Goal: Task Accomplishment & Management: Use online tool/utility

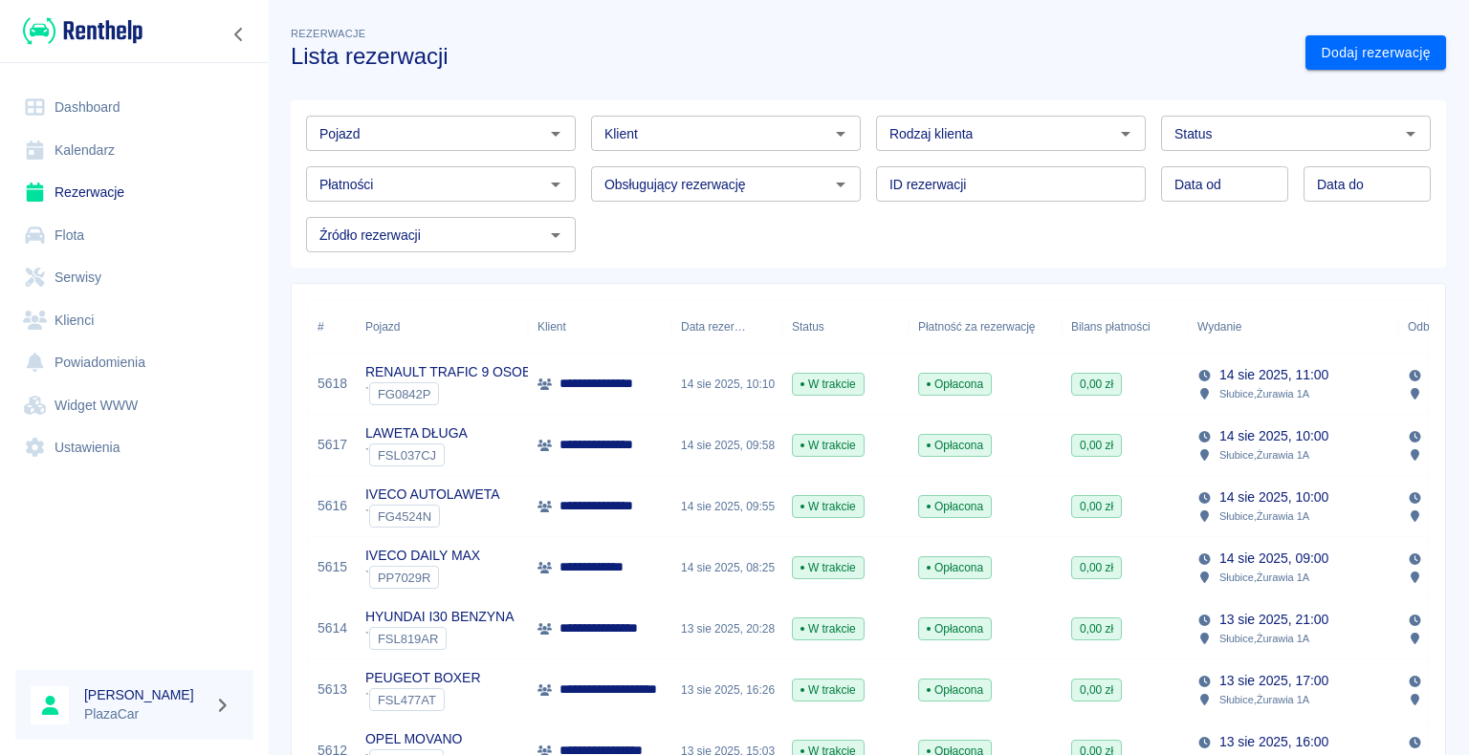
click at [1067, 564] on div "0,00 zł" at bounding box center [1124, 567] width 126 height 61
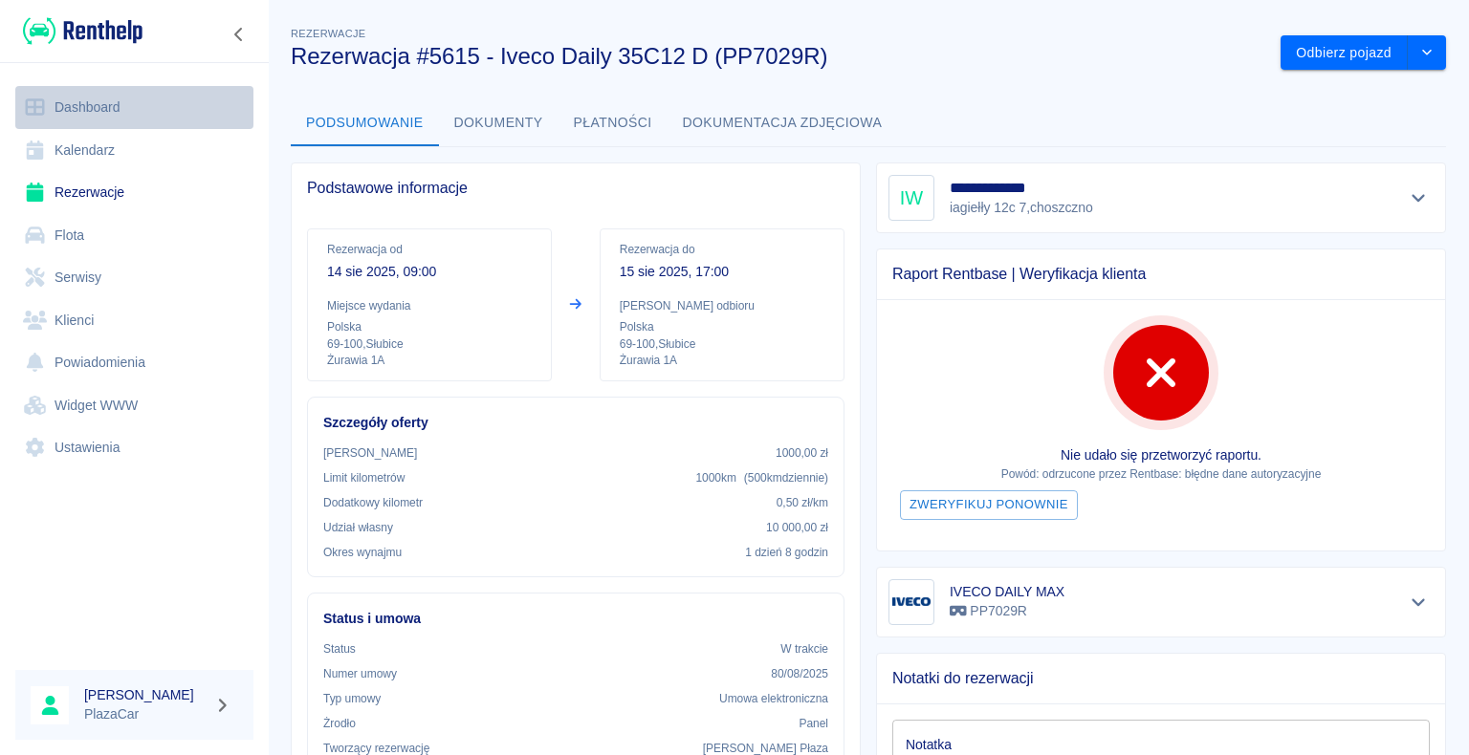
click at [124, 111] on link "Dashboard" at bounding box center [134, 107] width 238 height 43
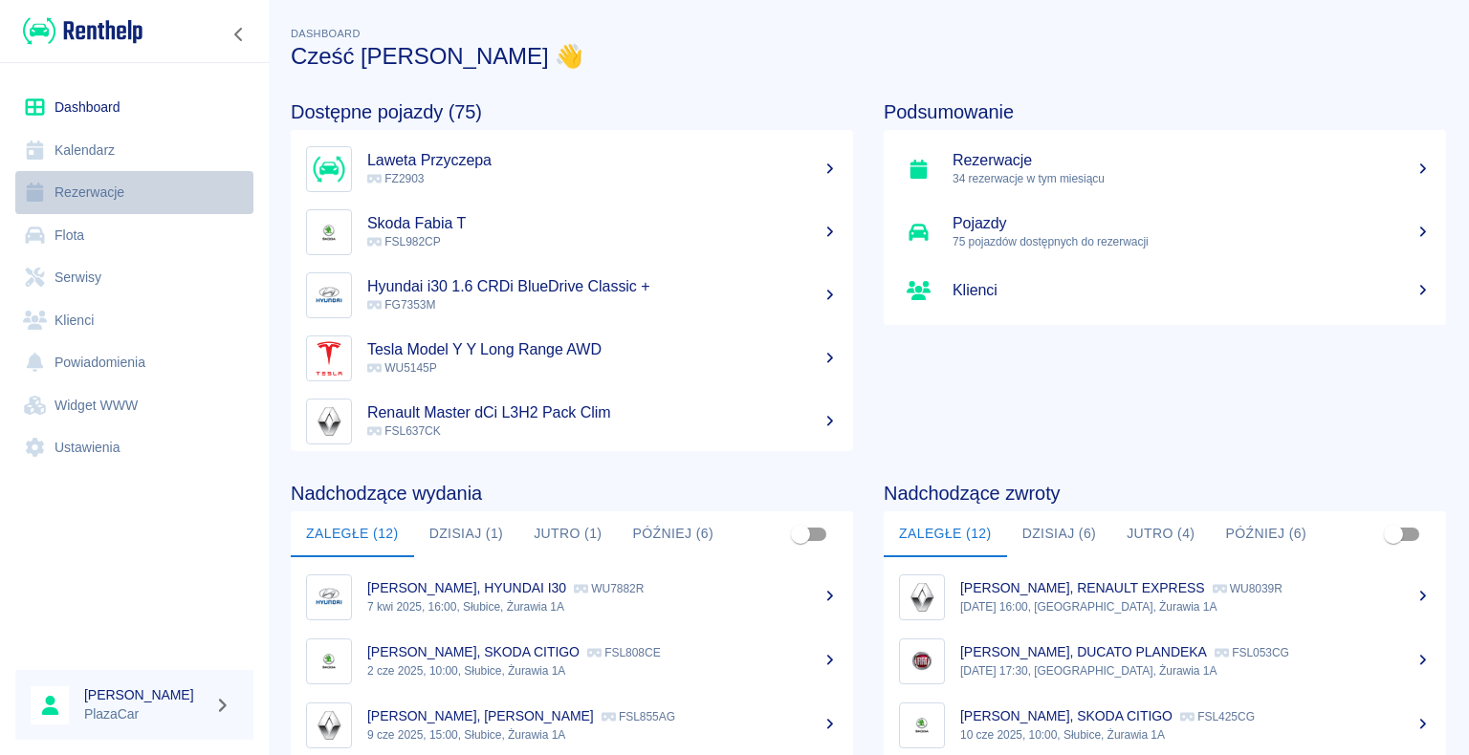
click at [96, 193] on link "Rezerwacje" at bounding box center [134, 192] width 238 height 43
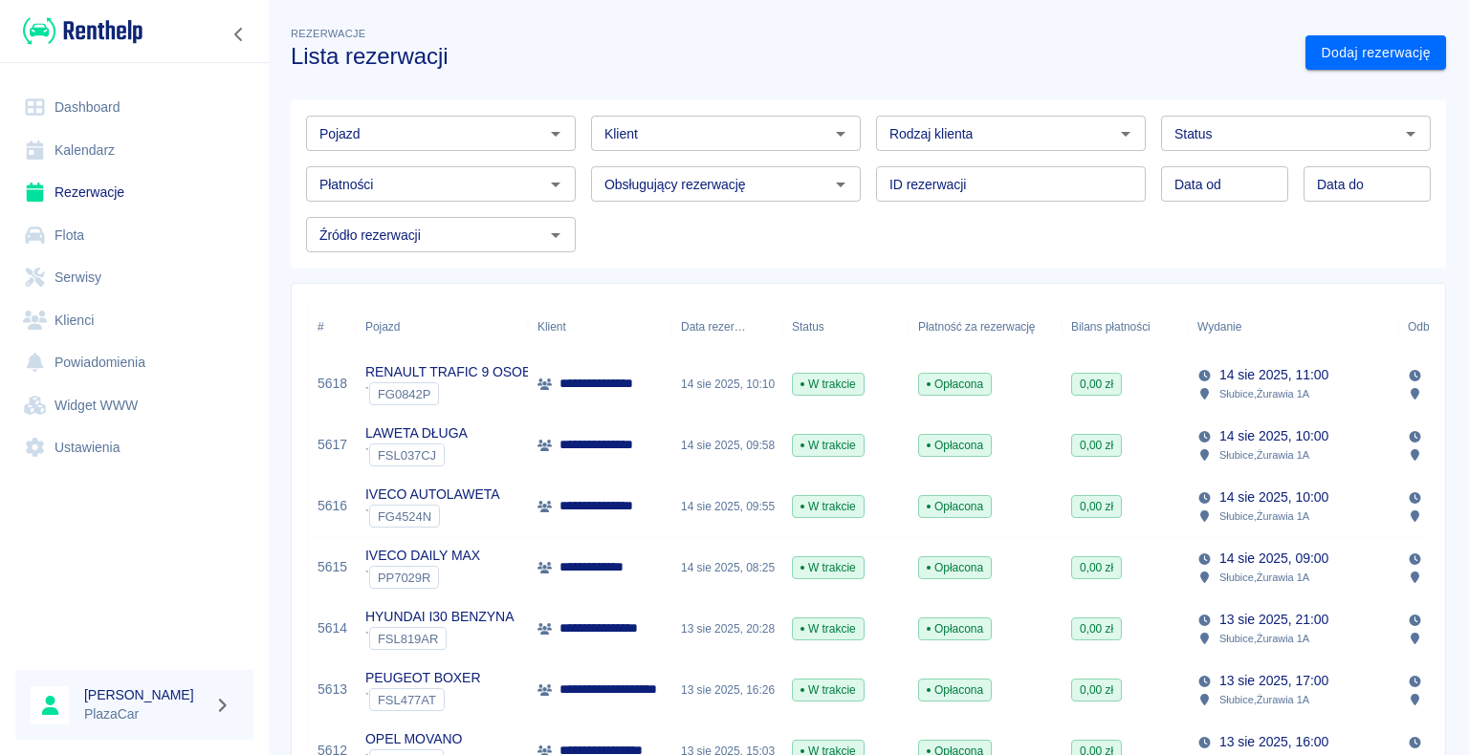
click at [537, 381] on icon at bounding box center [544, 384] width 14 height 11
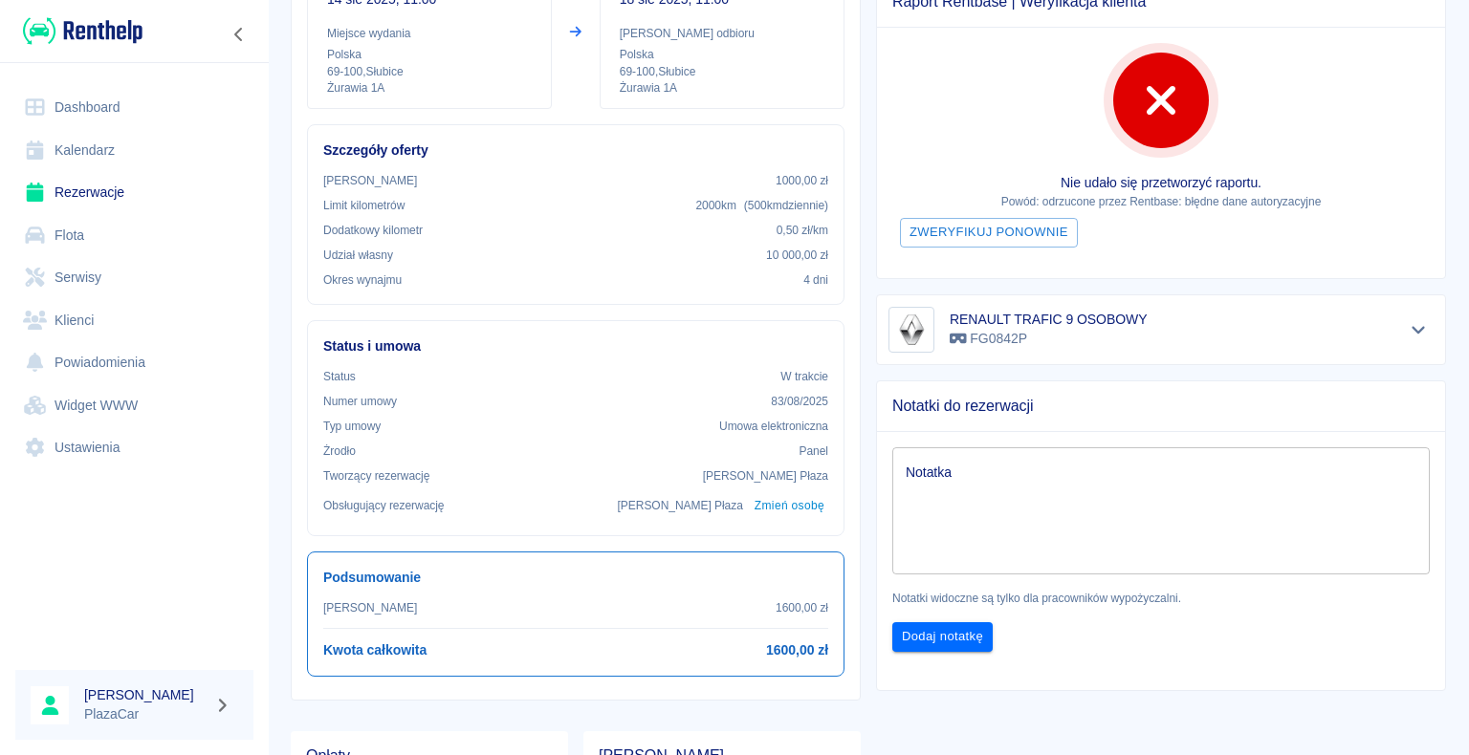
scroll to position [191, 0]
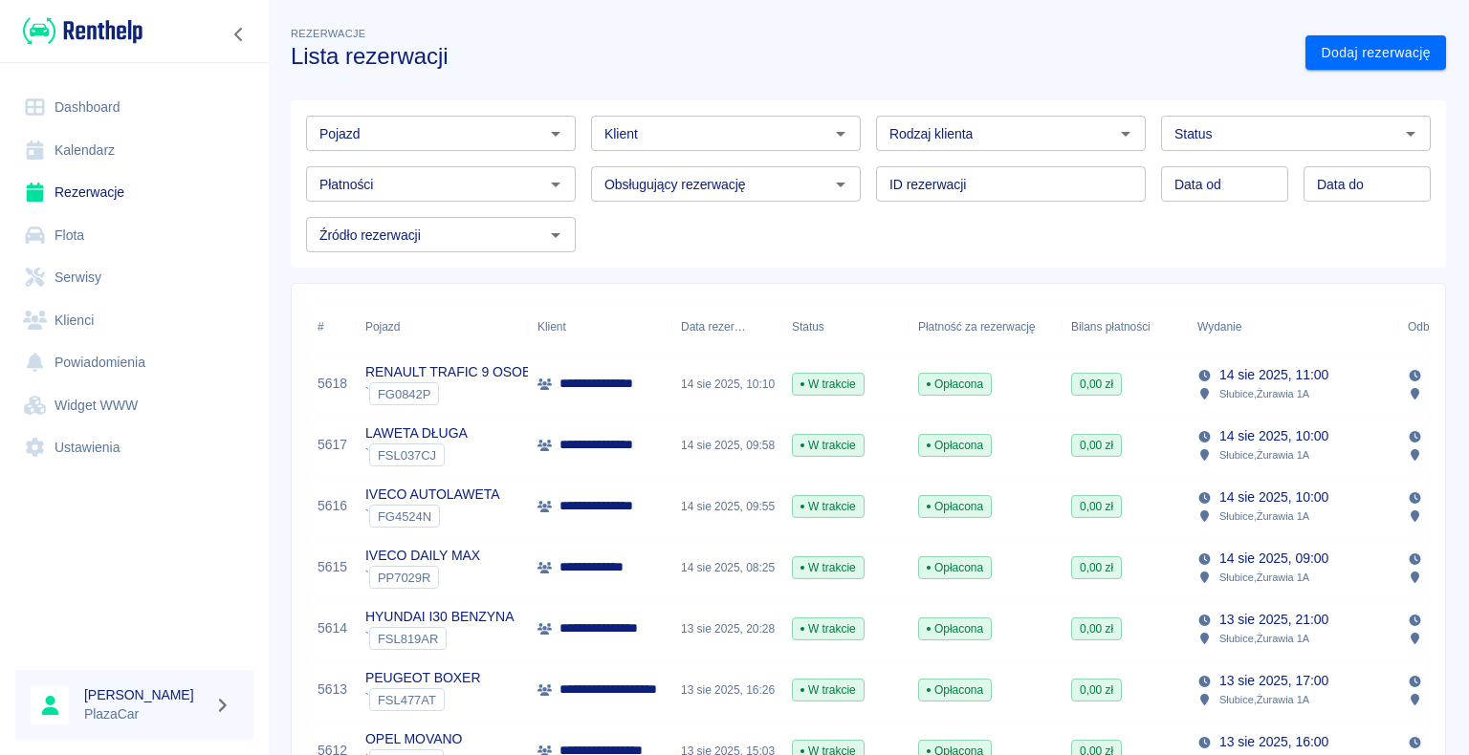
click at [111, 106] on link "Dashboard" at bounding box center [134, 107] width 238 height 43
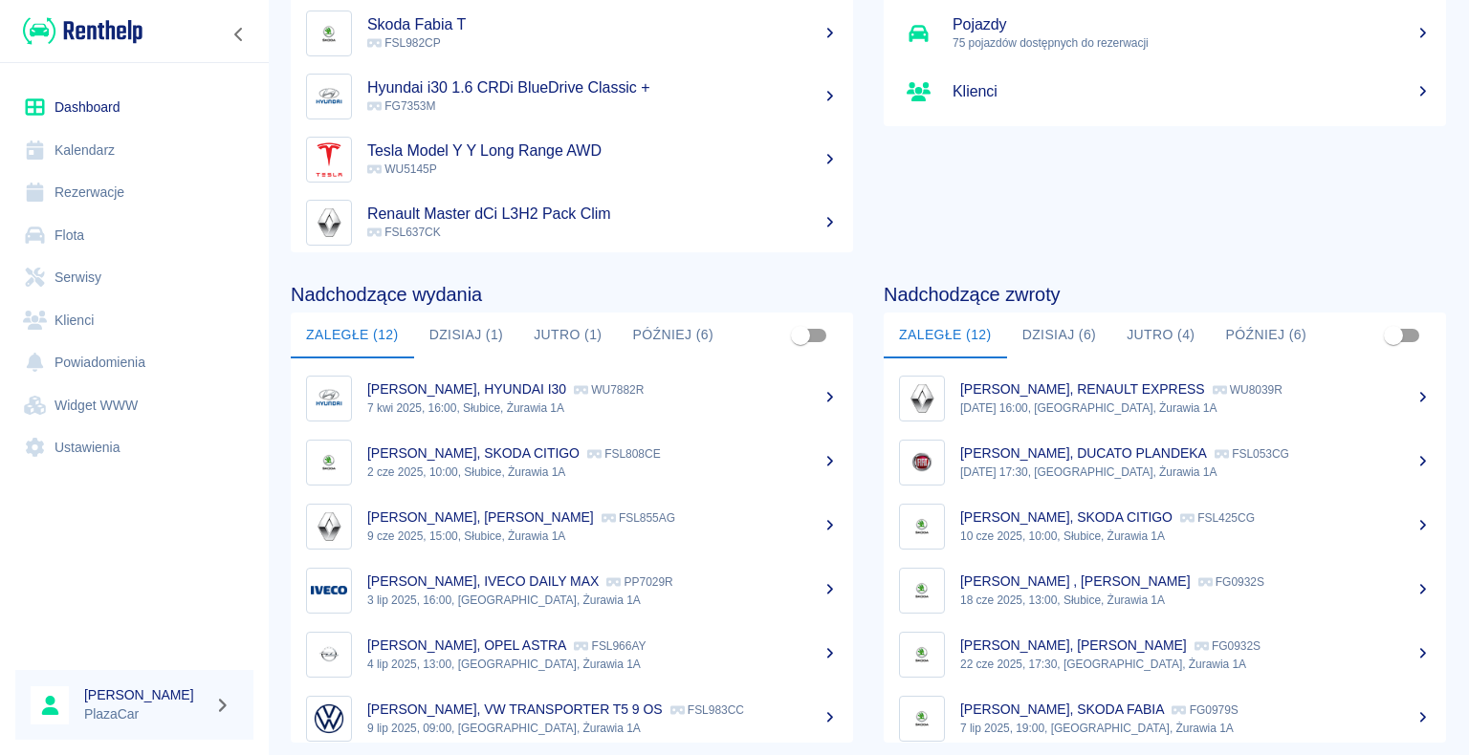
scroll to position [241, 0]
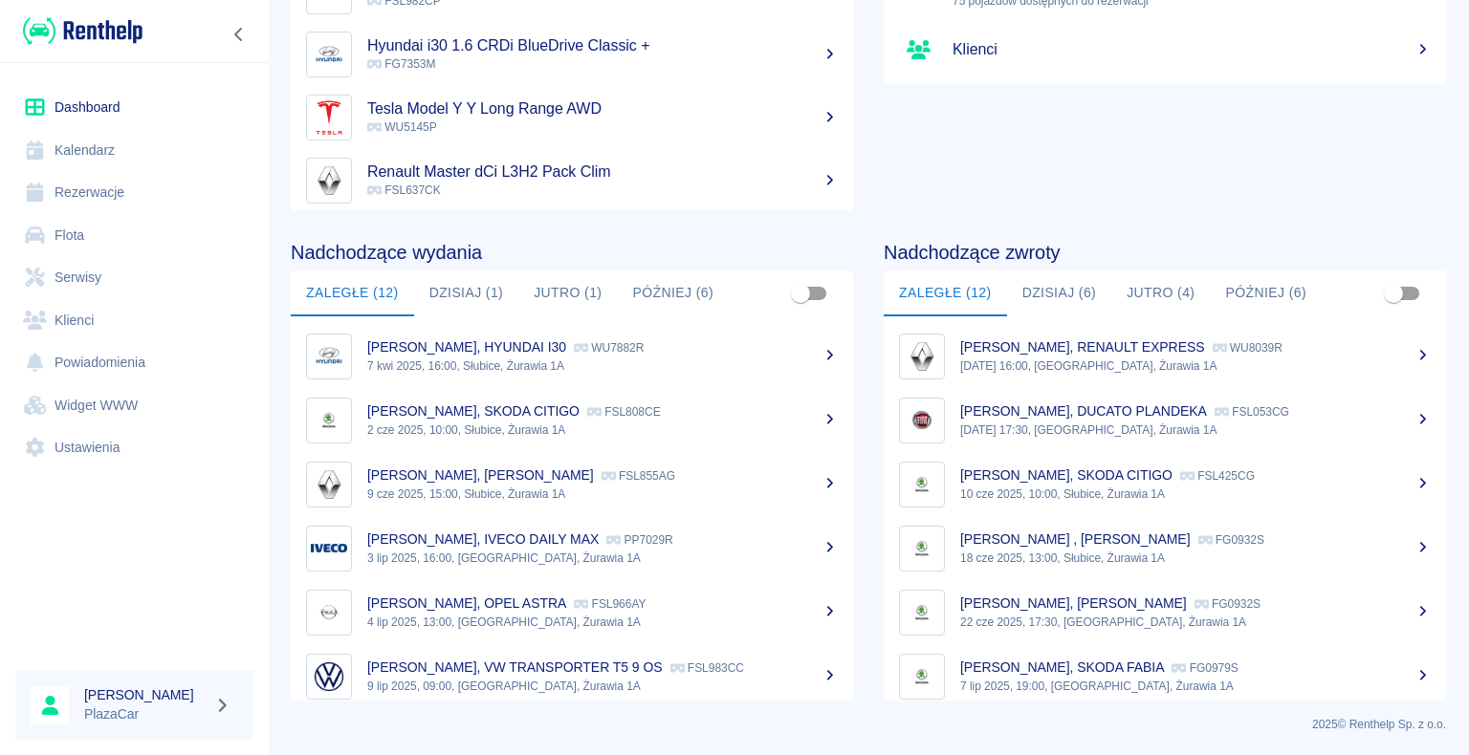
click at [1026, 293] on button "Dzisiaj (6)" at bounding box center [1059, 294] width 105 height 46
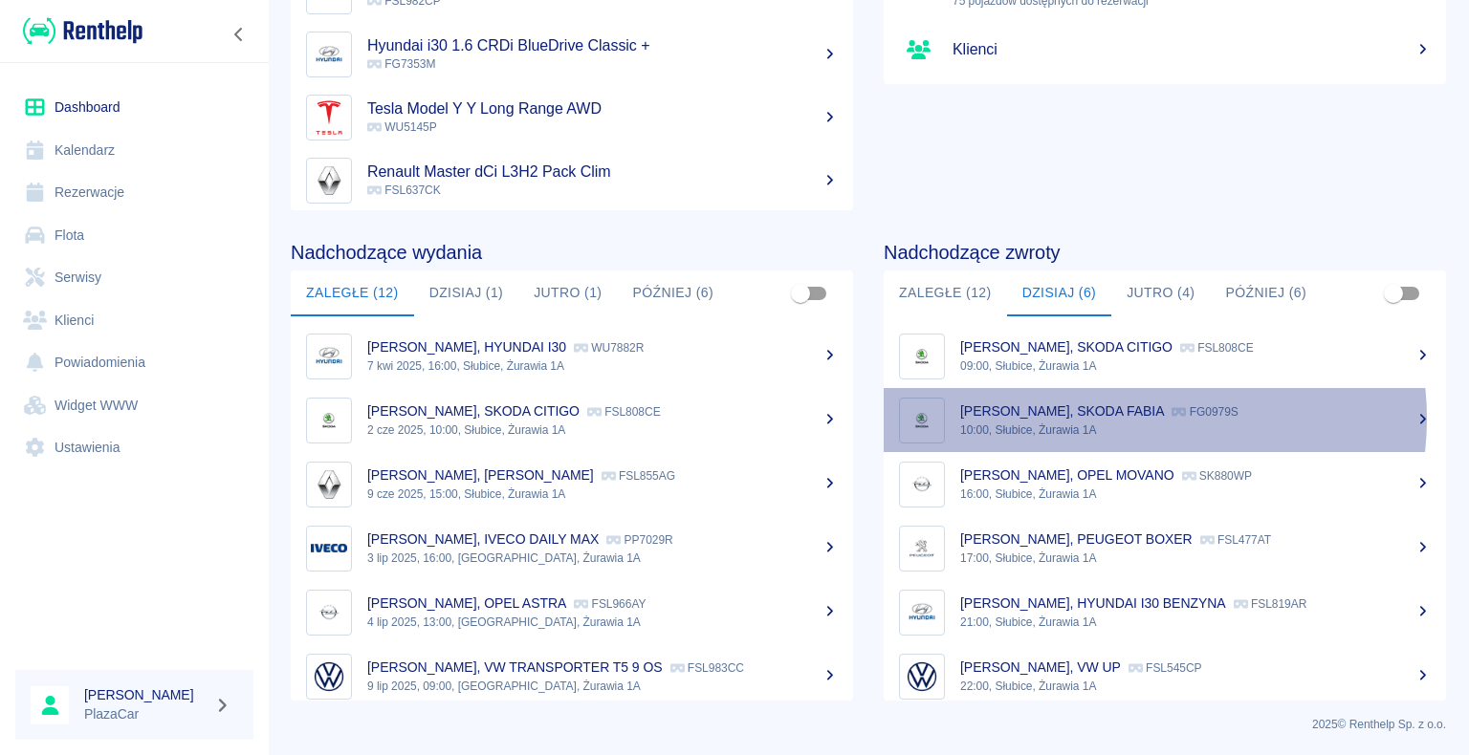
click at [1122, 418] on p "dominik ozdowski, SKODA FABIA" at bounding box center [1062, 411] width 204 height 15
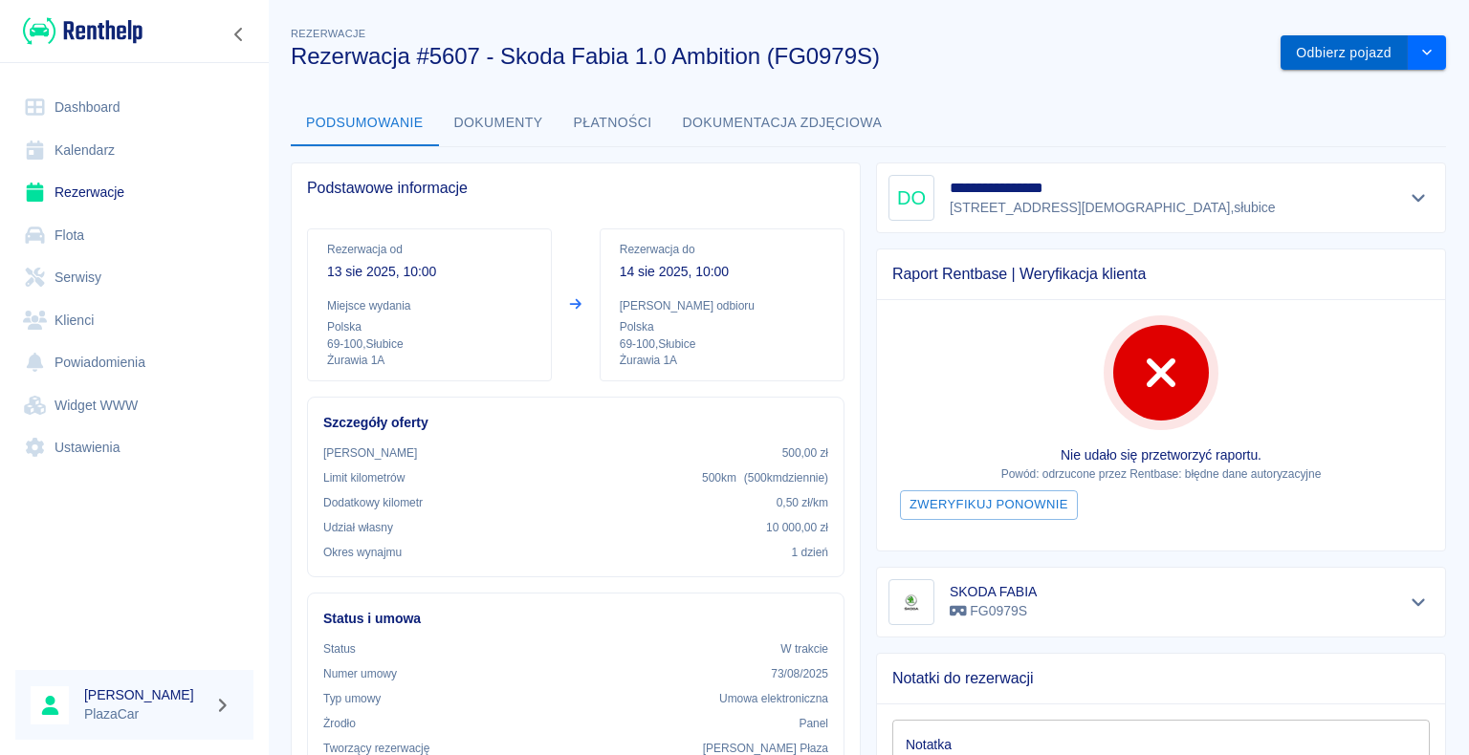
click at [1323, 48] on button "Odbierz pojazd" at bounding box center [1343, 52] width 127 height 35
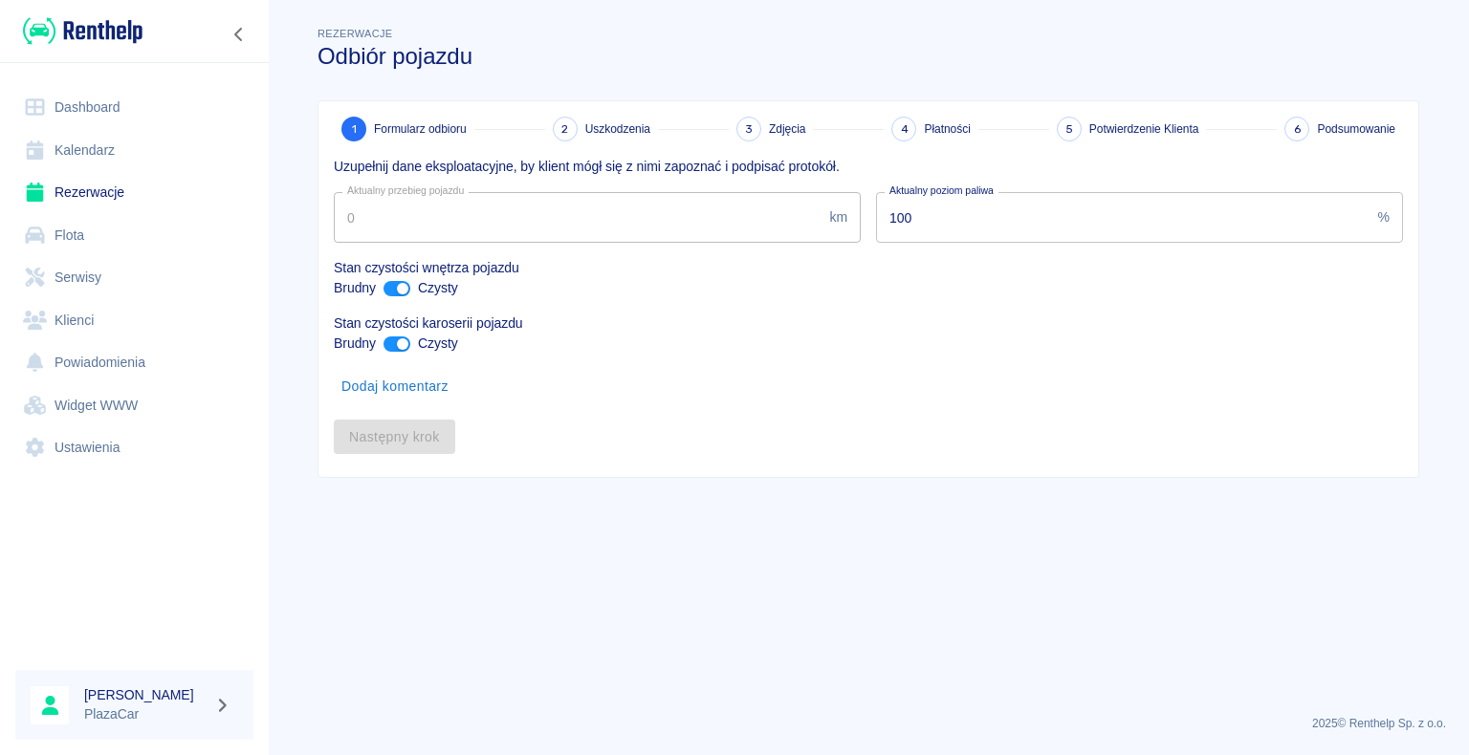
type input "274658"
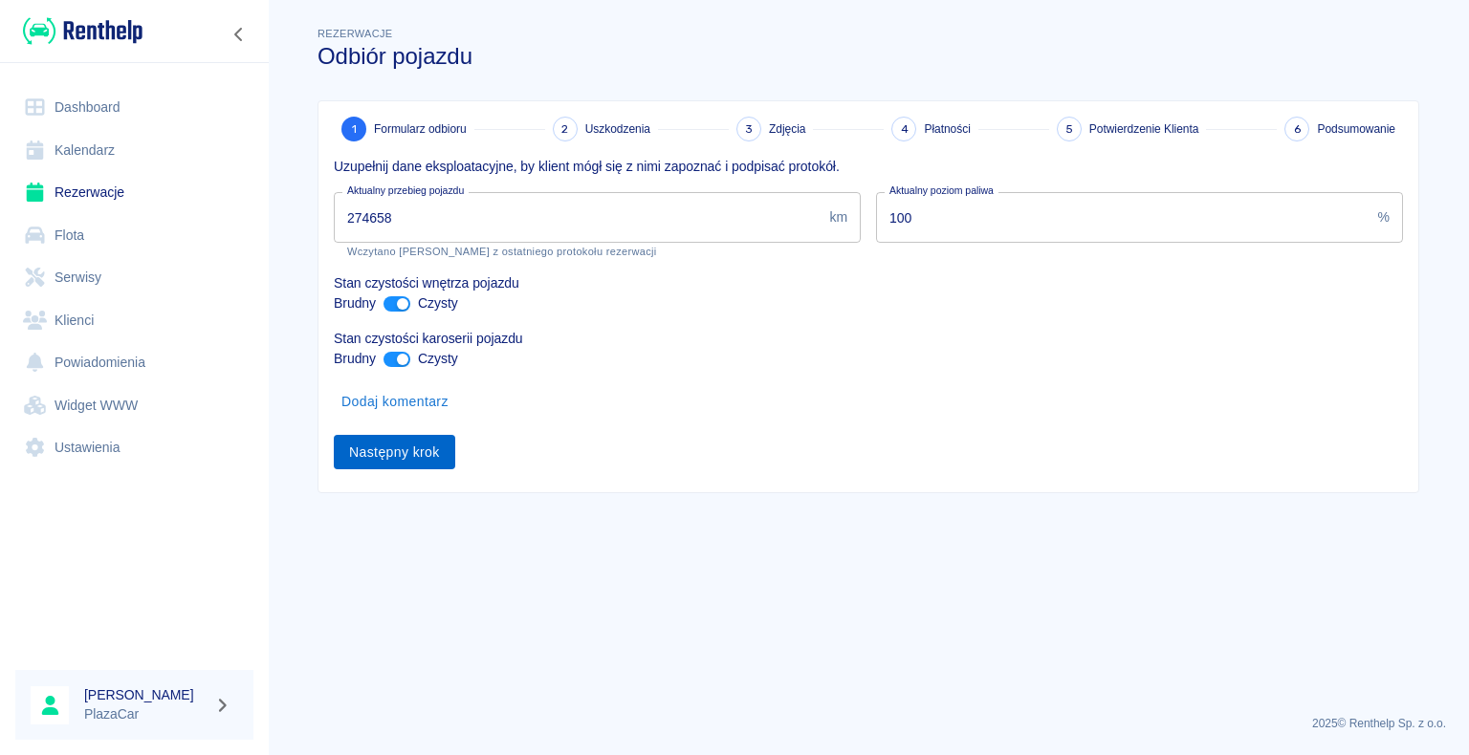
click at [395, 453] on button "Następny krok" at bounding box center [394, 452] width 121 height 35
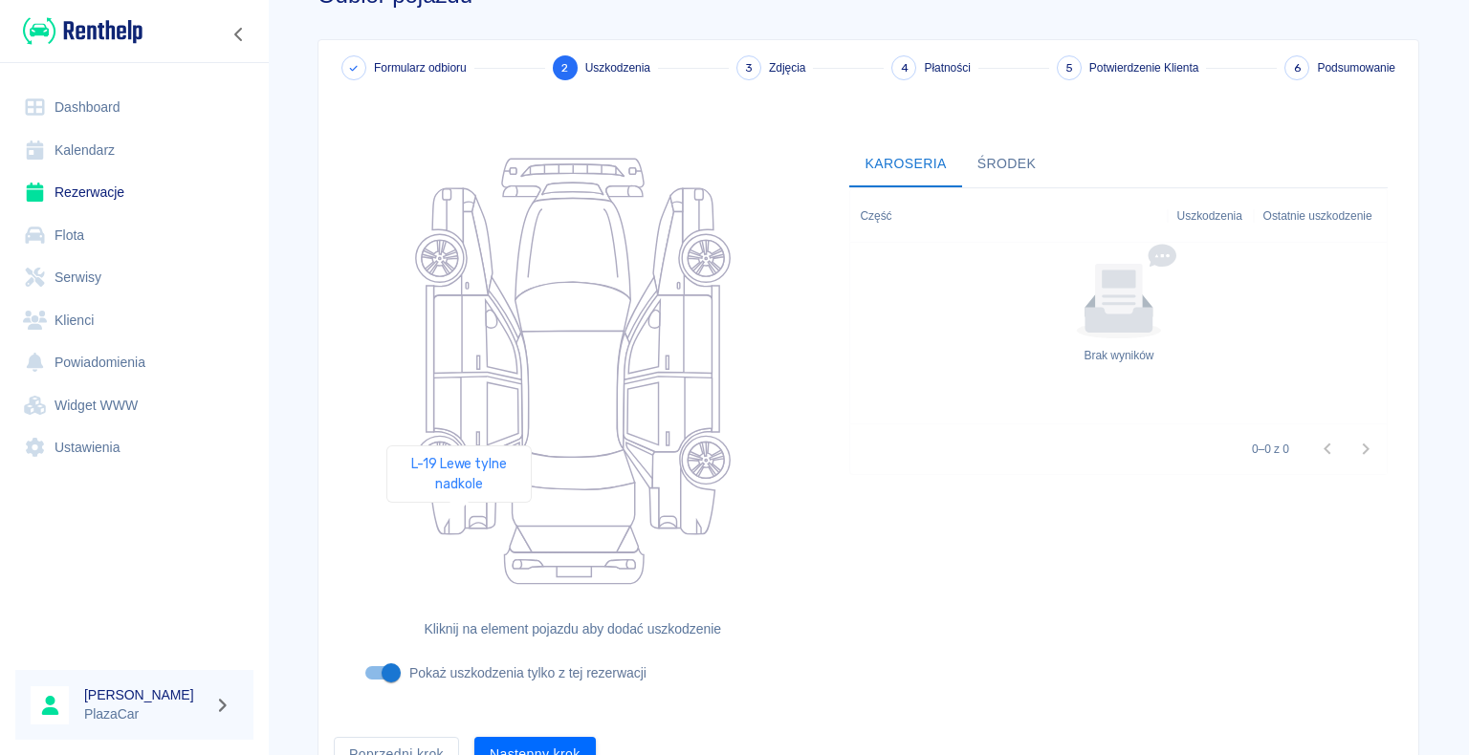
scroll to position [157, 0]
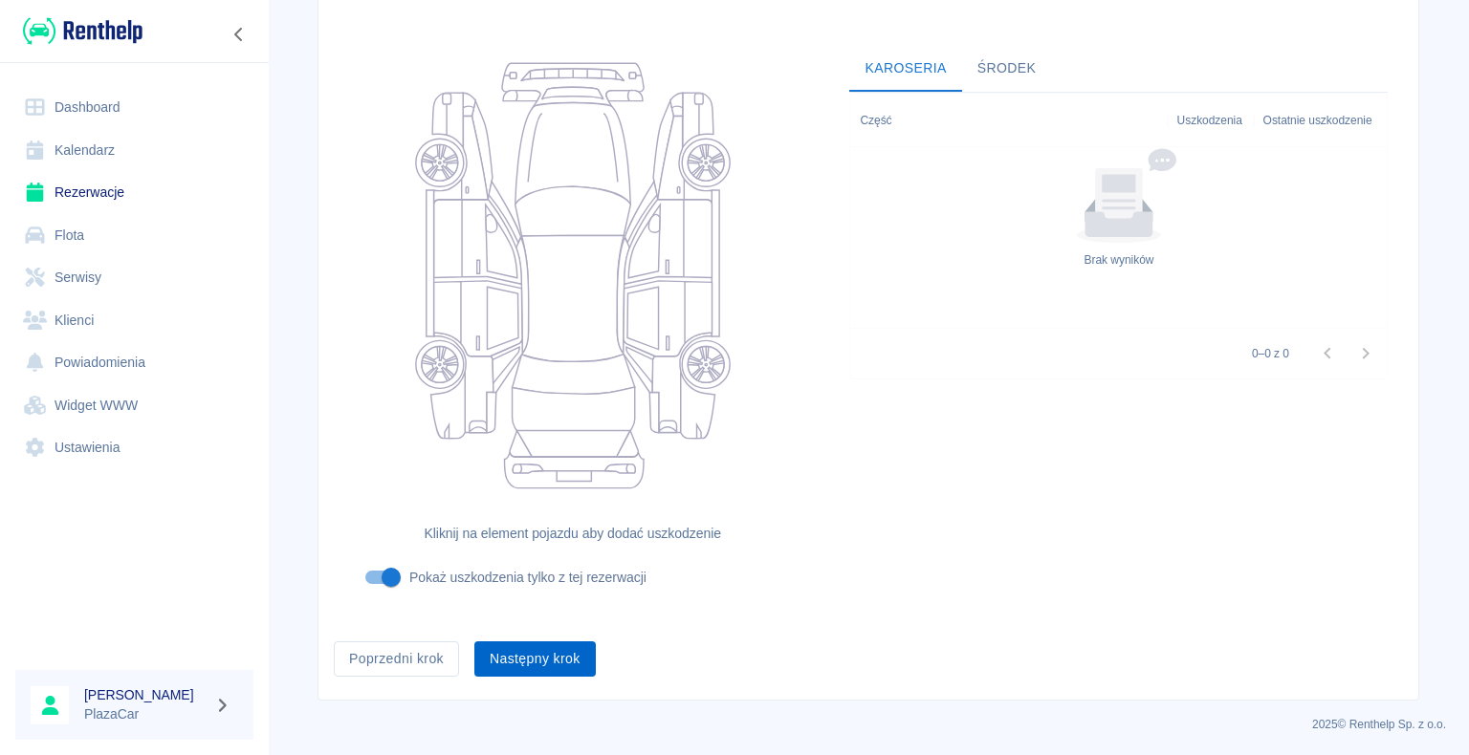
click at [540, 661] on button "Następny krok" at bounding box center [534, 659] width 121 height 35
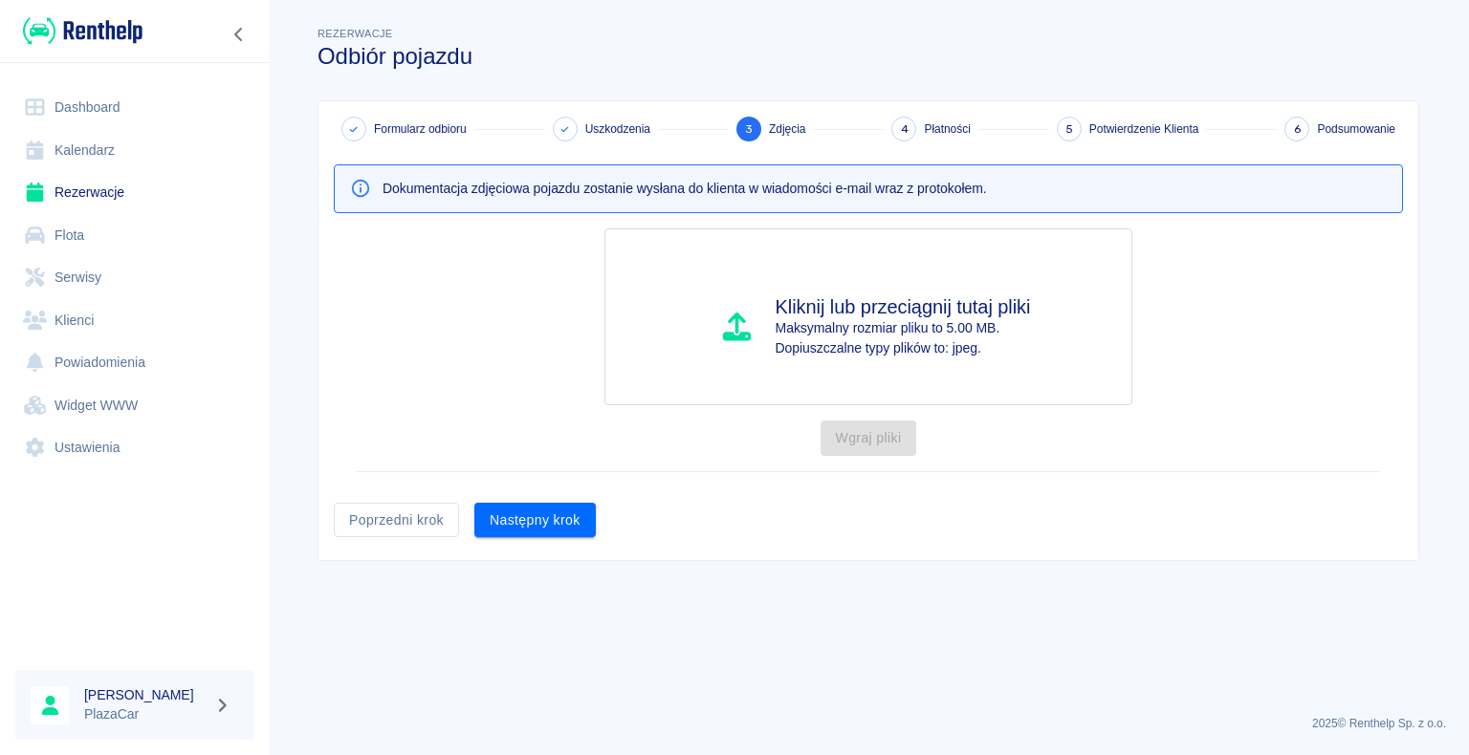
scroll to position [0, 0]
click at [529, 512] on button "Następny krok" at bounding box center [534, 520] width 121 height 35
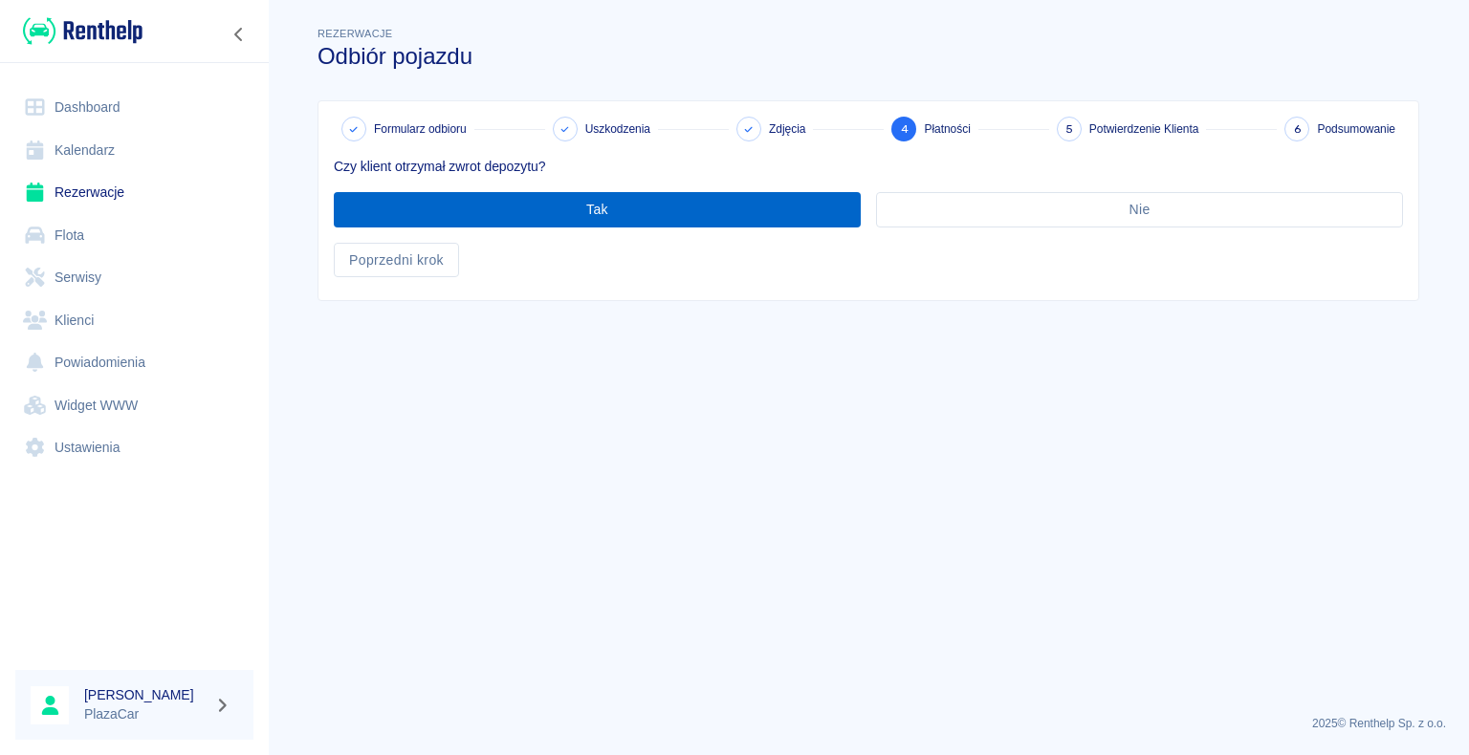
click at [604, 201] on button "Tak" at bounding box center [597, 209] width 527 height 35
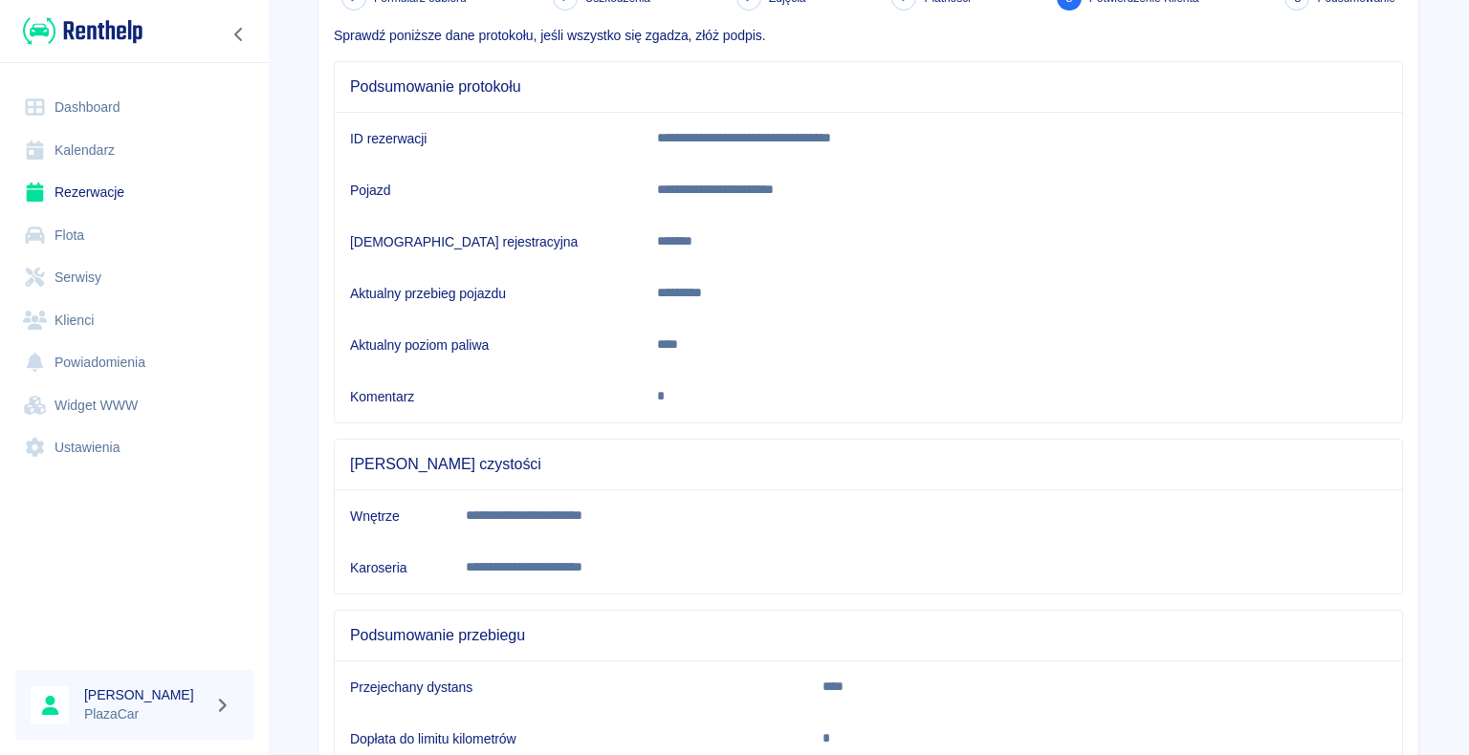
scroll to position [267, 0]
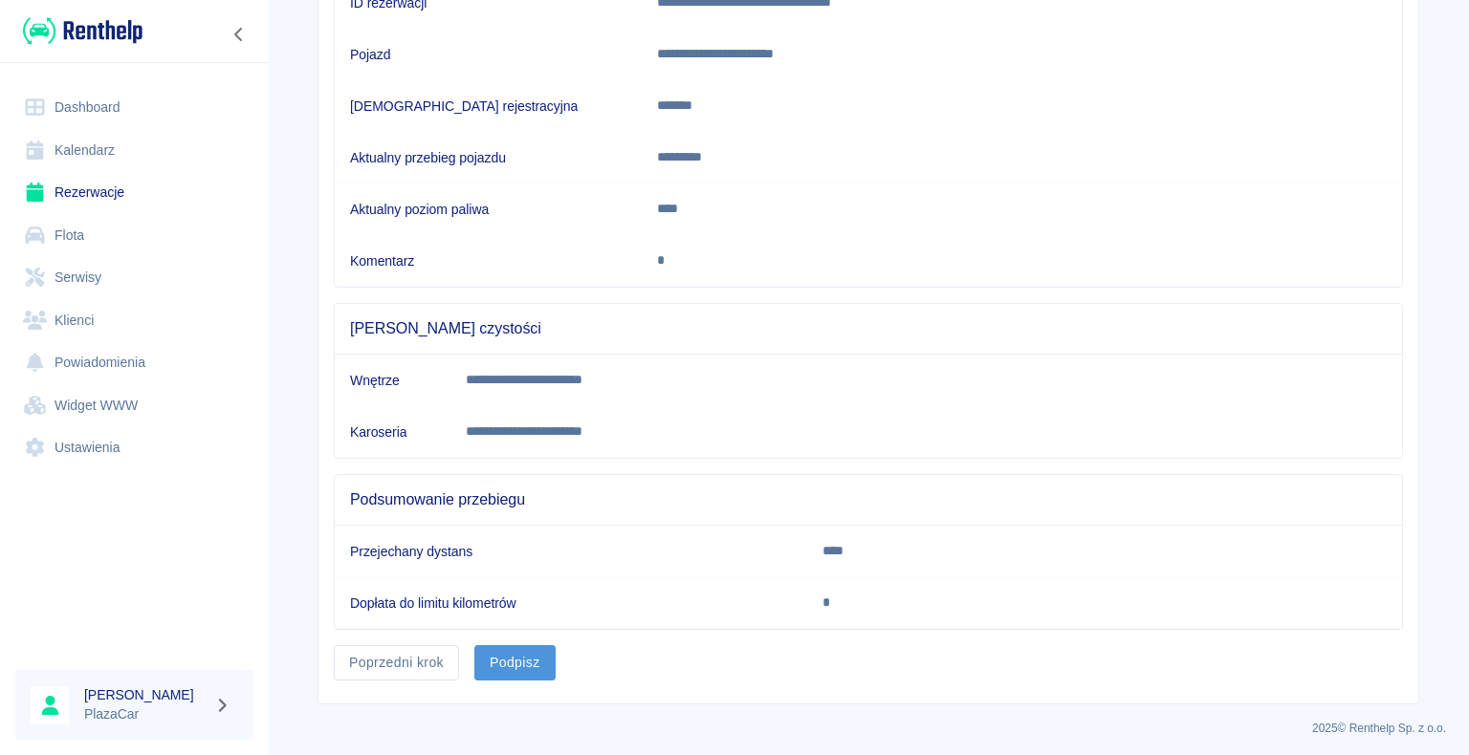
click at [505, 656] on button "Podpisz" at bounding box center [514, 662] width 81 height 35
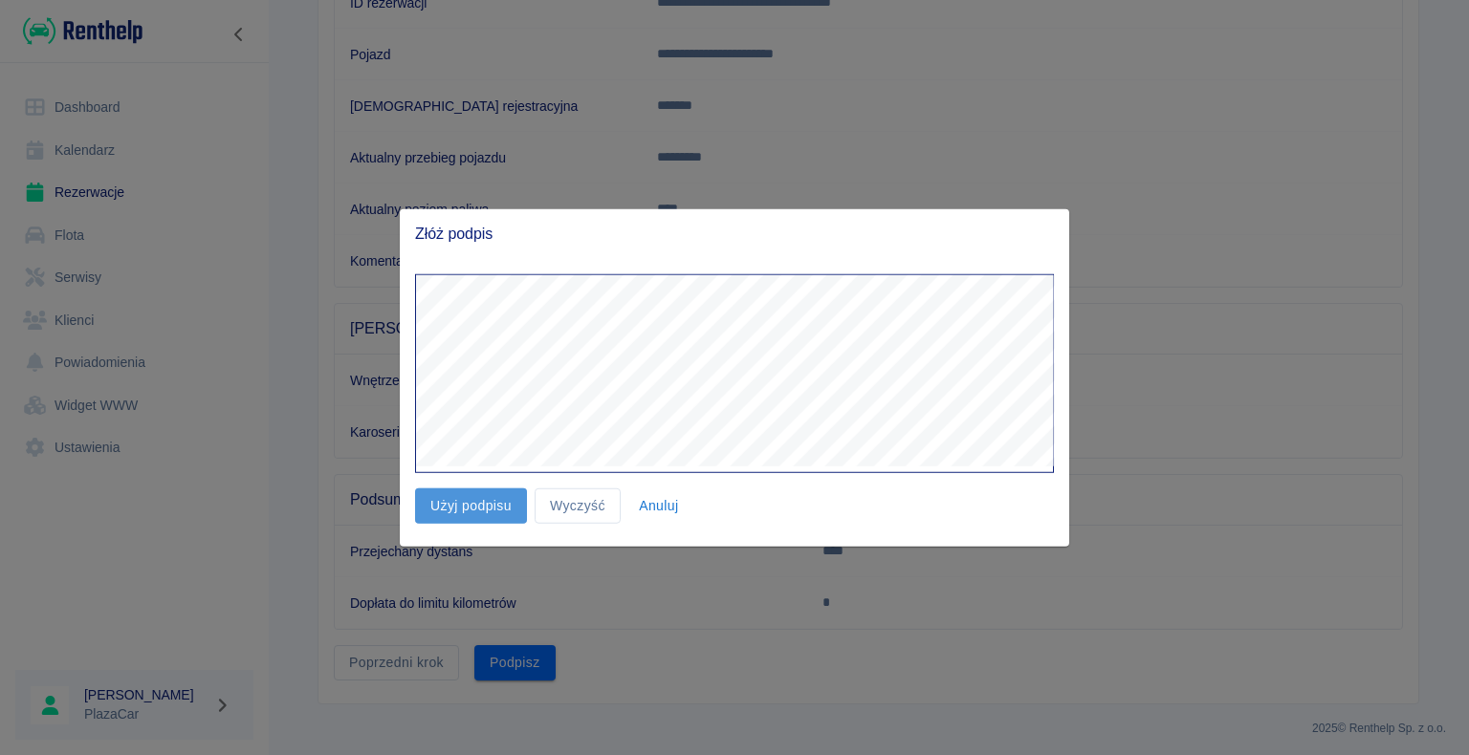
click at [474, 505] on button "Użyj podpisu" at bounding box center [471, 506] width 112 height 35
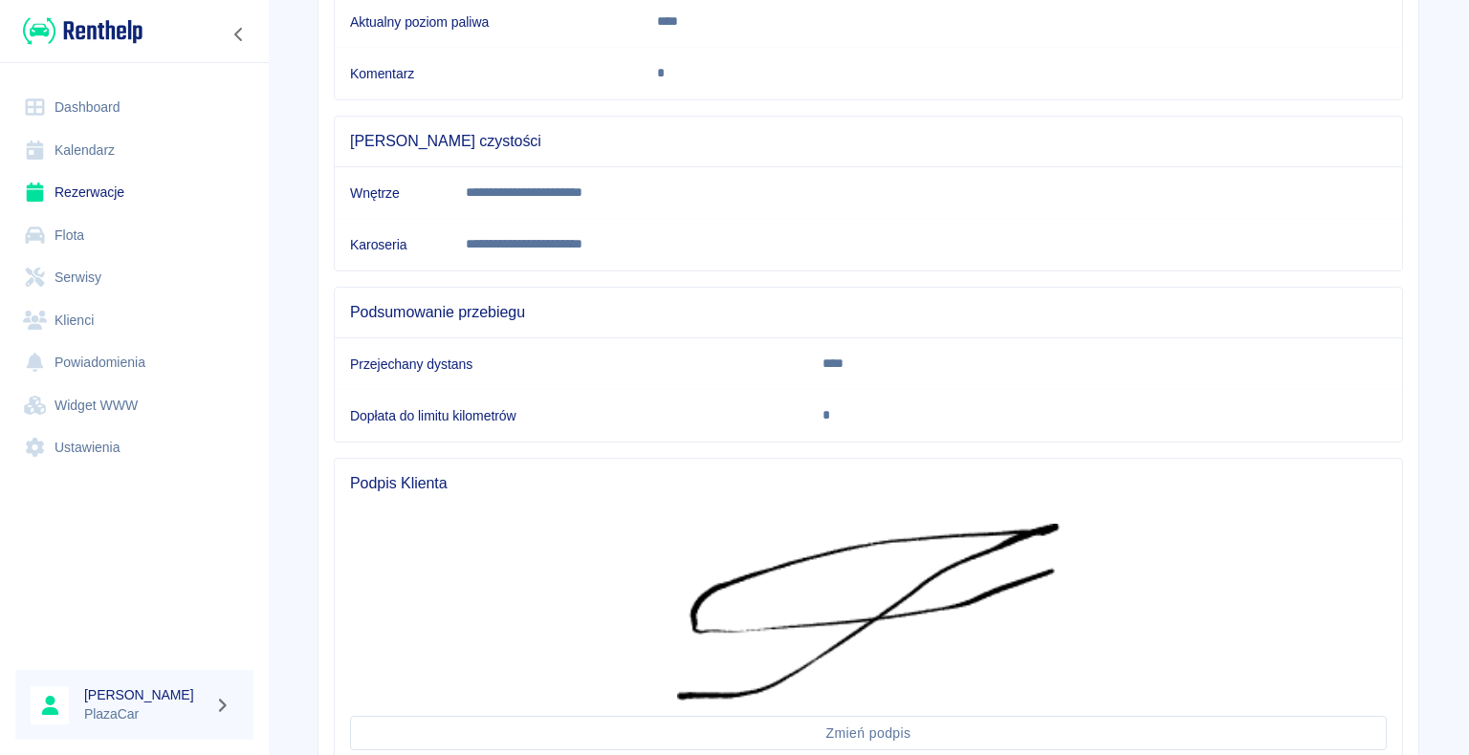
scroll to position [598, 0]
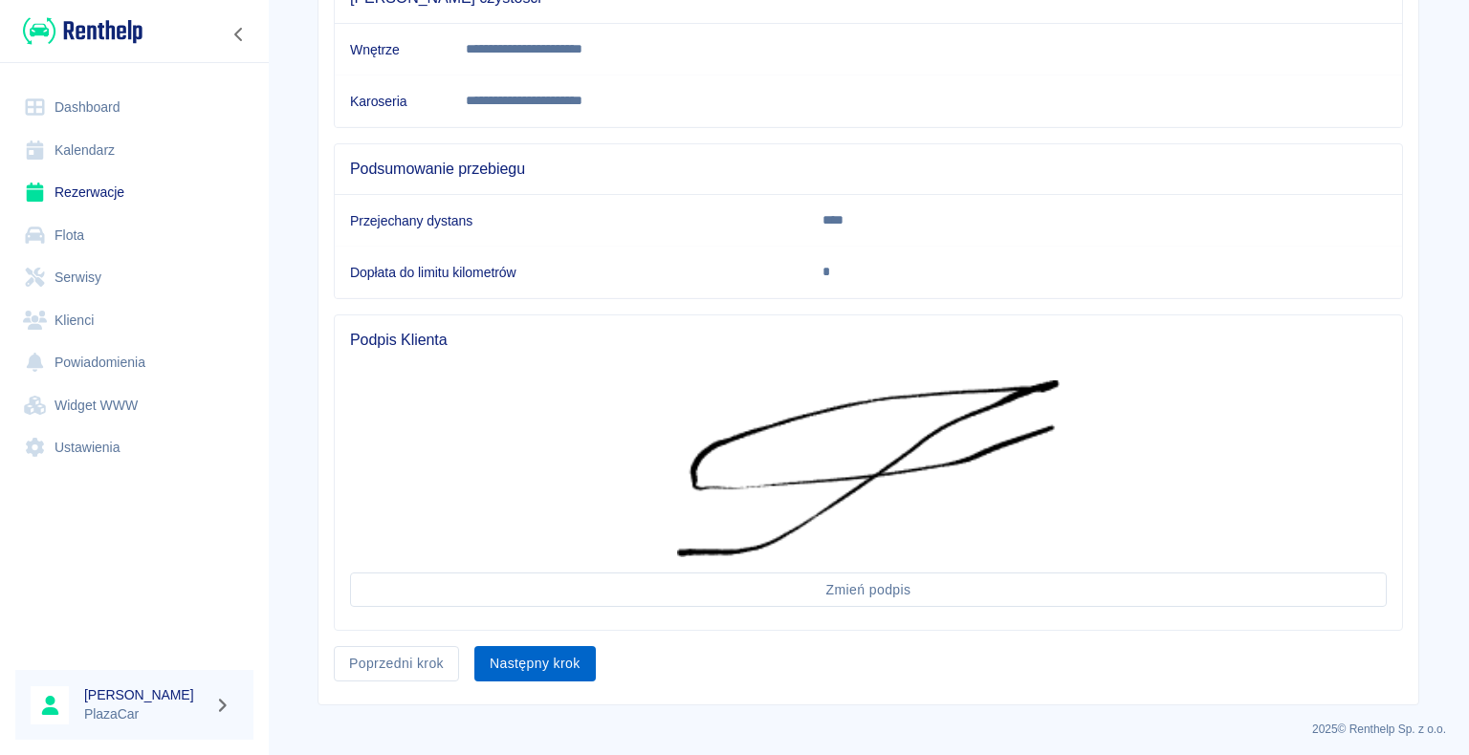
click at [539, 656] on button "Następny krok" at bounding box center [534, 663] width 121 height 35
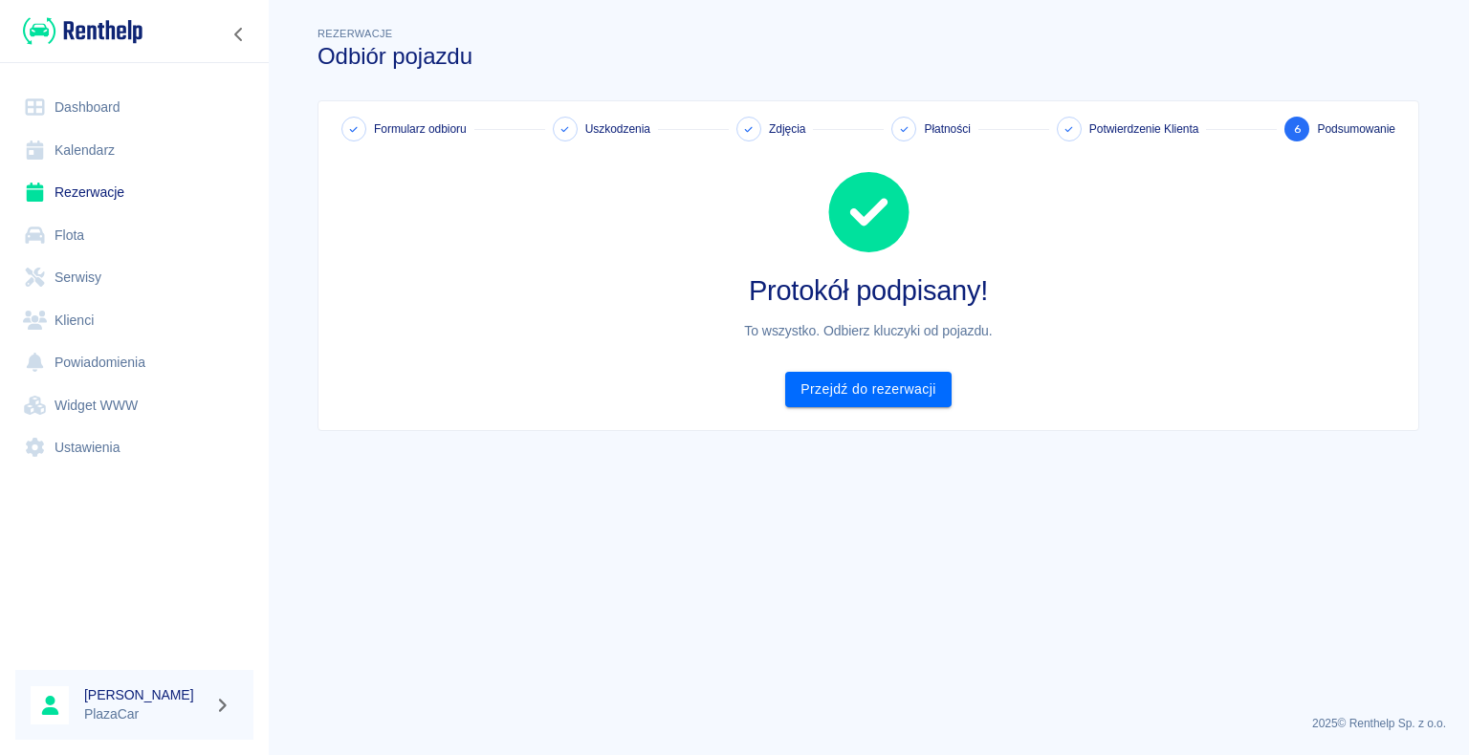
scroll to position [0, 0]
click at [864, 389] on link "Przejdź do rezerwacji" at bounding box center [867, 389] width 165 height 35
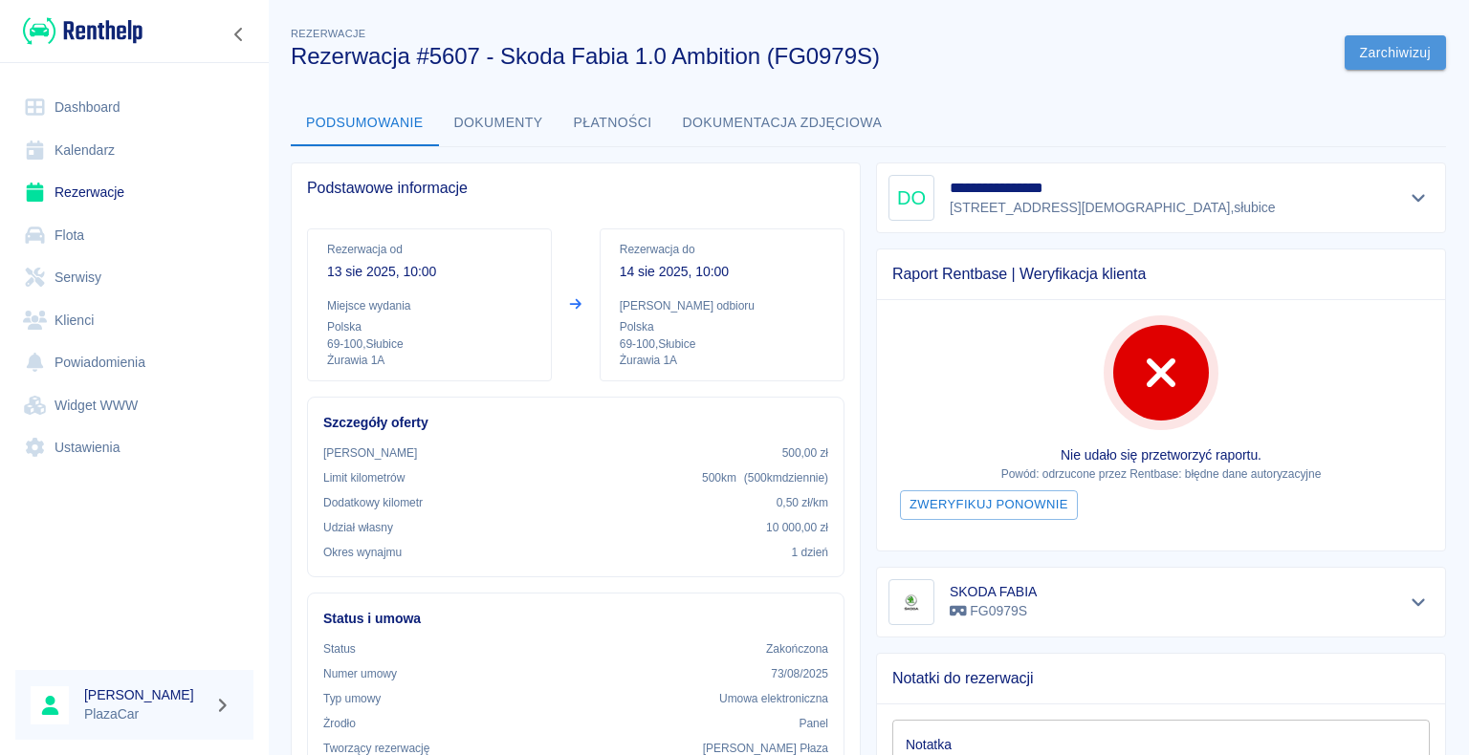
click at [1384, 47] on button "Zarchiwizuj" at bounding box center [1394, 52] width 101 height 35
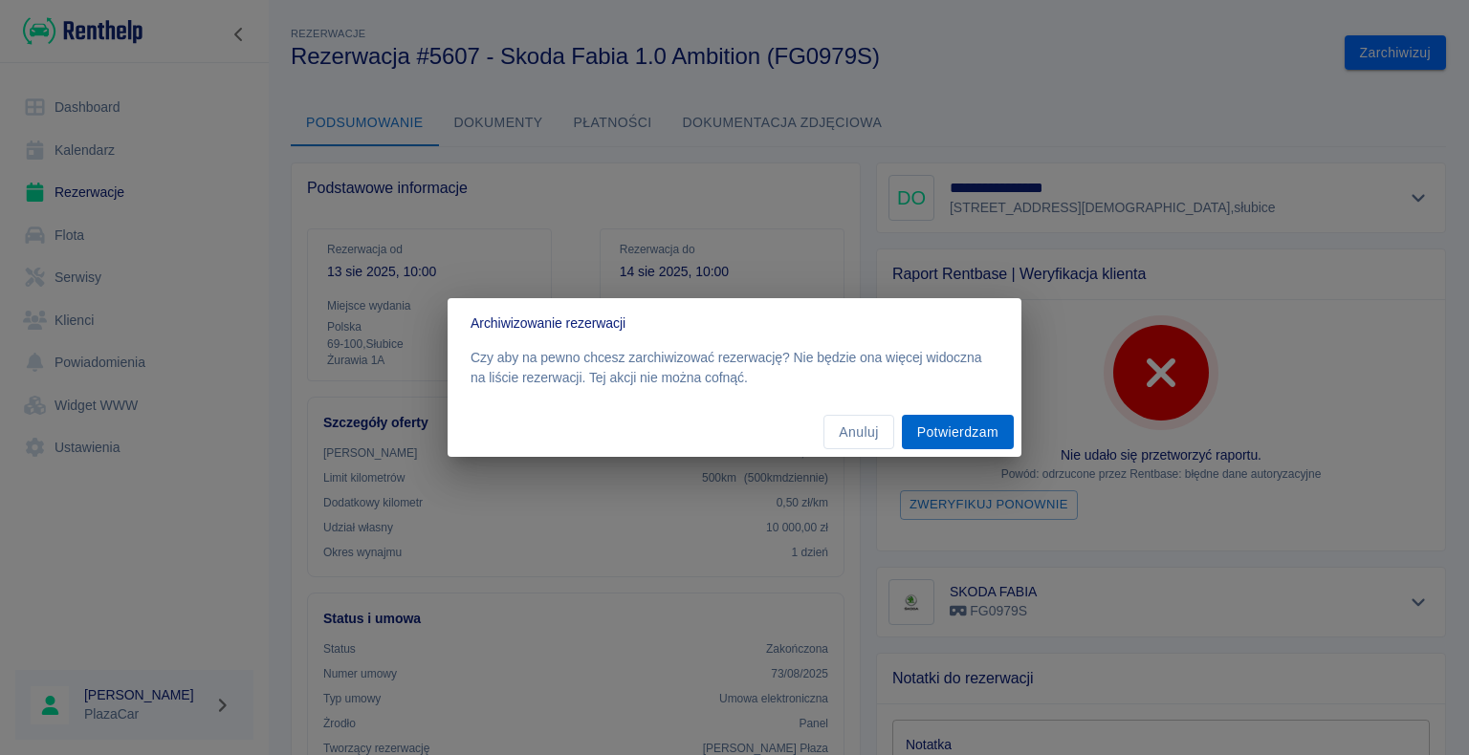
click at [958, 434] on button "Potwierdzam" at bounding box center [958, 432] width 112 height 35
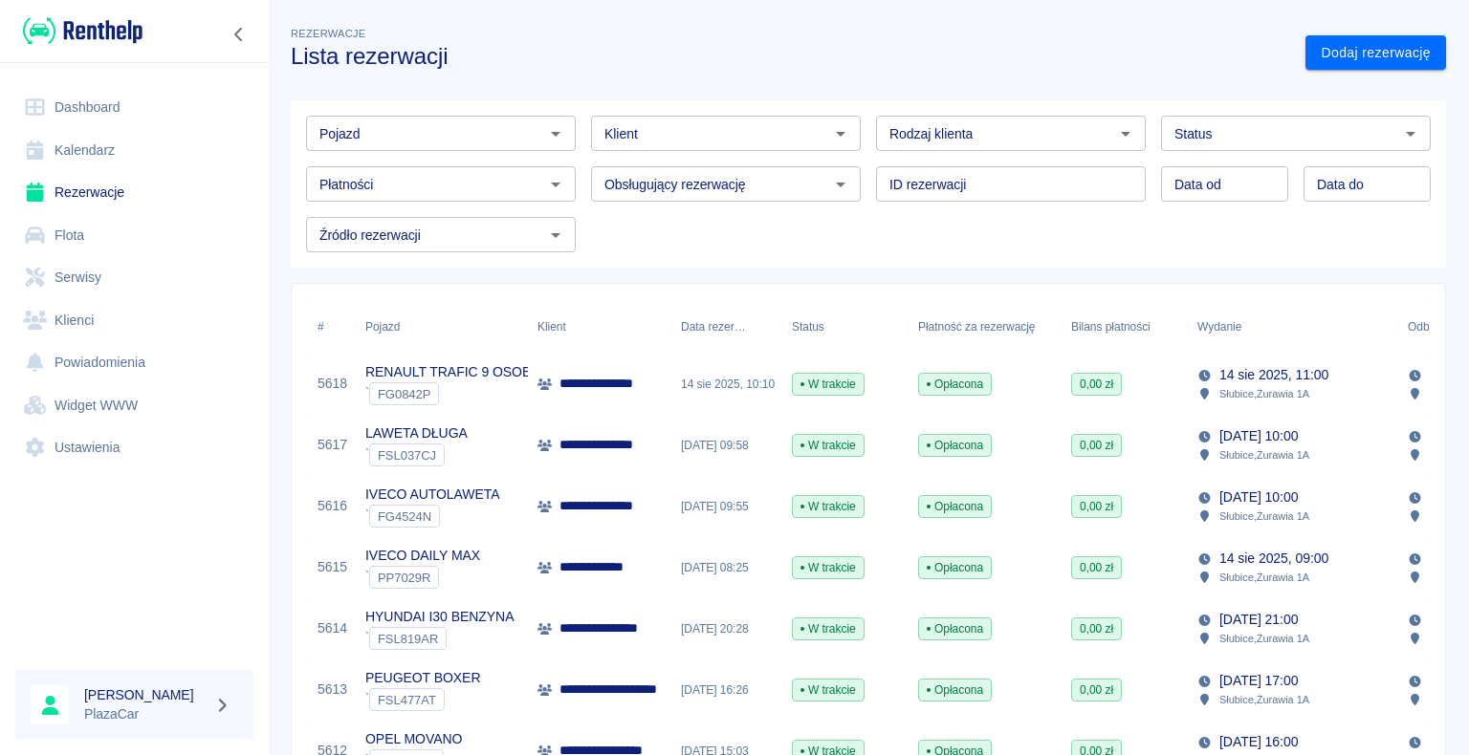
click at [641, 50] on h3 "Lista rezerwacji" at bounding box center [790, 56] width 999 height 27
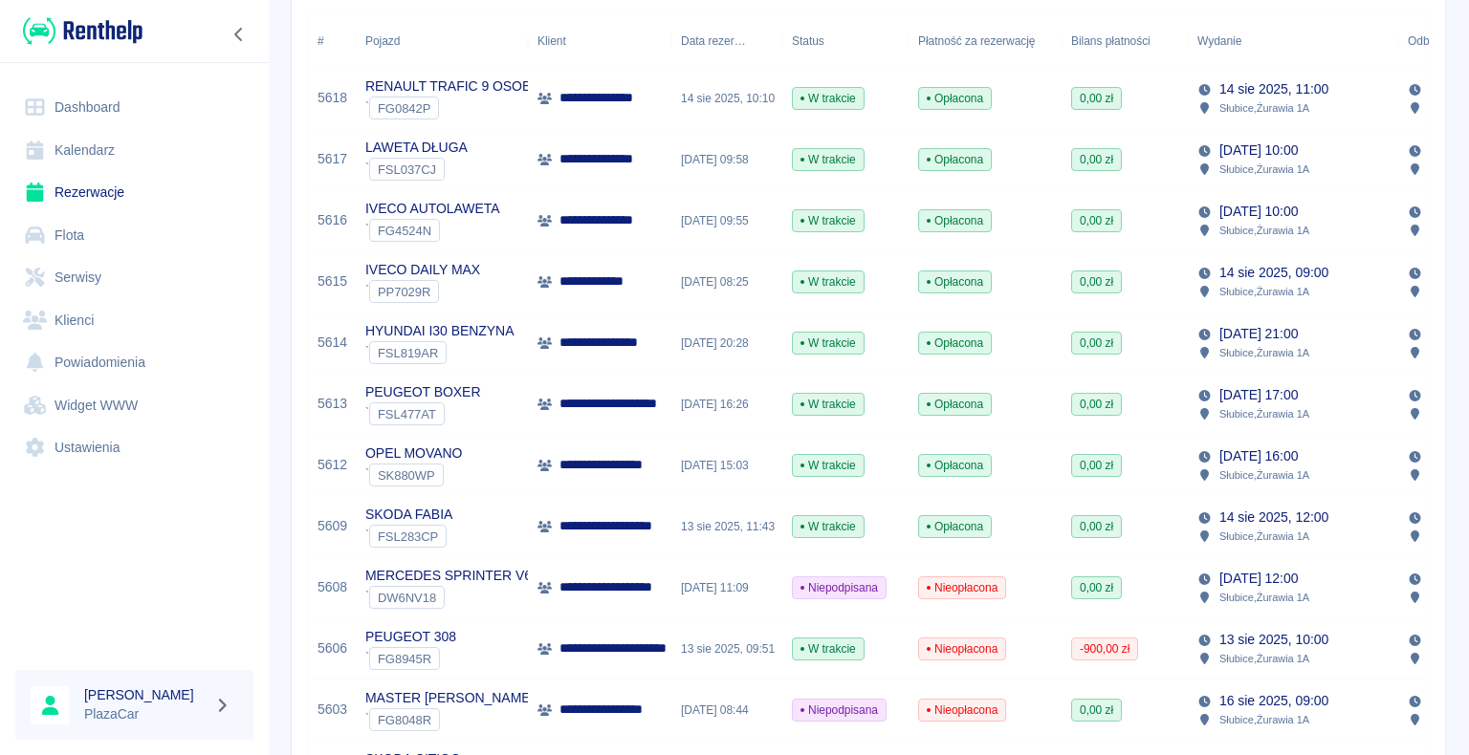
scroll to position [287, 0]
click at [1199, 402] on div "[DATE] 17:00" at bounding box center [1253, 394] width 112 height 20
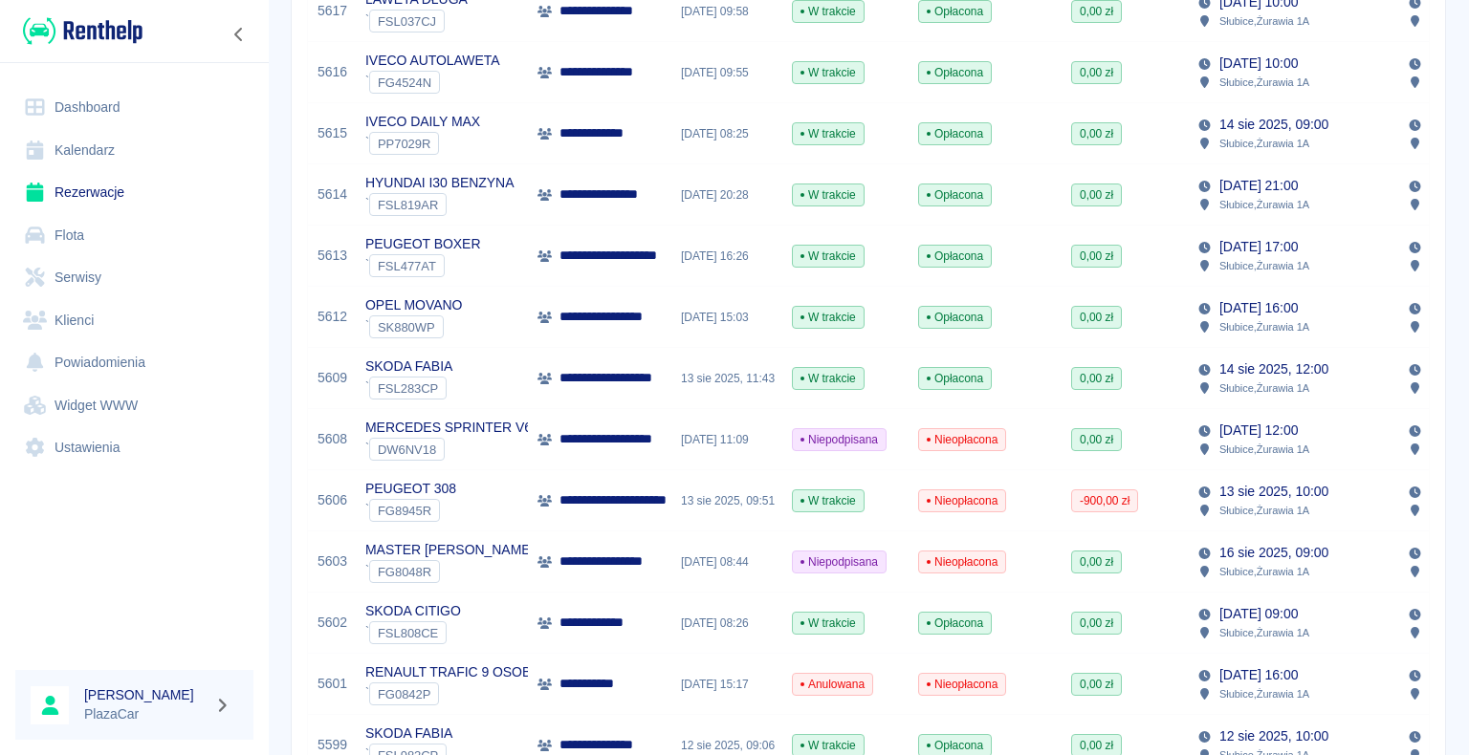
scroll to position [478, 0]
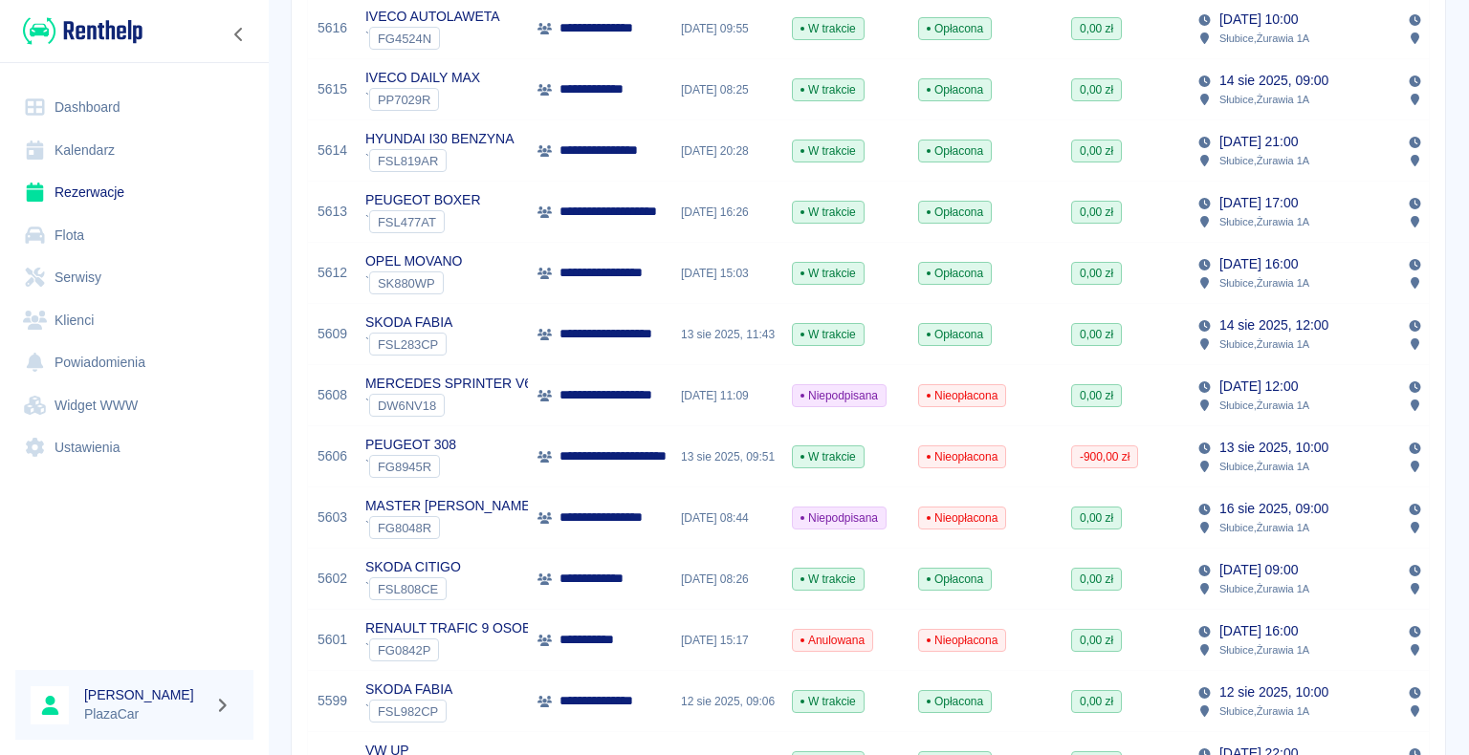
click at [1135, 280] on div "0,00 zł" at bounding box center [1124, 273] width 126 height 61
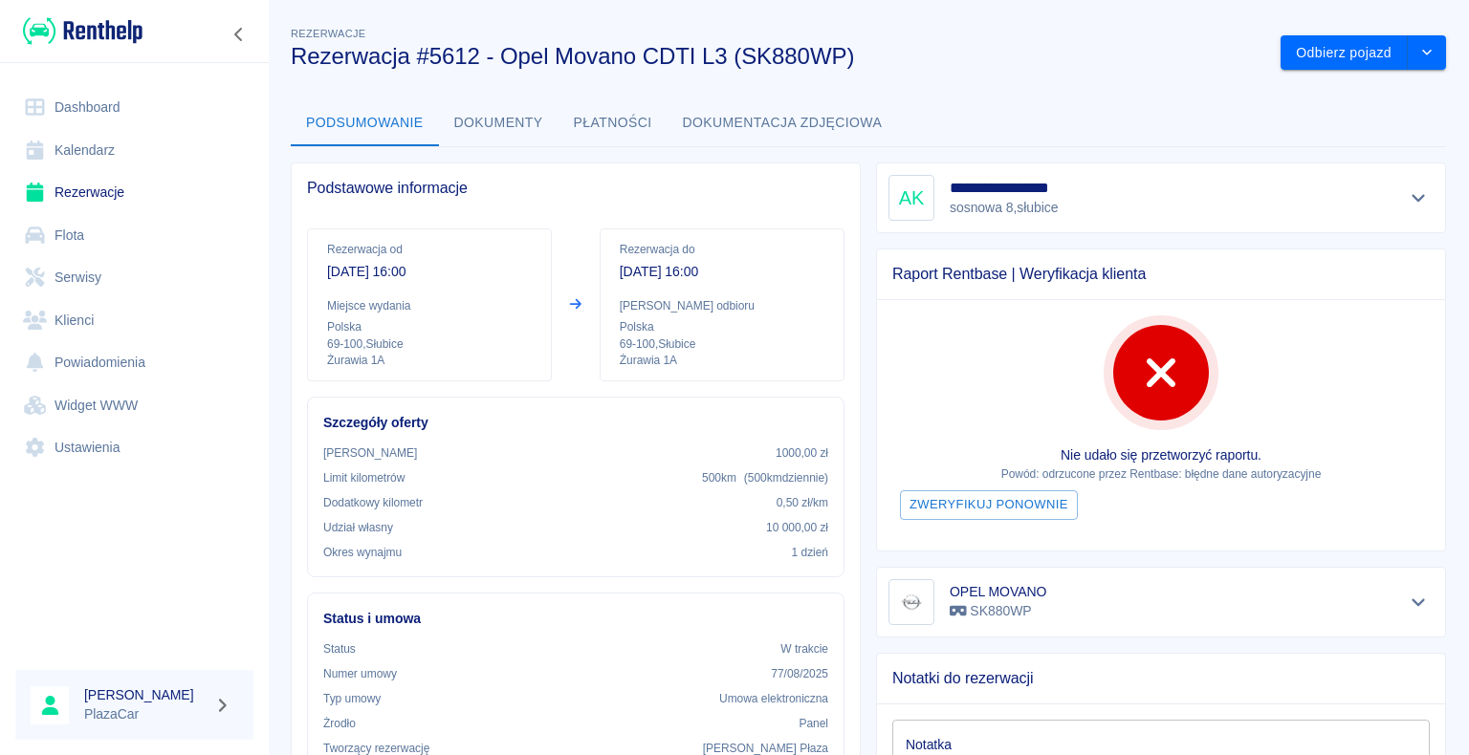
click at [105, 191] on link "Rezerwacje" at bounding box center [134, 192] width 238 height 43
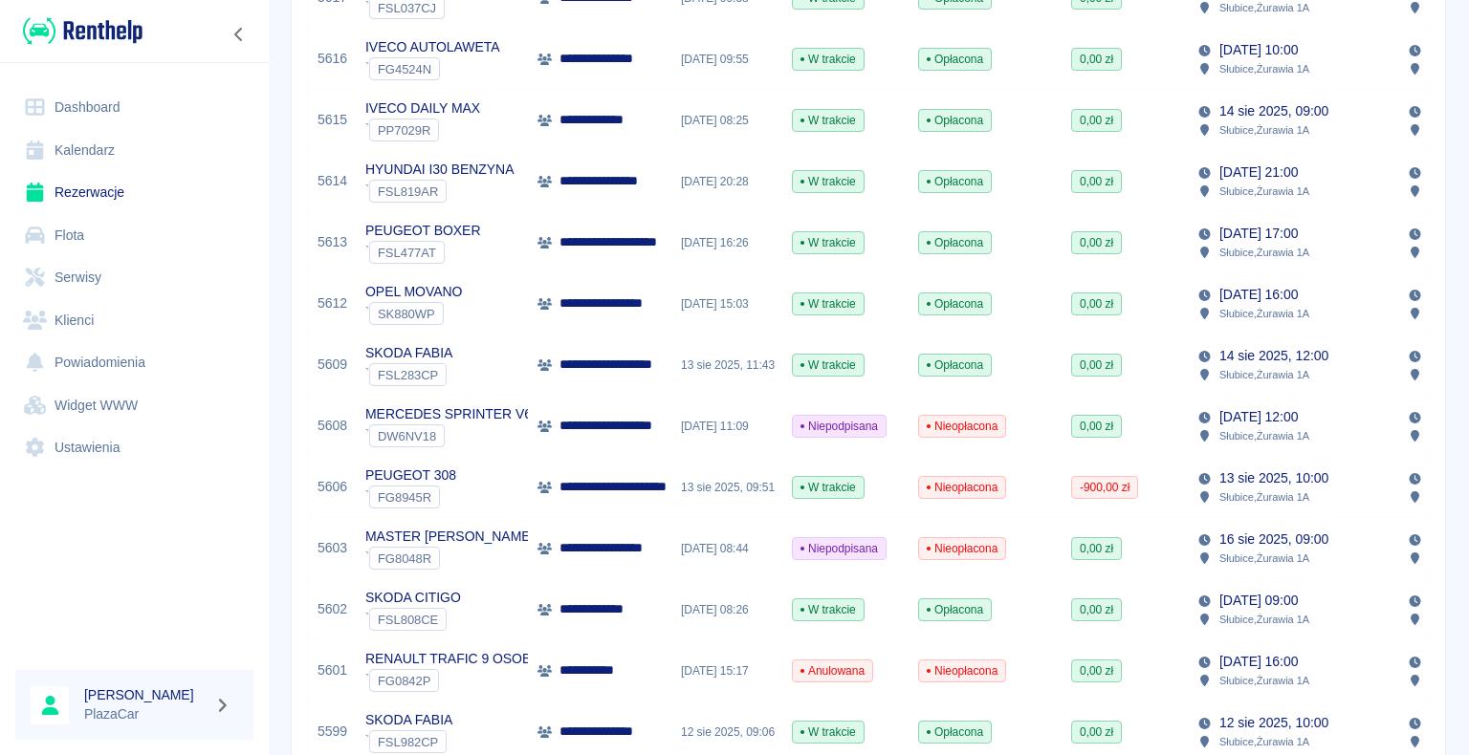
scroll to position [478, 0]
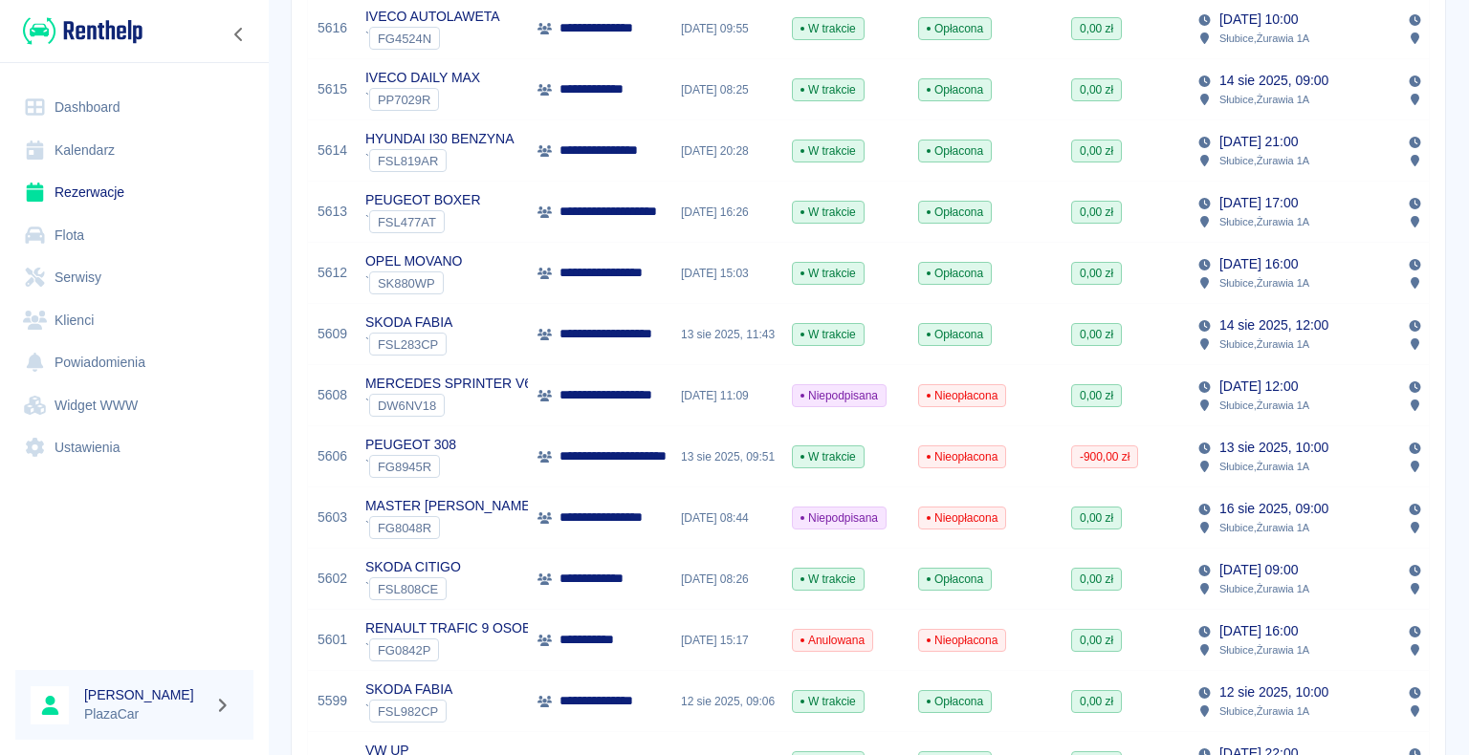
click at [709, 461] on div "13 sie 2025, 09:51" at bounding box center [726, 456] width 111 height 61
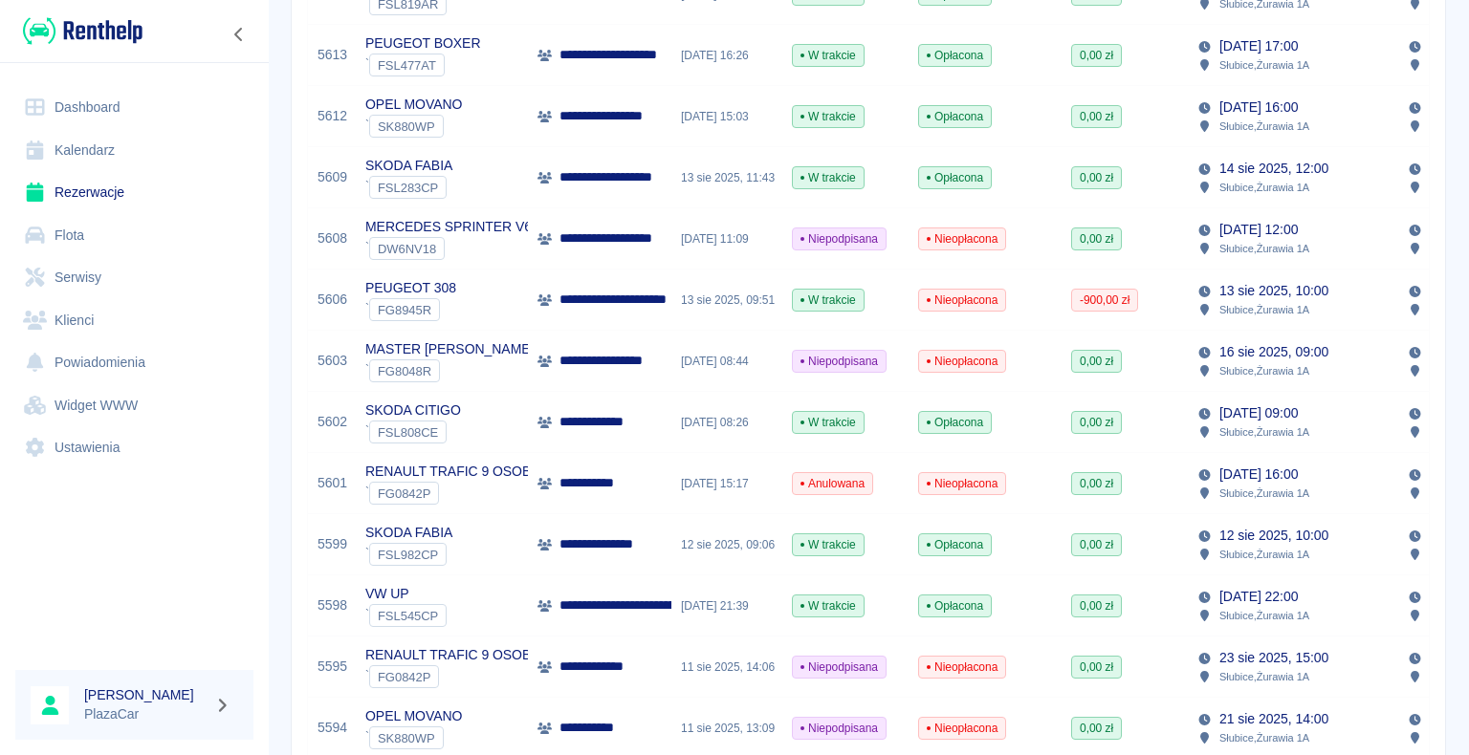
scroll to position [669, 0]
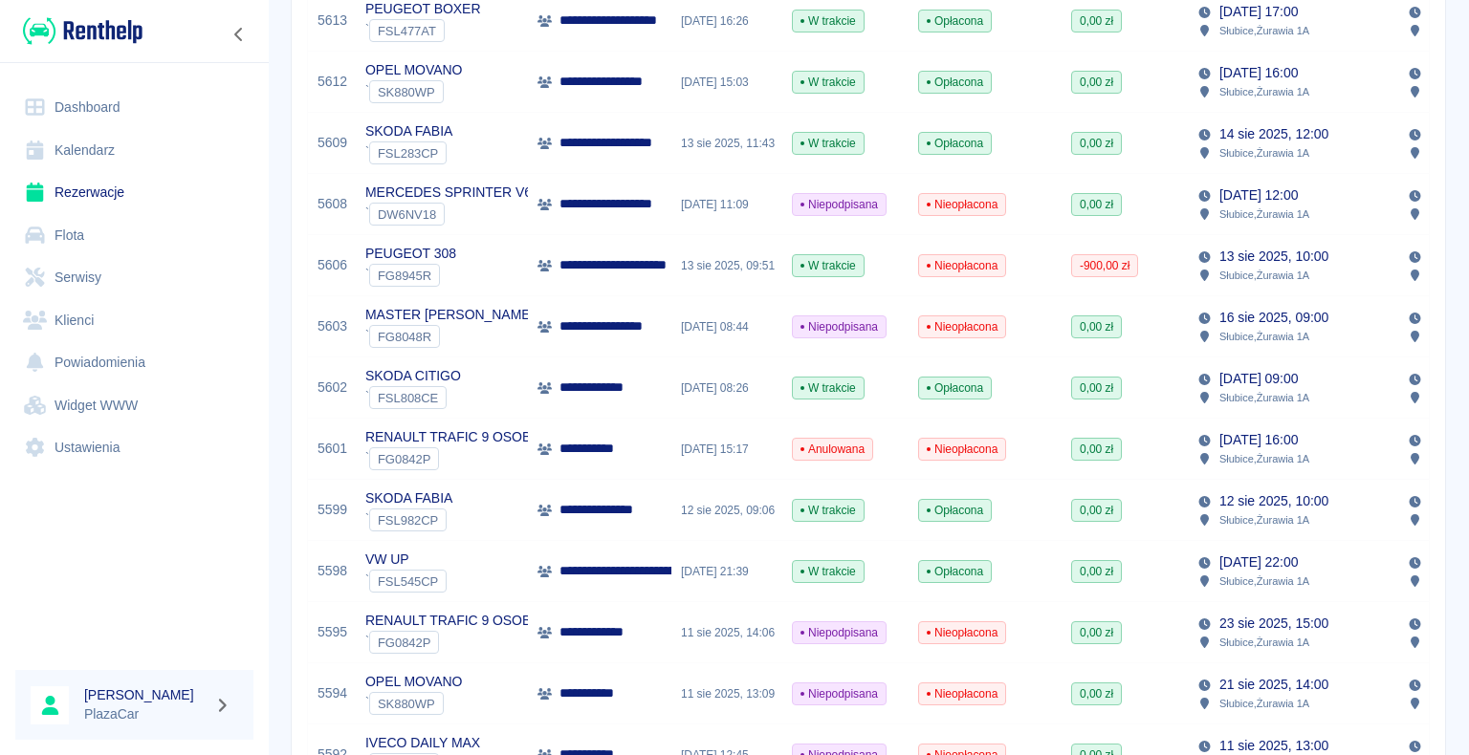
click at [1145, 502] on div "0,00 zł" at bounding box center [1124, 510] width 126 height 61
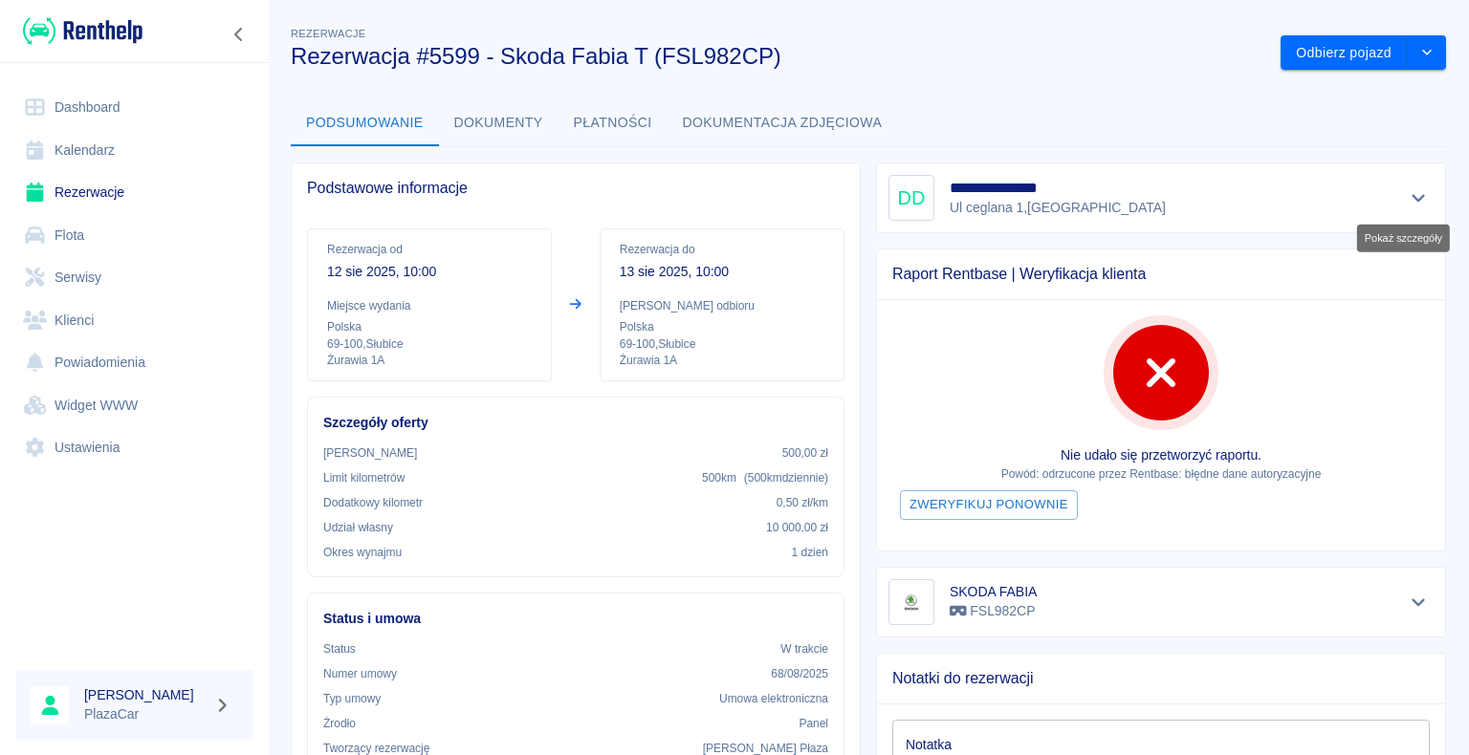
click at [1407, 196] on icon "Pokaż szczegóły" at bounding box center [1418, 197] width 22 height 17
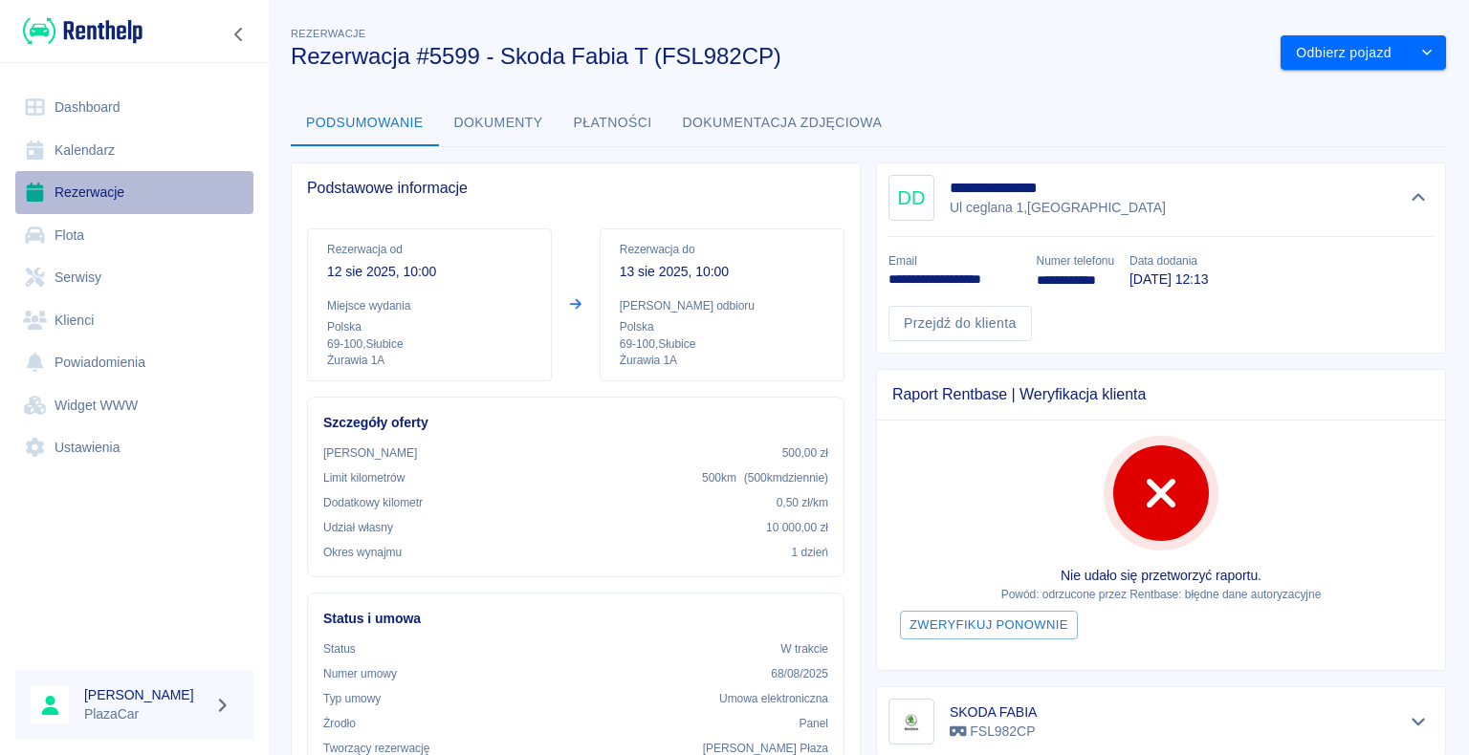
click at [86, 196] on link "Rezerwacje" at bounding box center [134, 192] width 238 height 43
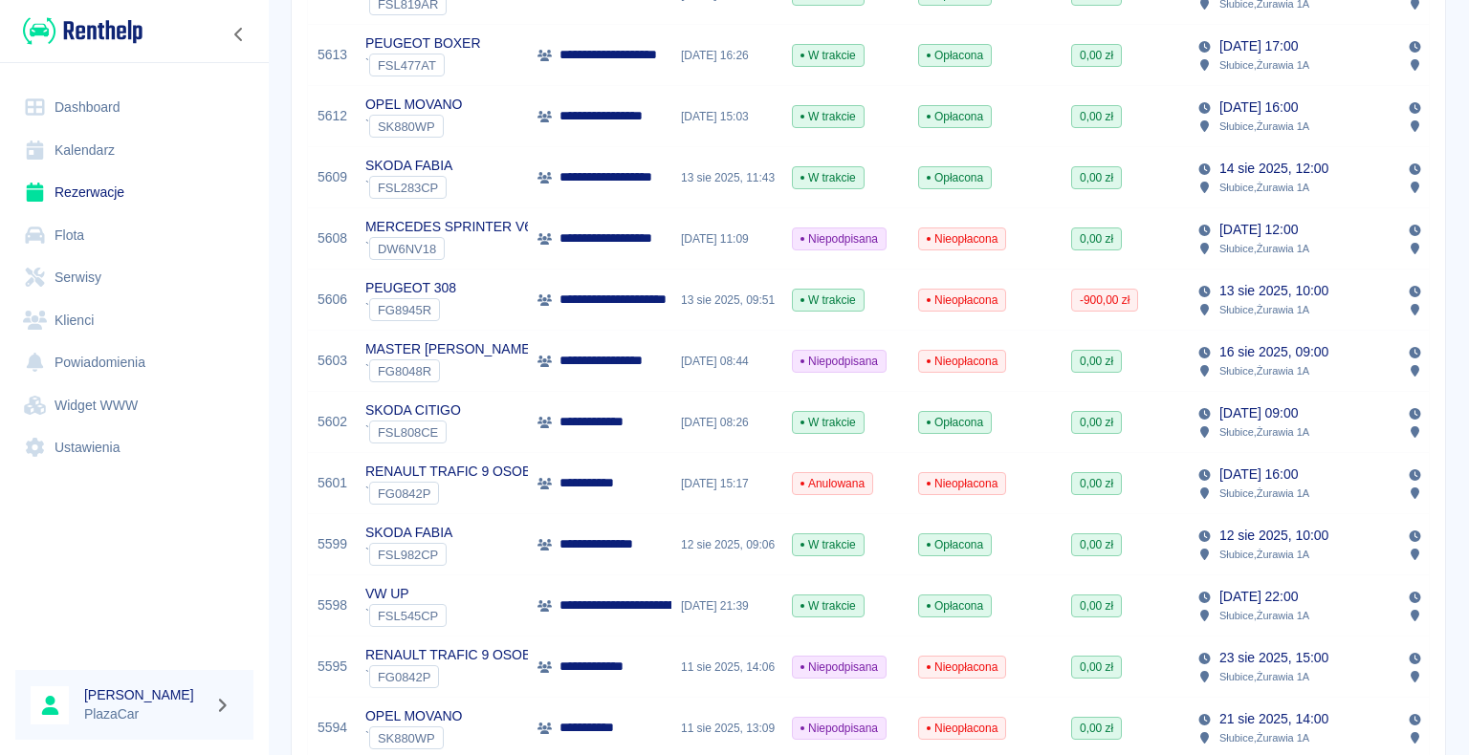
scroll to position [669, 0]
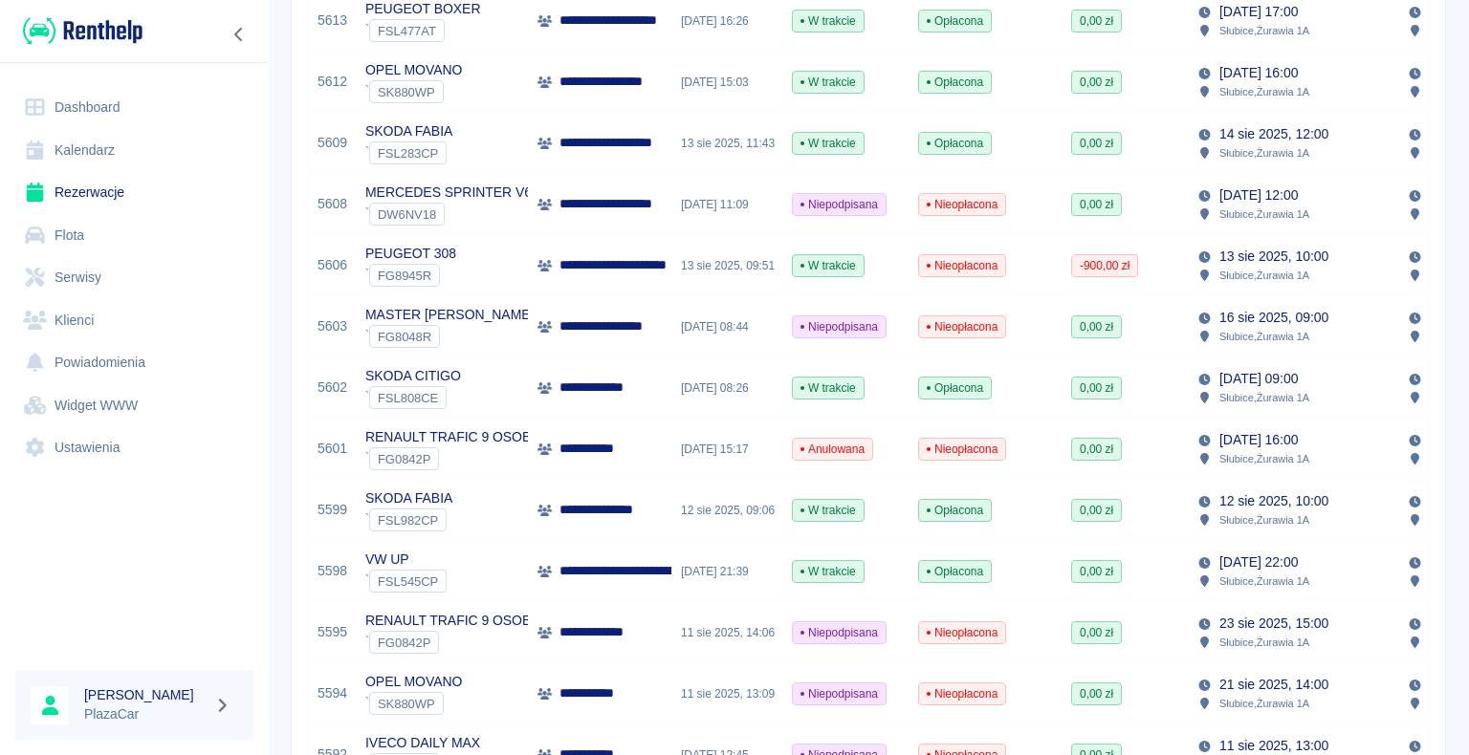
click at [561, 434] on div "**********" at bounding box center [599, 449] width 143 height 61
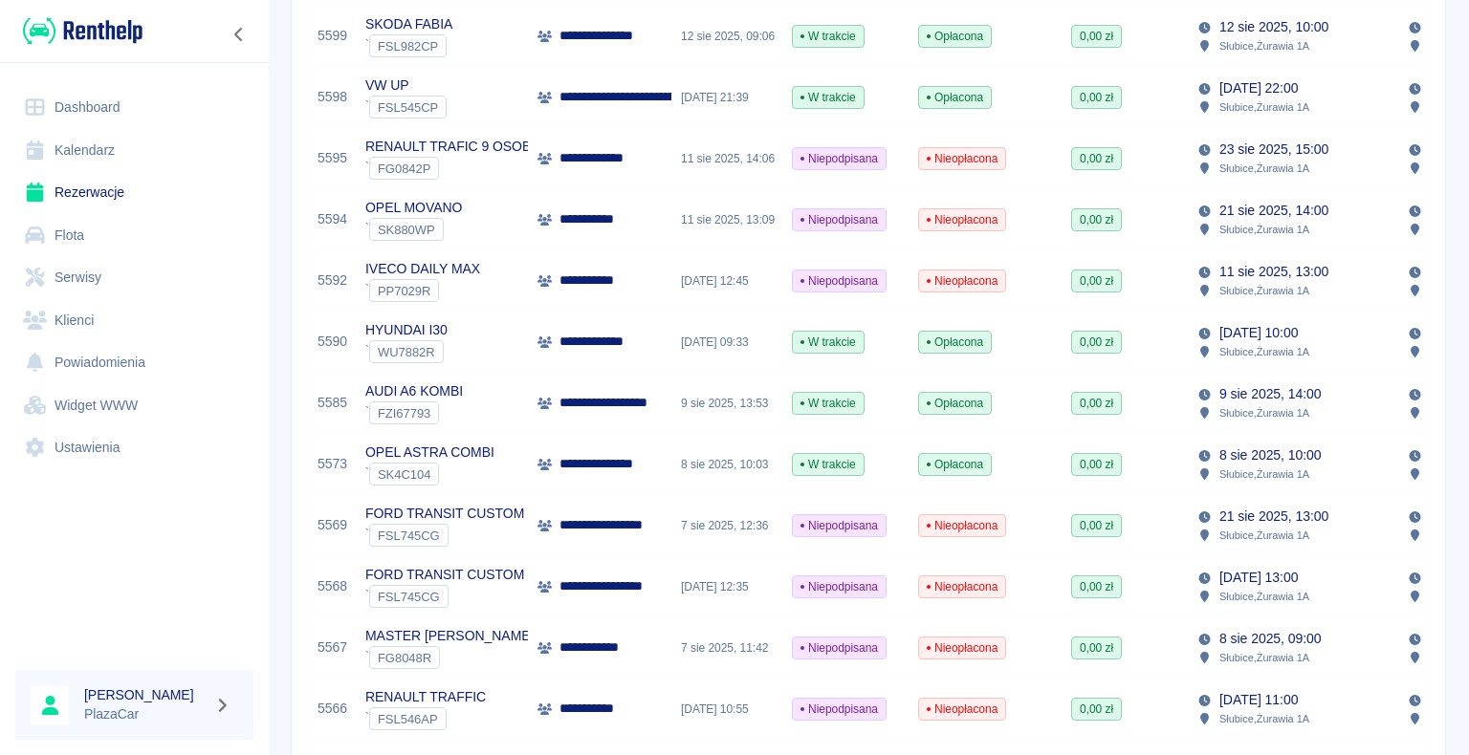
scroll to position [1147, 0]
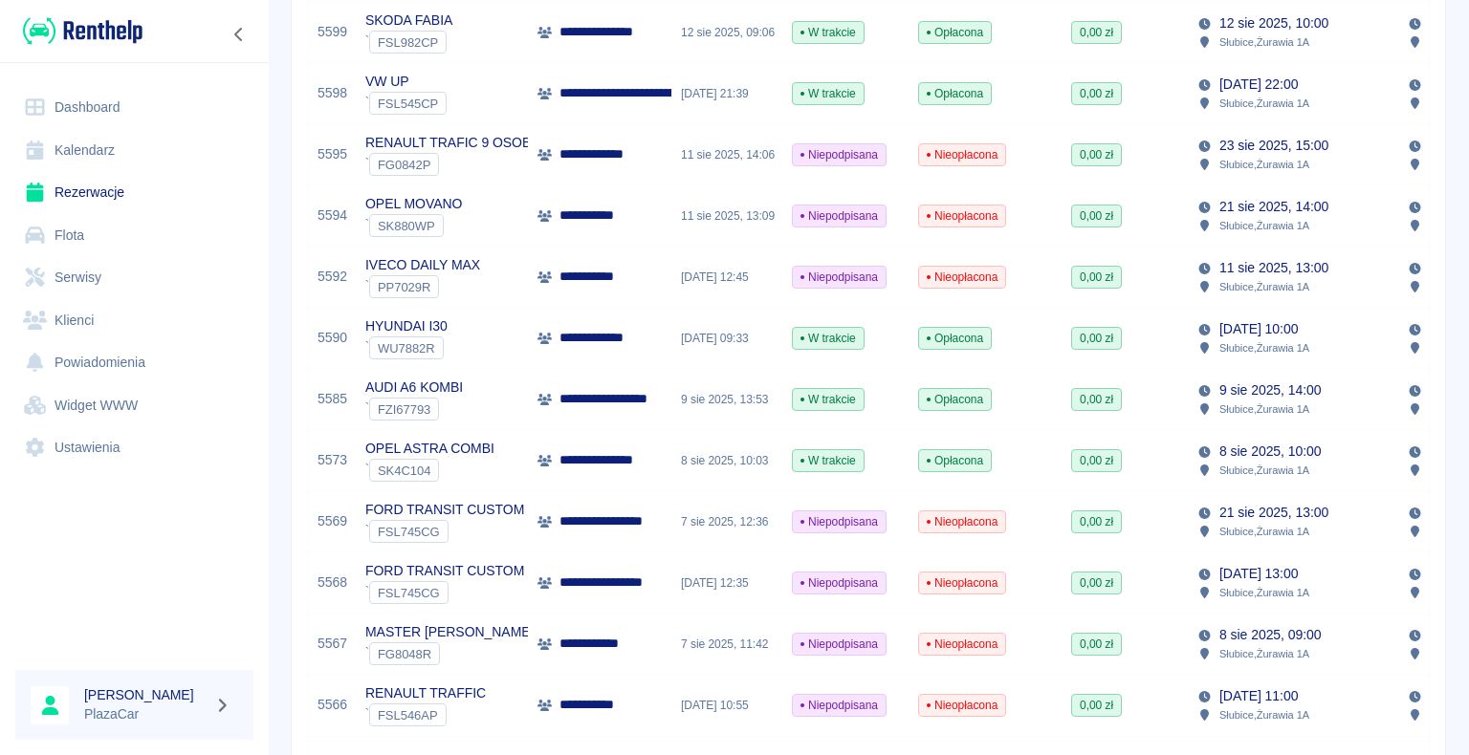
click at [1044, 155] on div "Nieopłacona" at bounding box center [984, 154] width 153 height 61
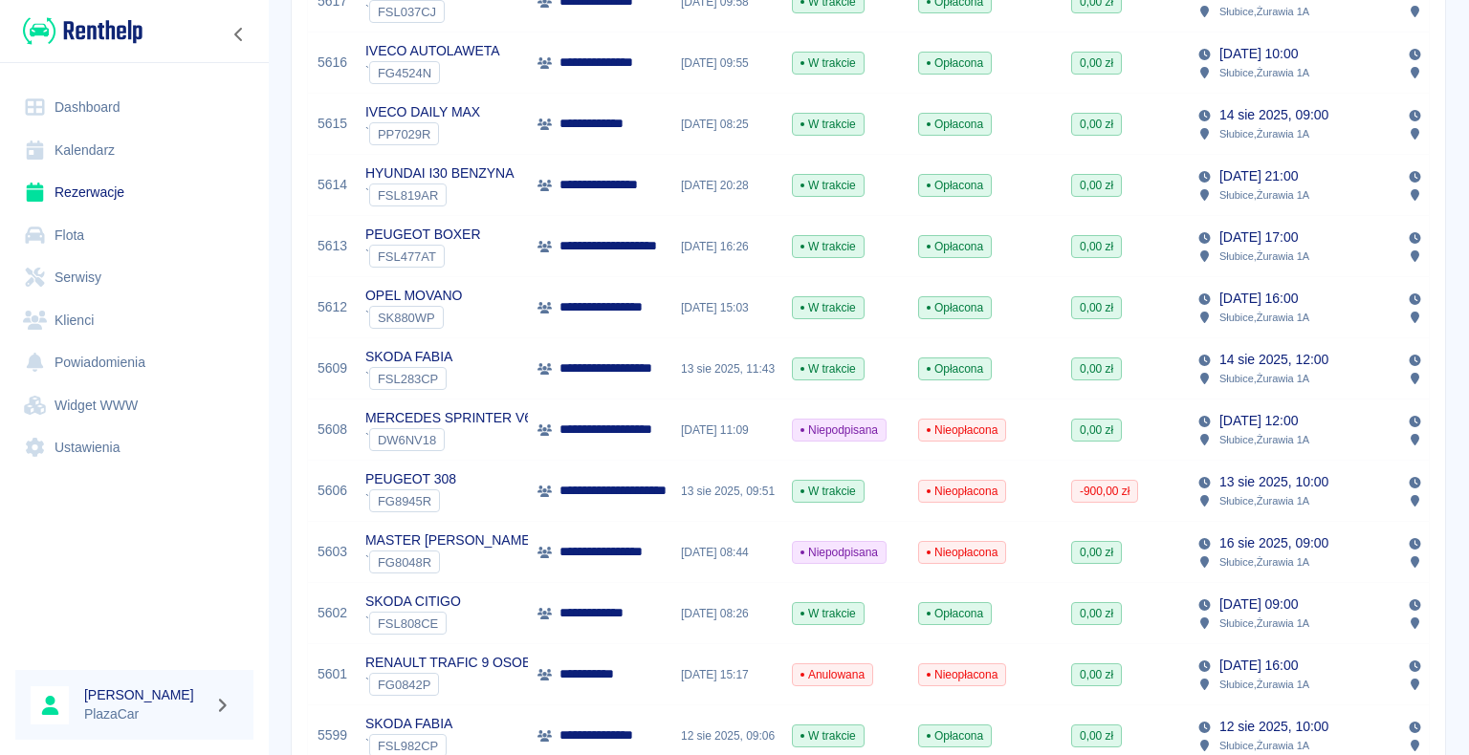
scroll to position [478, 0]
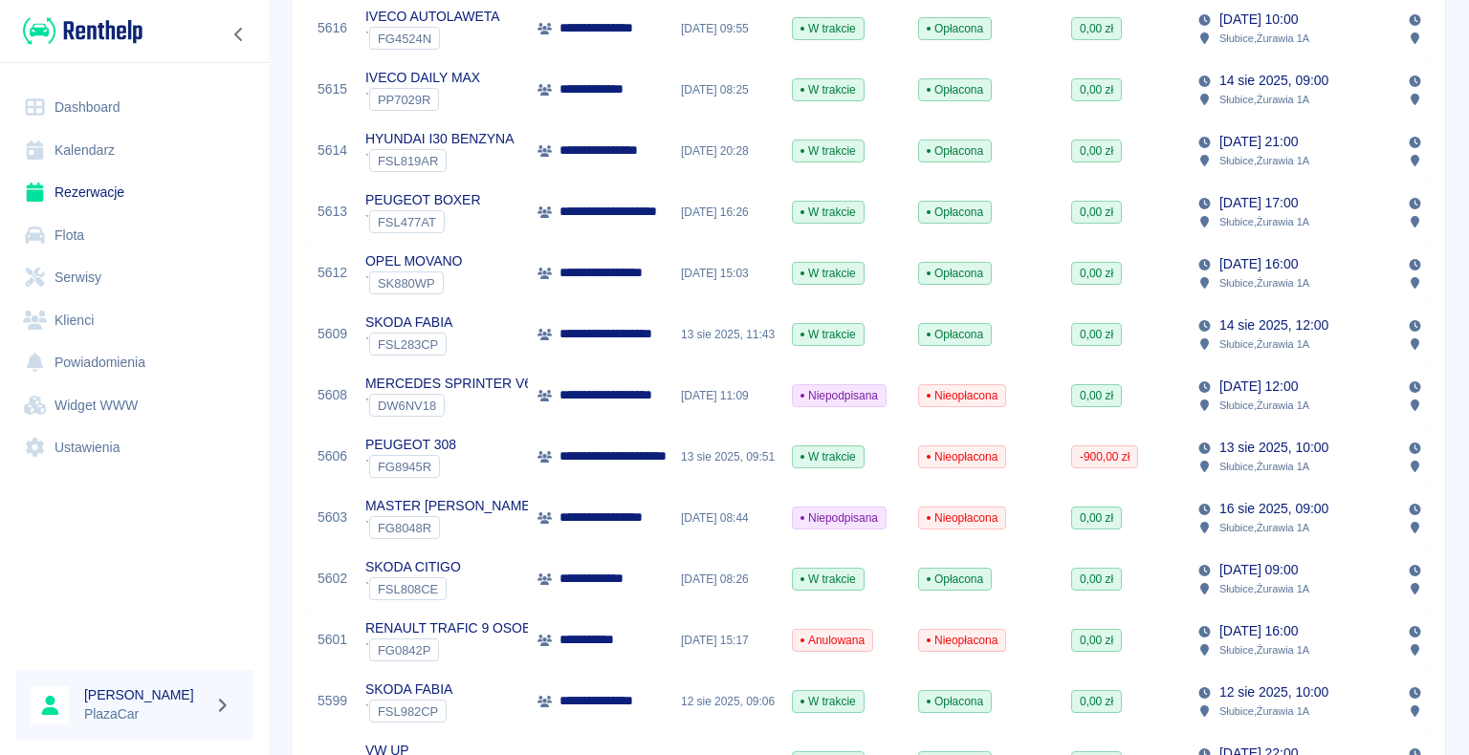
click at [702, 628] on div "[DATE] 15:17" at bounding box center [726, 640] width 111 height 61
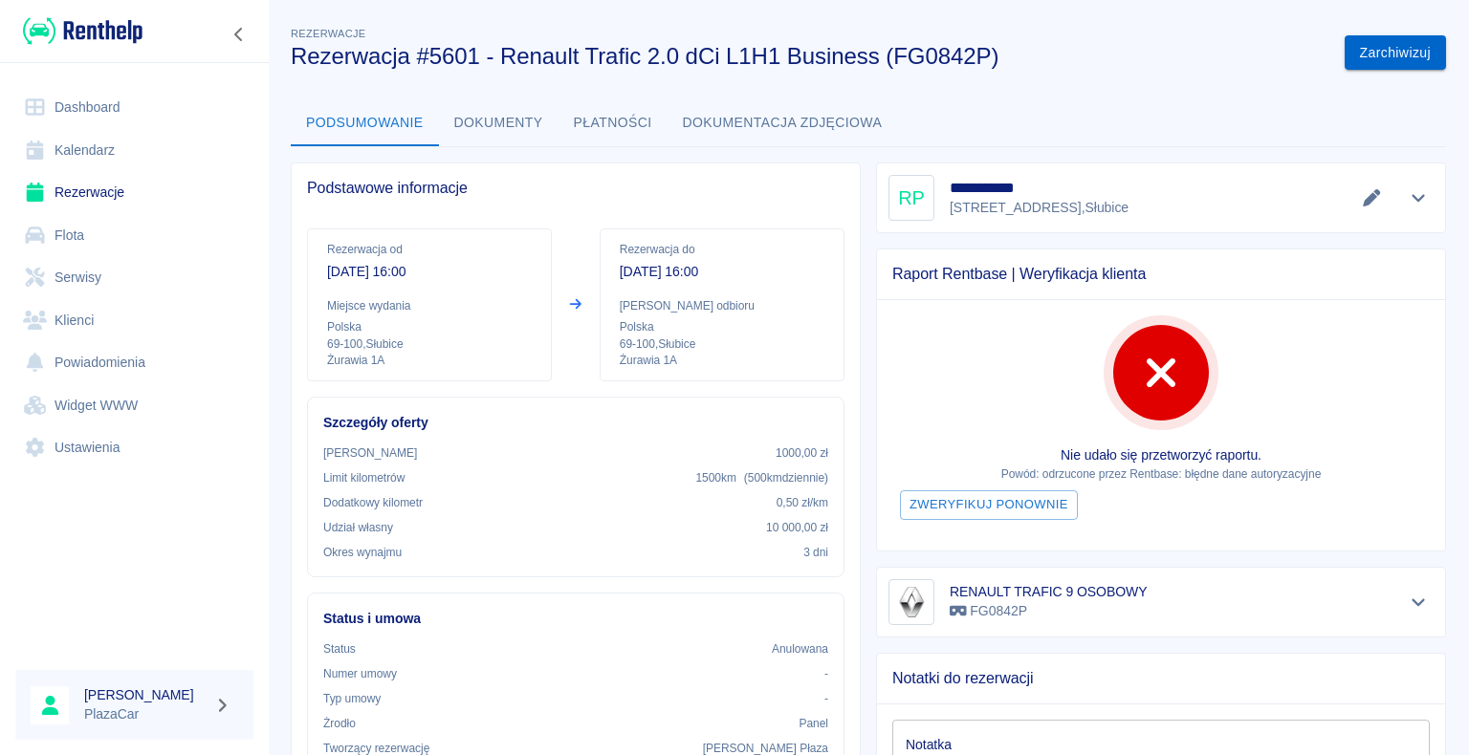
click at [1373, 43] on button "Zarchiwizuj" at bounding box center [1394, 52] width 101 height 35
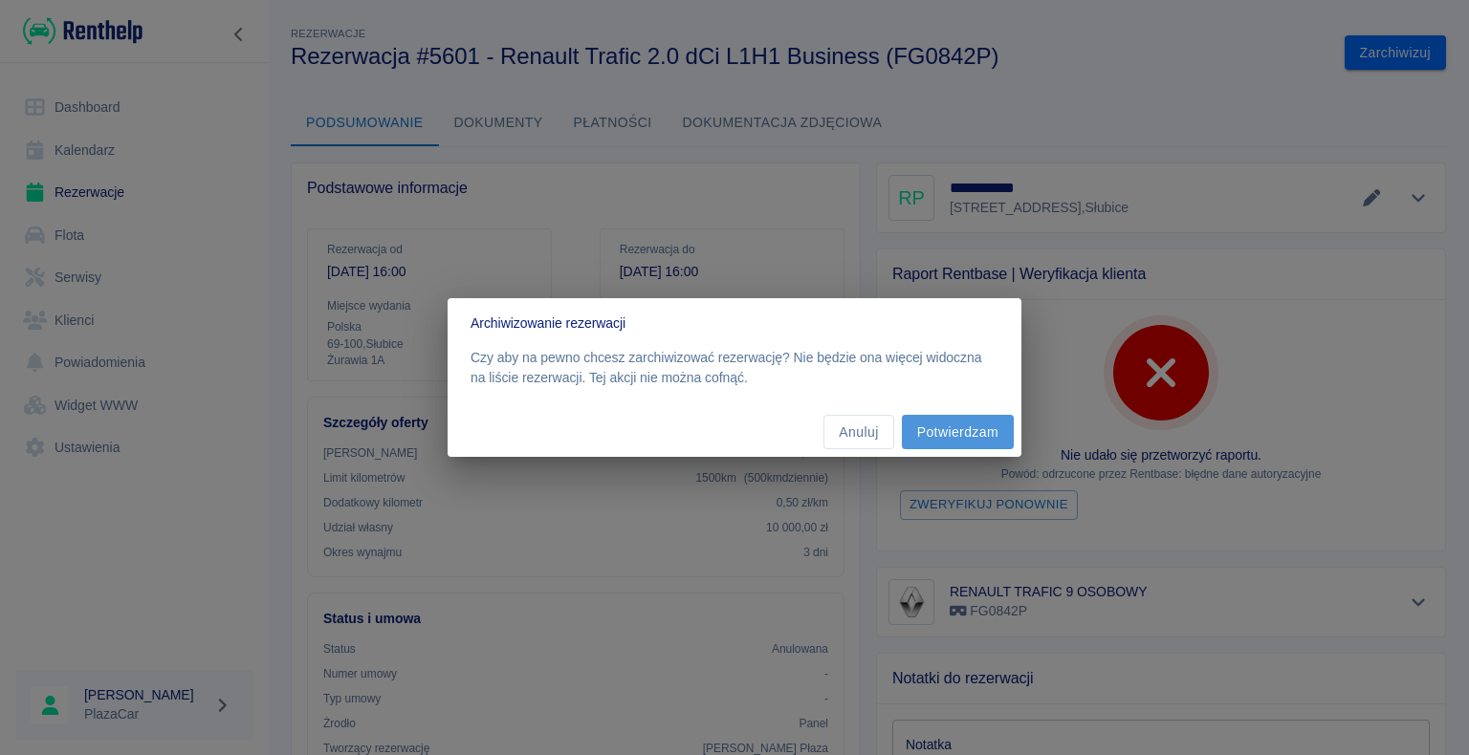
click at [949, 431] on button "Potwierdzam" at bounding box center [958, 432] width 112 height 35
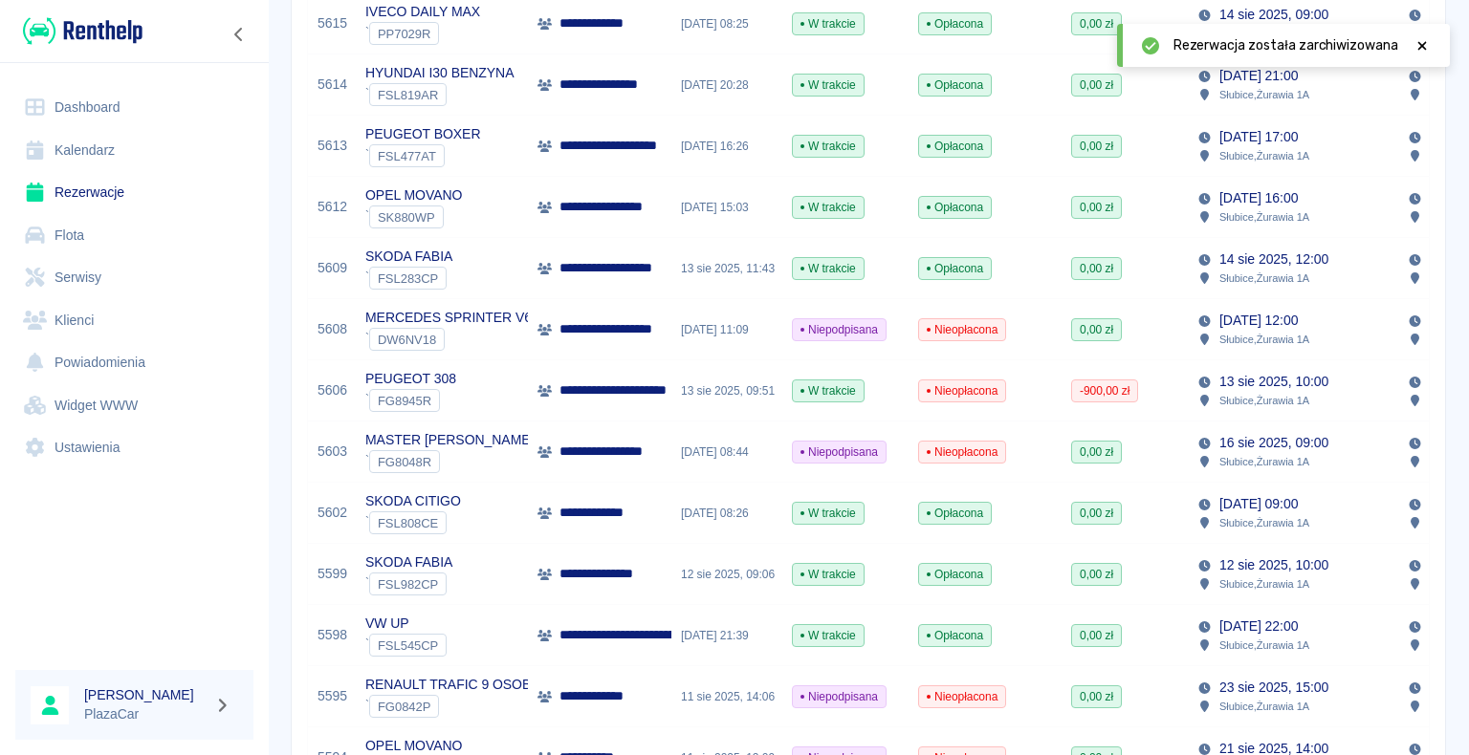
scroll to position [574, 0]
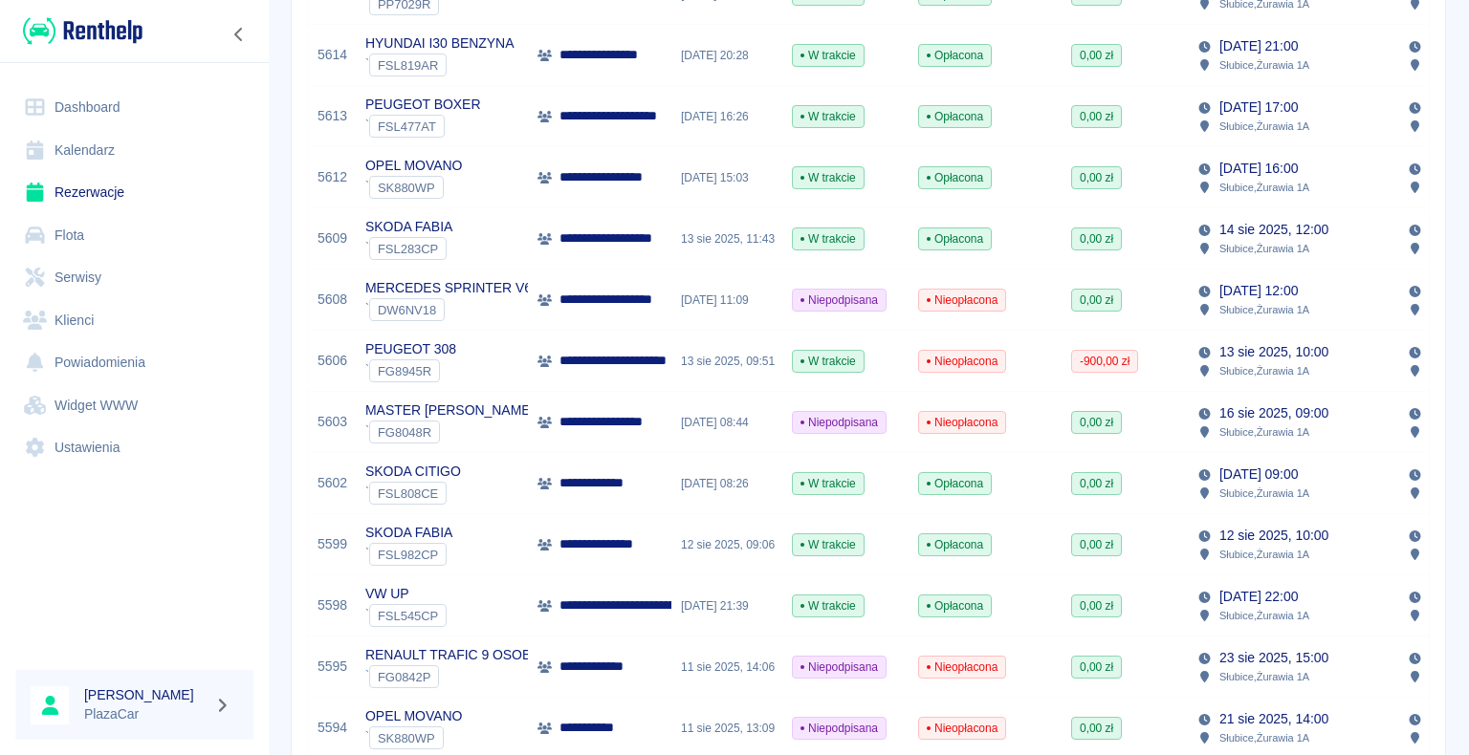
click at [576, 369] on p "**********" at bounding box center [626, 361] width 135 height 20
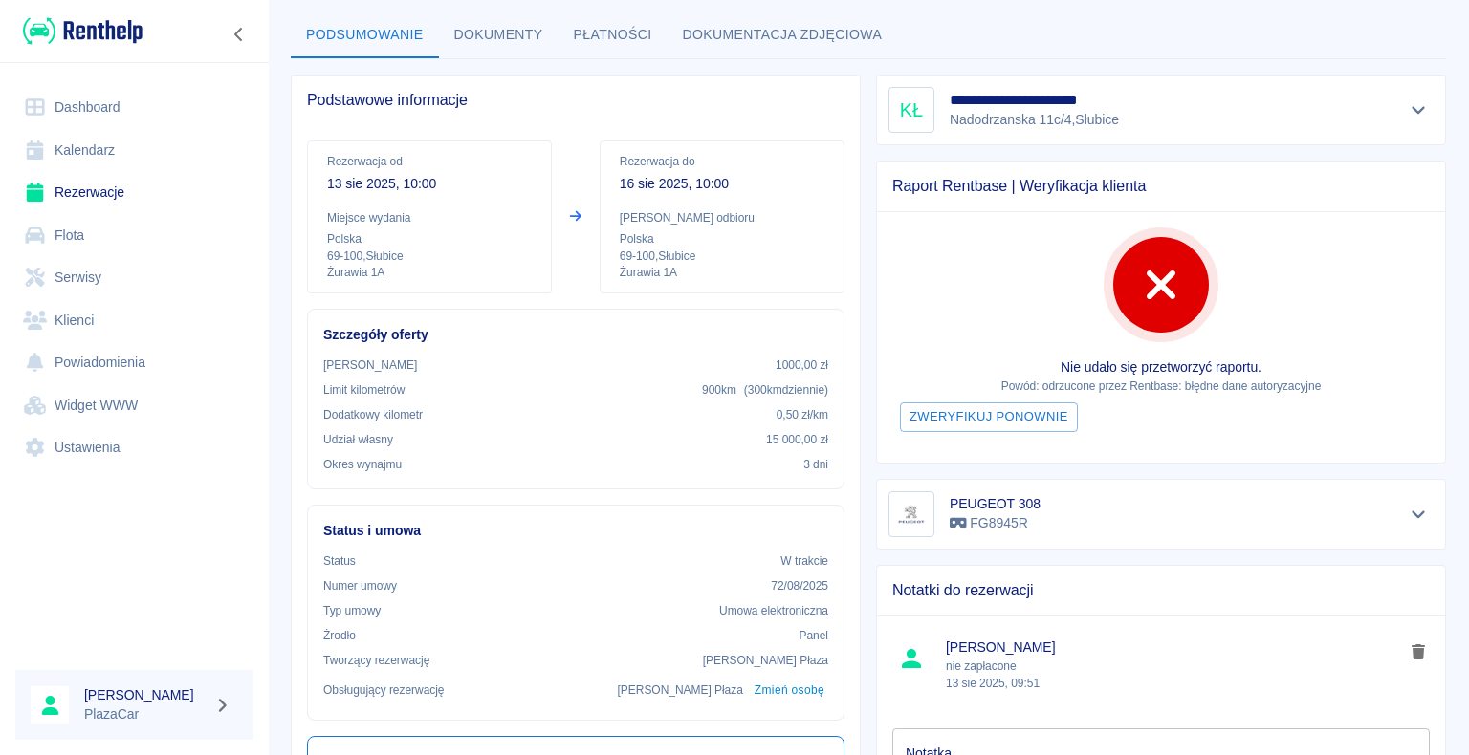
scroll to position [191, 0]
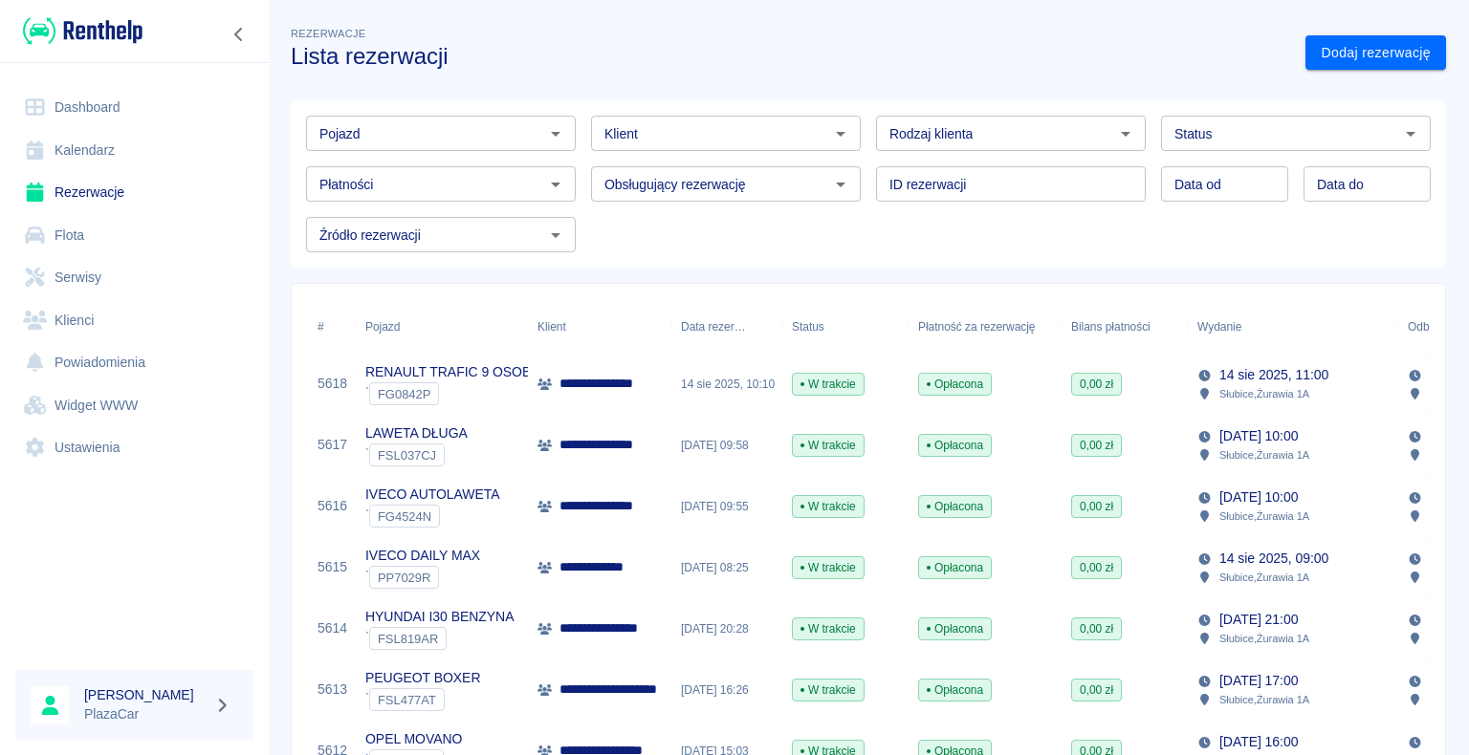
click at [659, 691] on p "**********" at bounding box center [619, 690] width 121 height 20
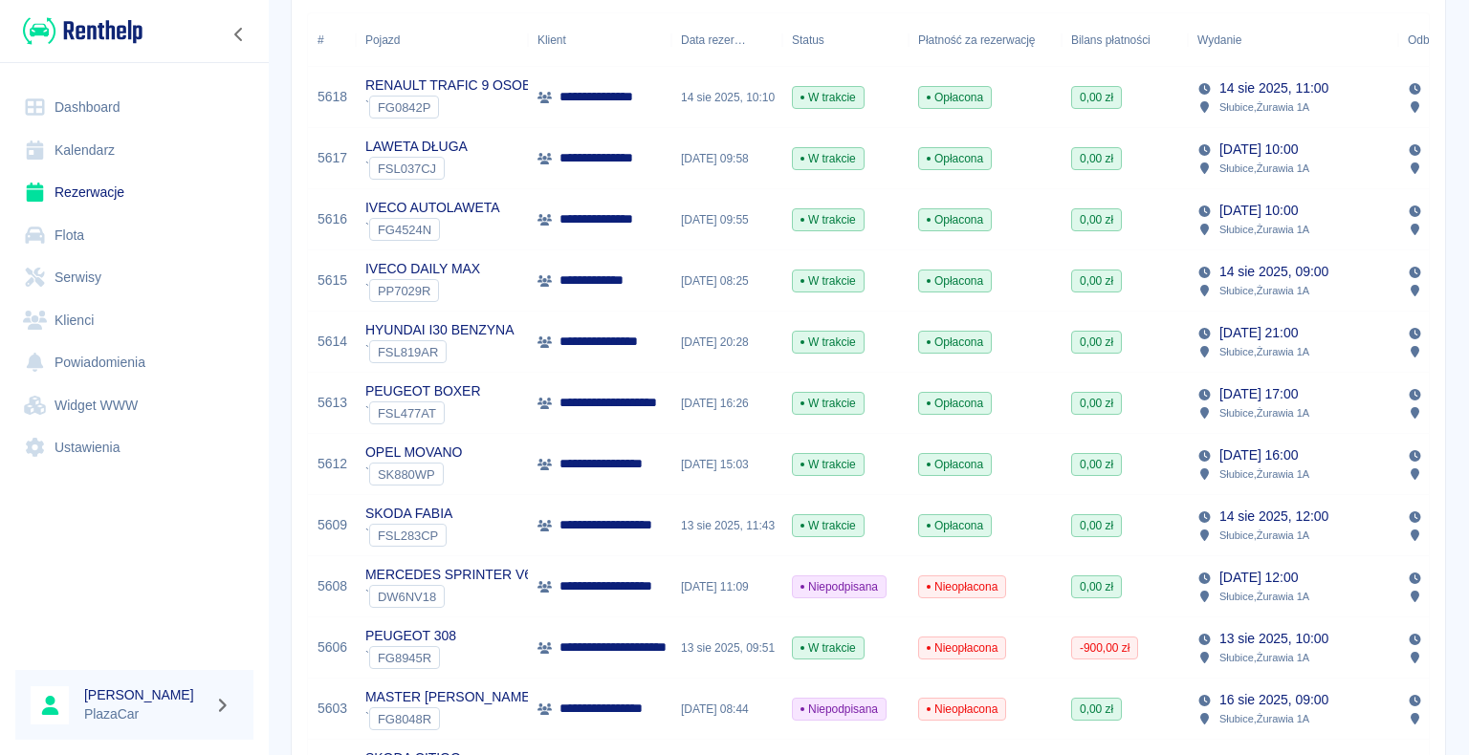
scroll to position [382, 0]
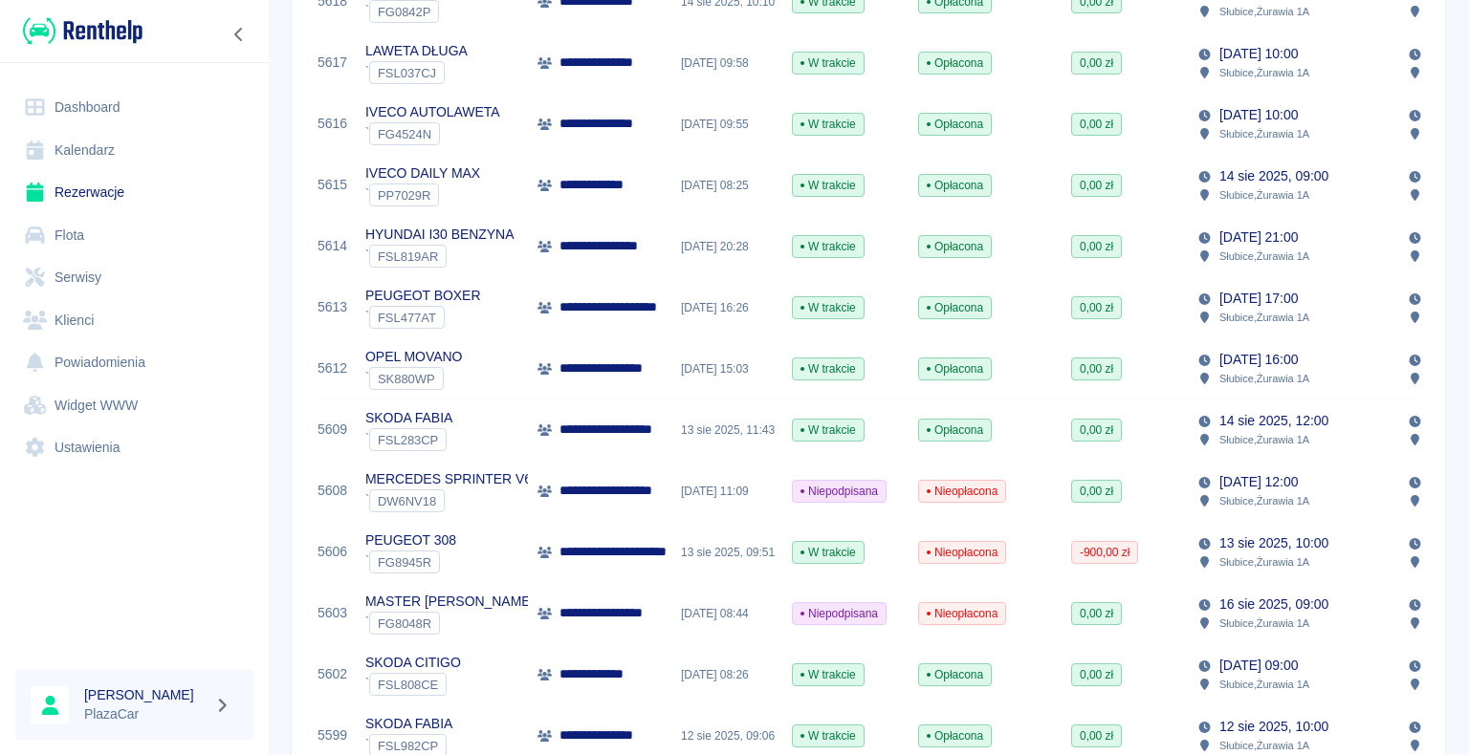
click at [1263, 619] on p "Słubice , Żurawia 1A" at bounding box center [1264, 623] width 90 height 17
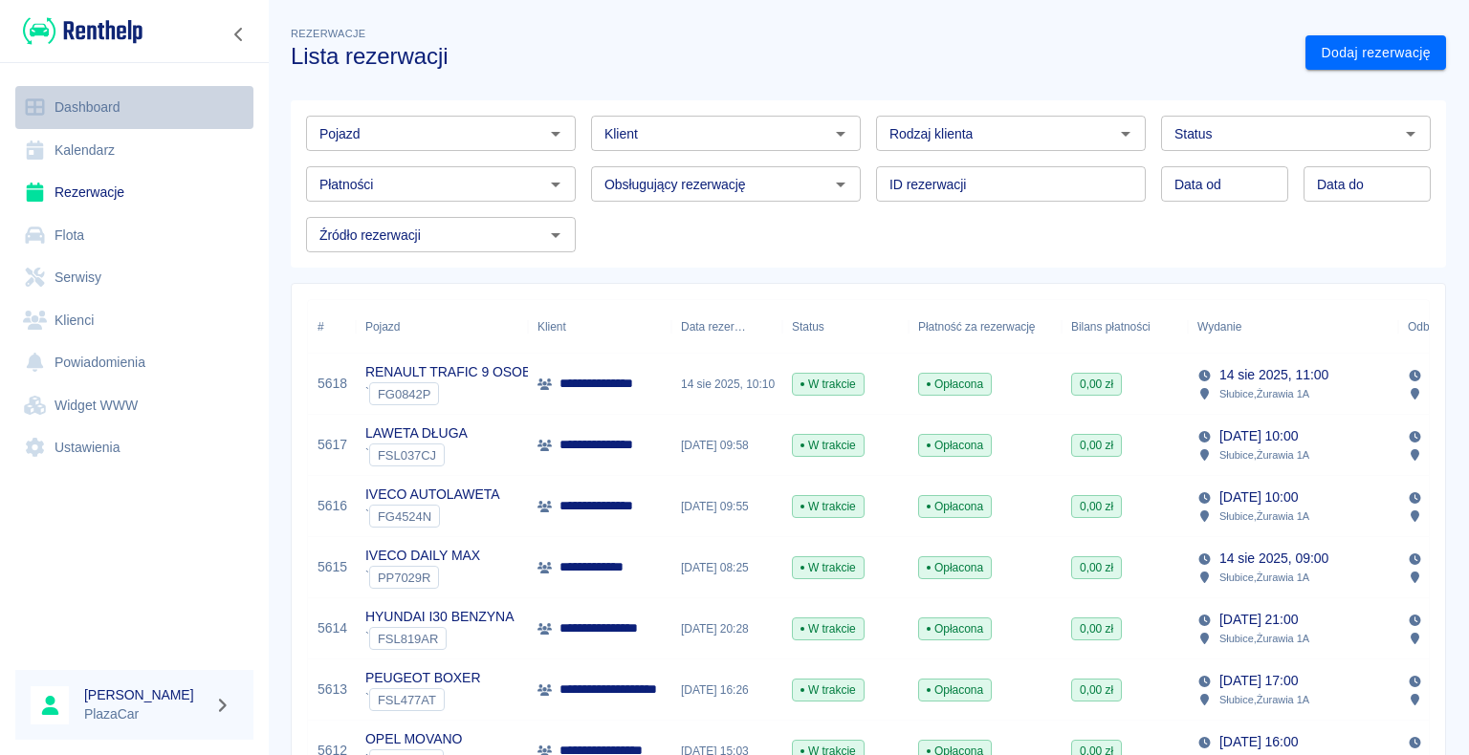
click at [98, 105] on link "Dashboard" at bounding box center [134, 107] width 238 height 43
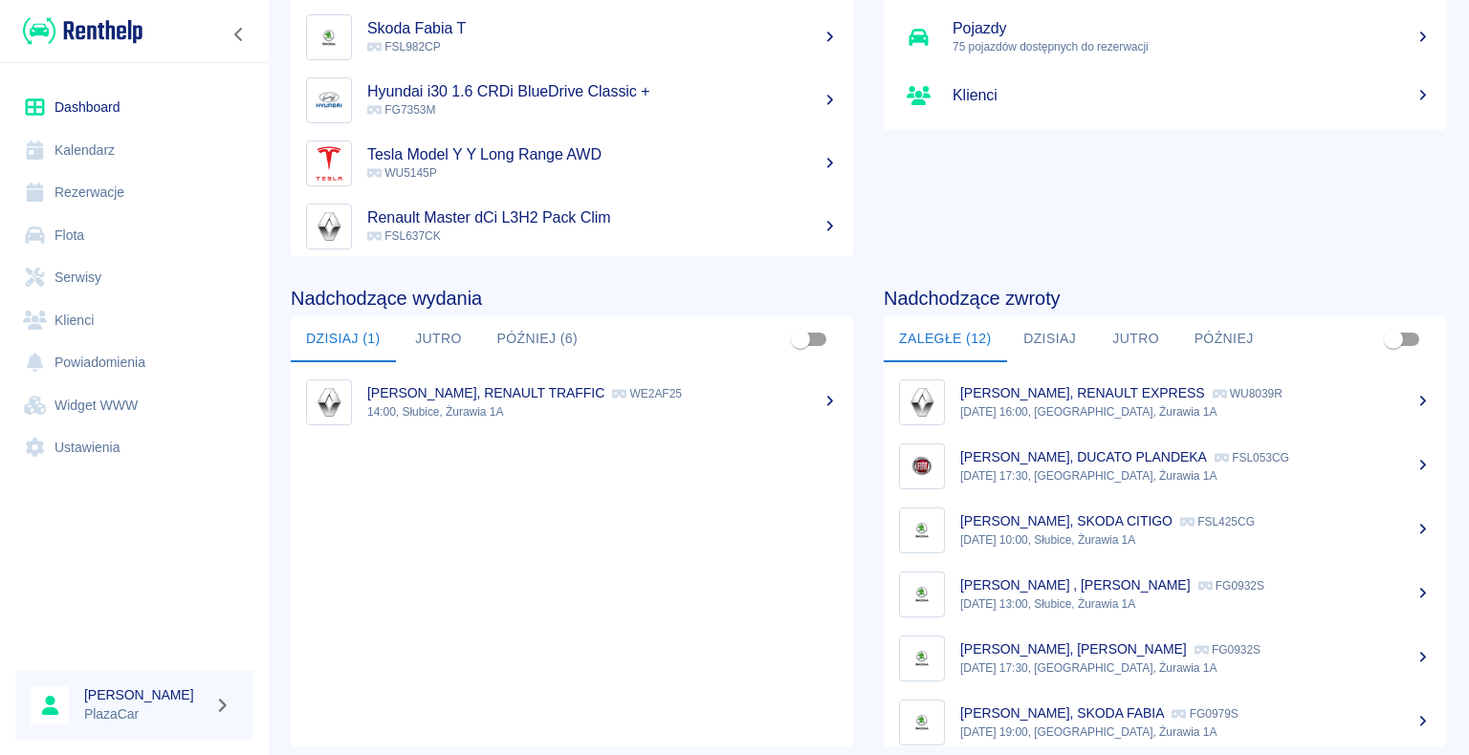
scroll to position [241, 0]
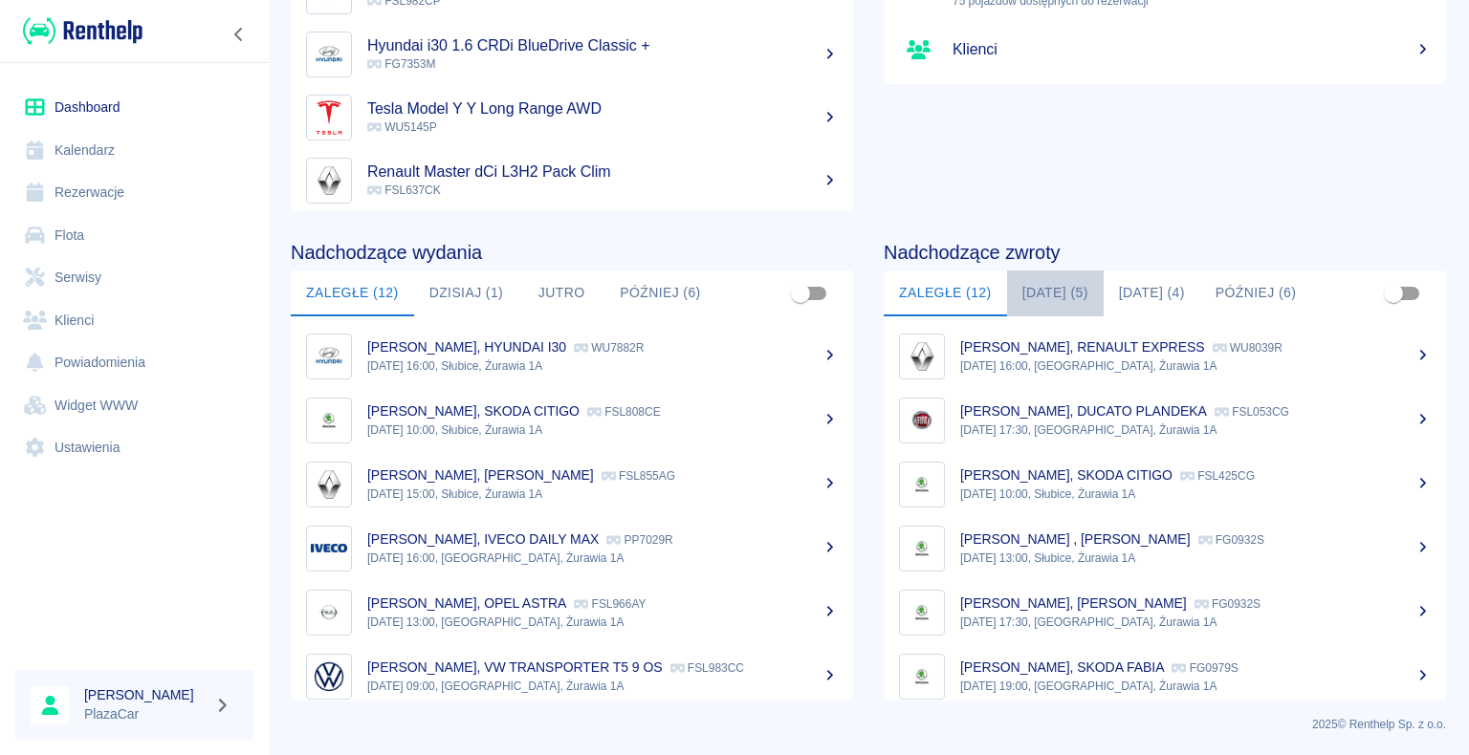
click at [1048, 289] on button "[DATE] (5)" at bounding box center [1055, 294] width 97 height 46
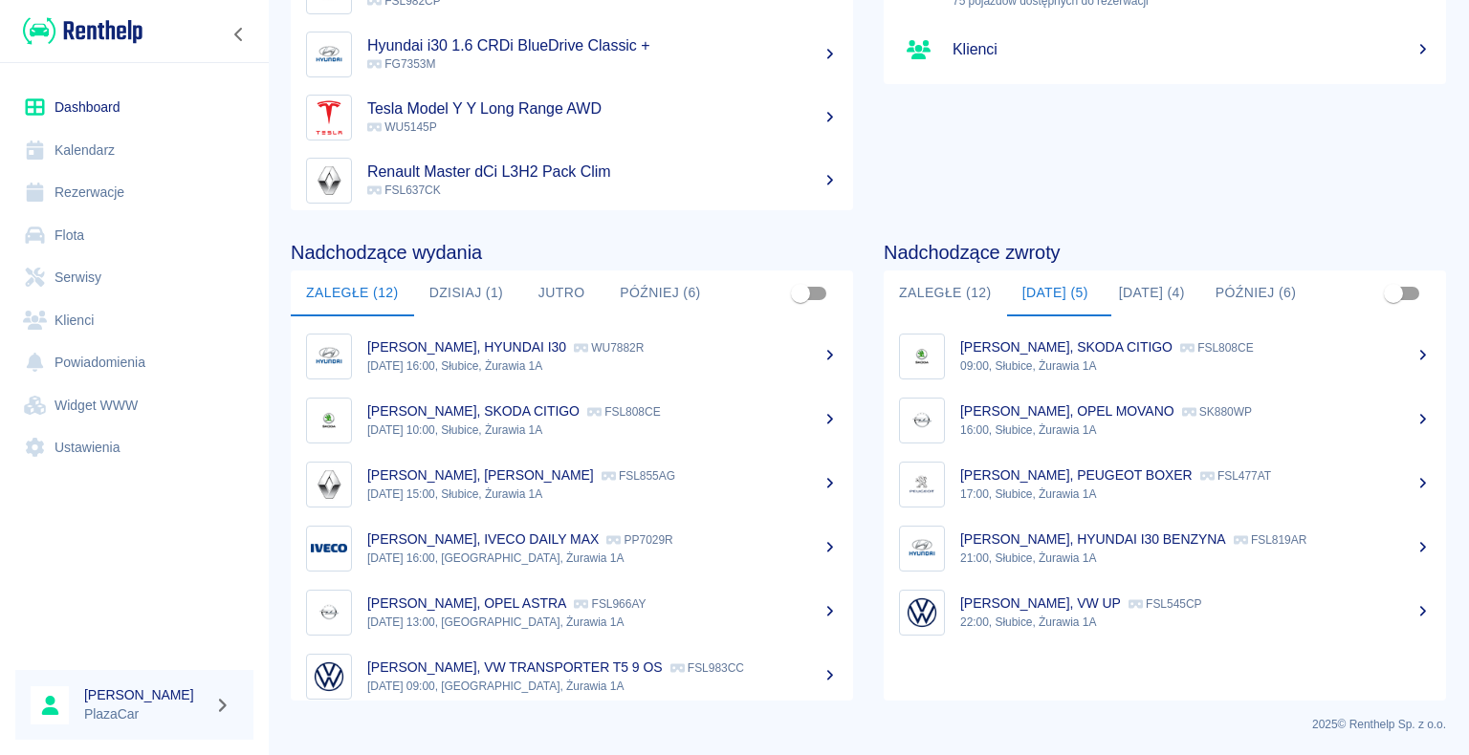
click at [110, 186] on link "Rezerwacje" at bounding box center [134, 192] width 238 height 43
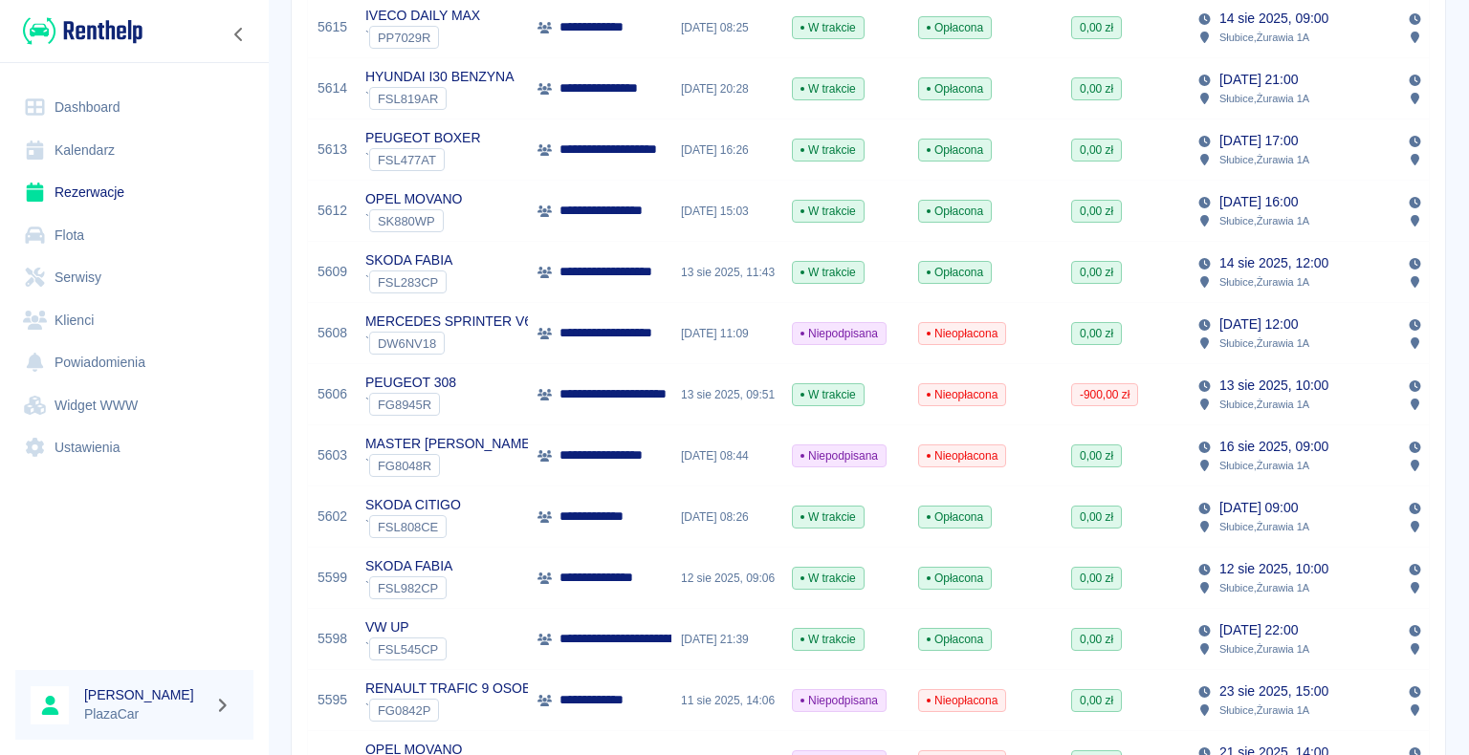
scroll to position [669, 0]
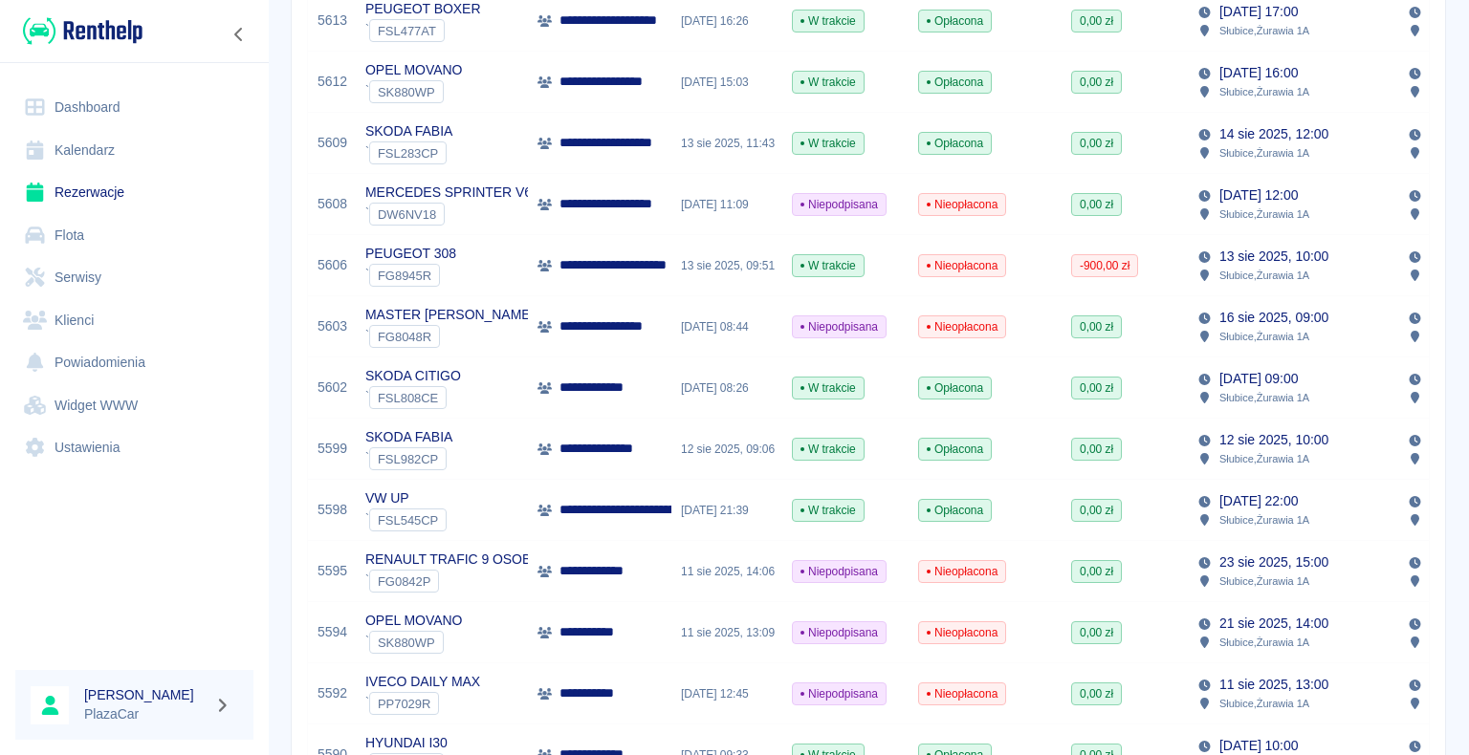
click at [684, 558] on div "11 sie 2025, 14:06" at bounding box center [726, 571] width 111 height 61
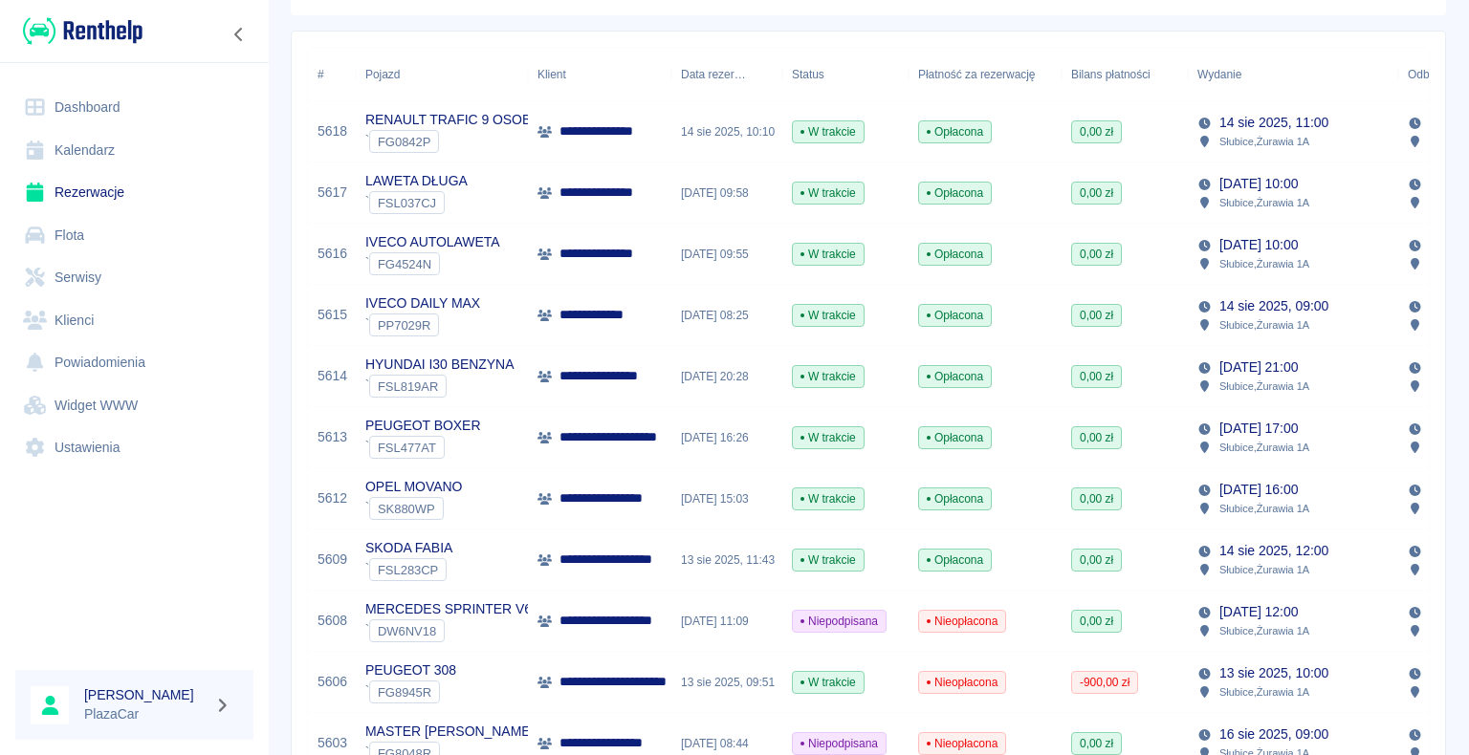
scroll to position [287, 0]
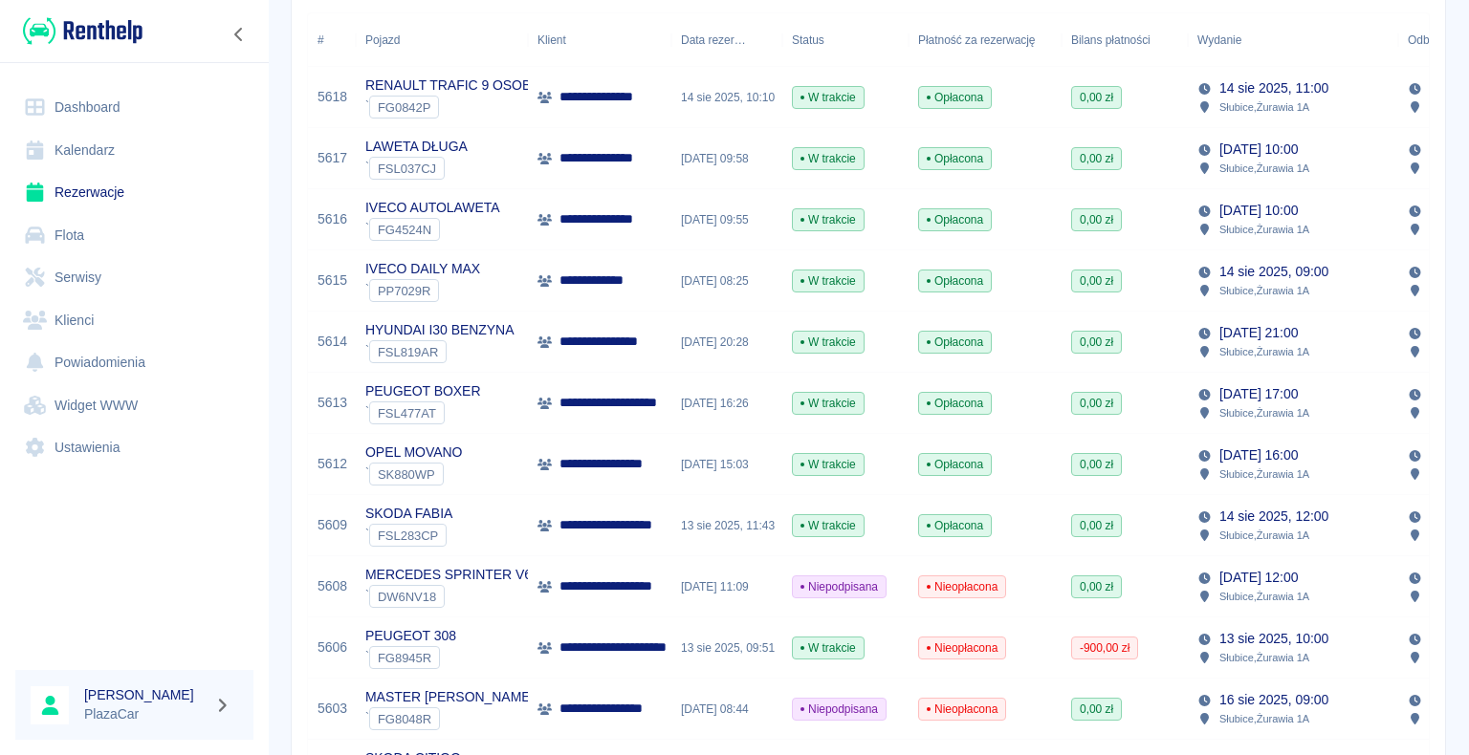
click at [688, 585] on div "[DATE] 11:09" at bounding box center [726, 586] width 111 height 61
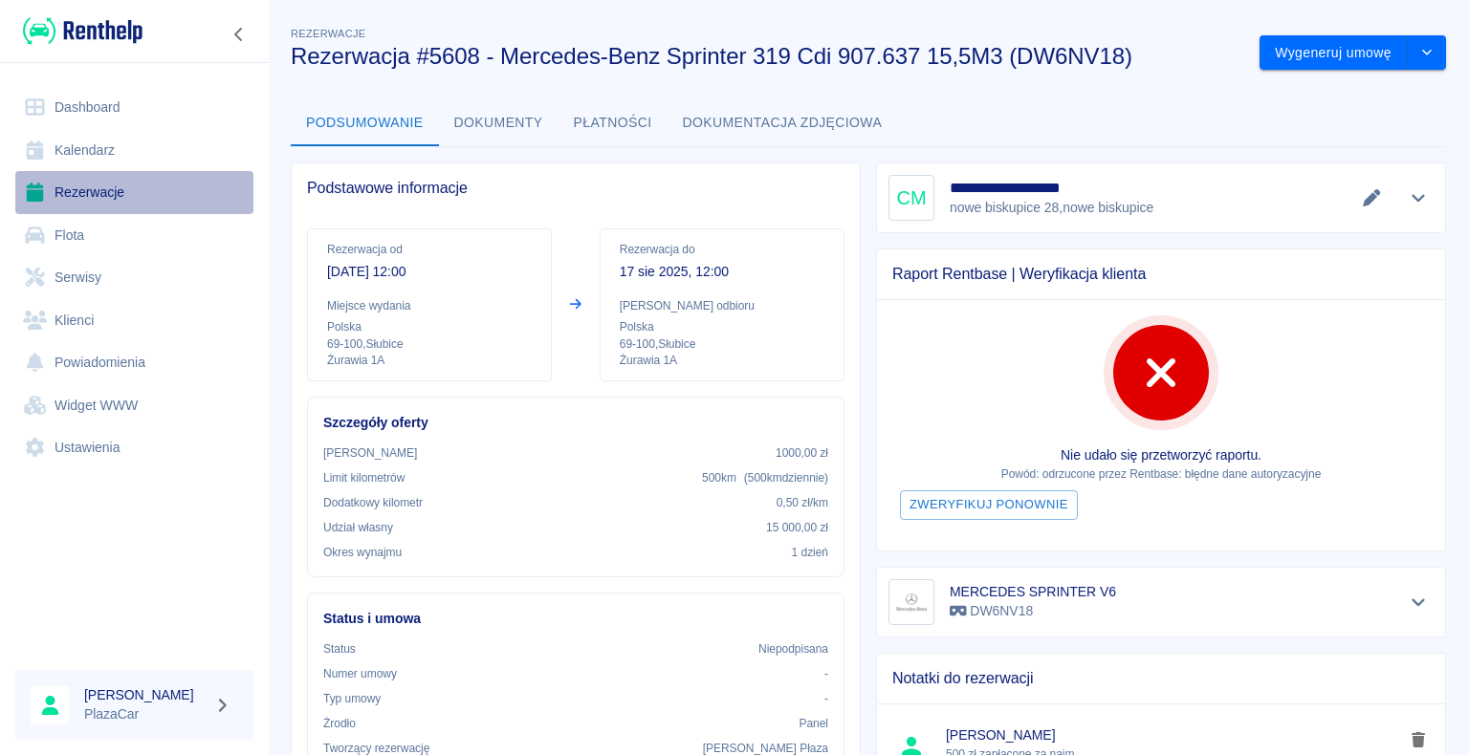
click at [109, 197] on link "Rezerwacje" at bounding box center [134, 192] width 238 height 43
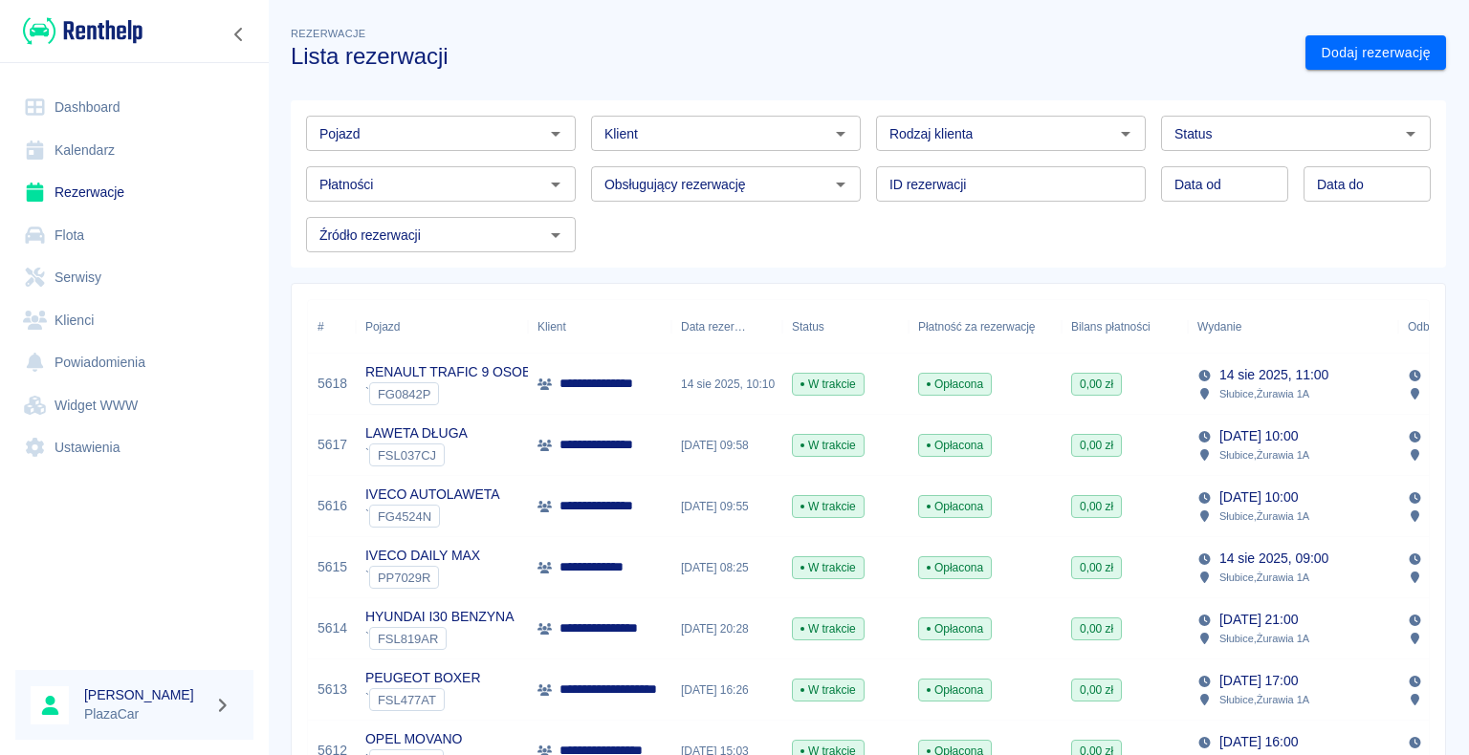
click at [1118, 130] on icon "Otwórz" at bounding box center [1125, 133] width 23 height 23
click at [1042, 166] on li "Osoba prywatna" at bounding box center [1002, 175] width 266 height 32
type input "Osoba prywatna"
click at [111, 105] on link "Dashboard" at bounding box center [134, 107] width 238 height 43
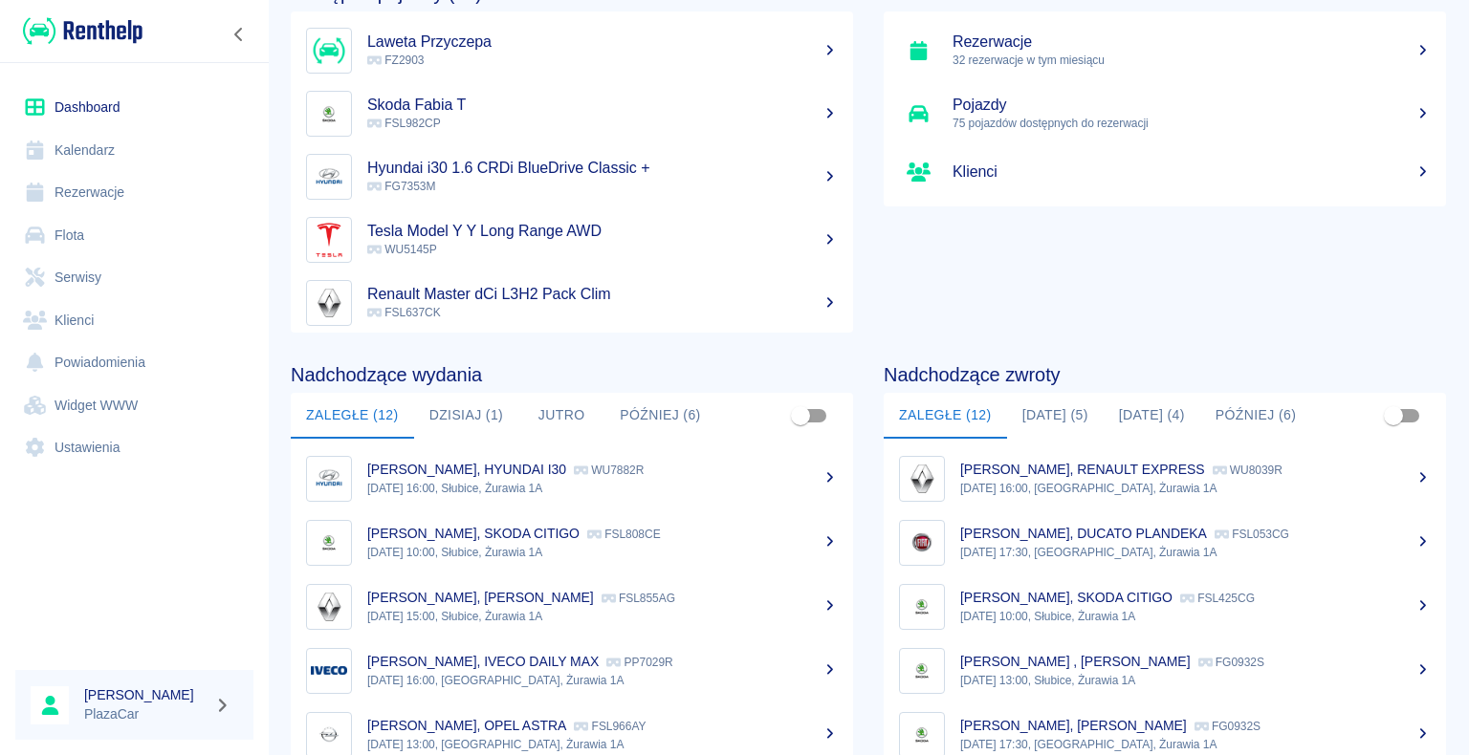
scroll to position [241, 0]
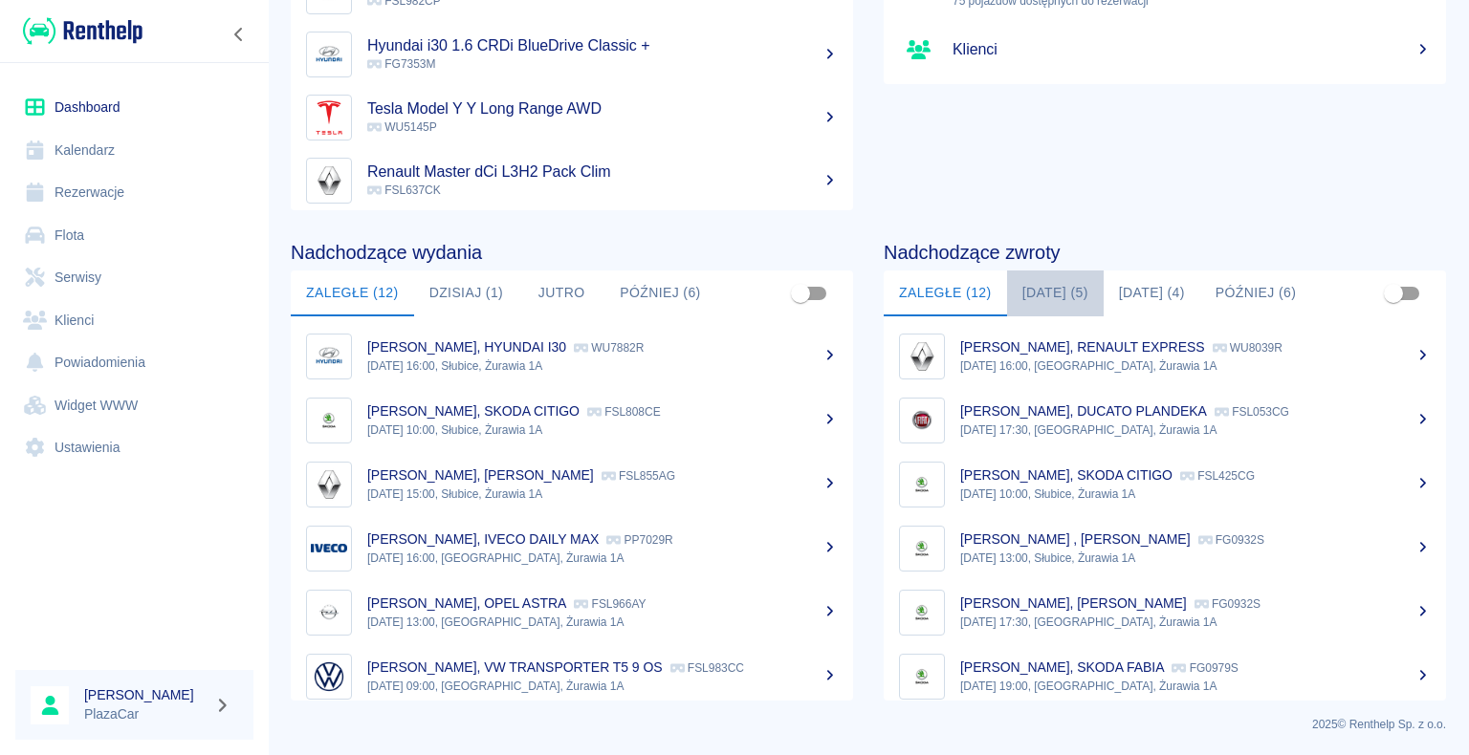
click at [1044, 293] on button "[DATE] (5)" at bounding box center [1055, 294] width 97 height 46
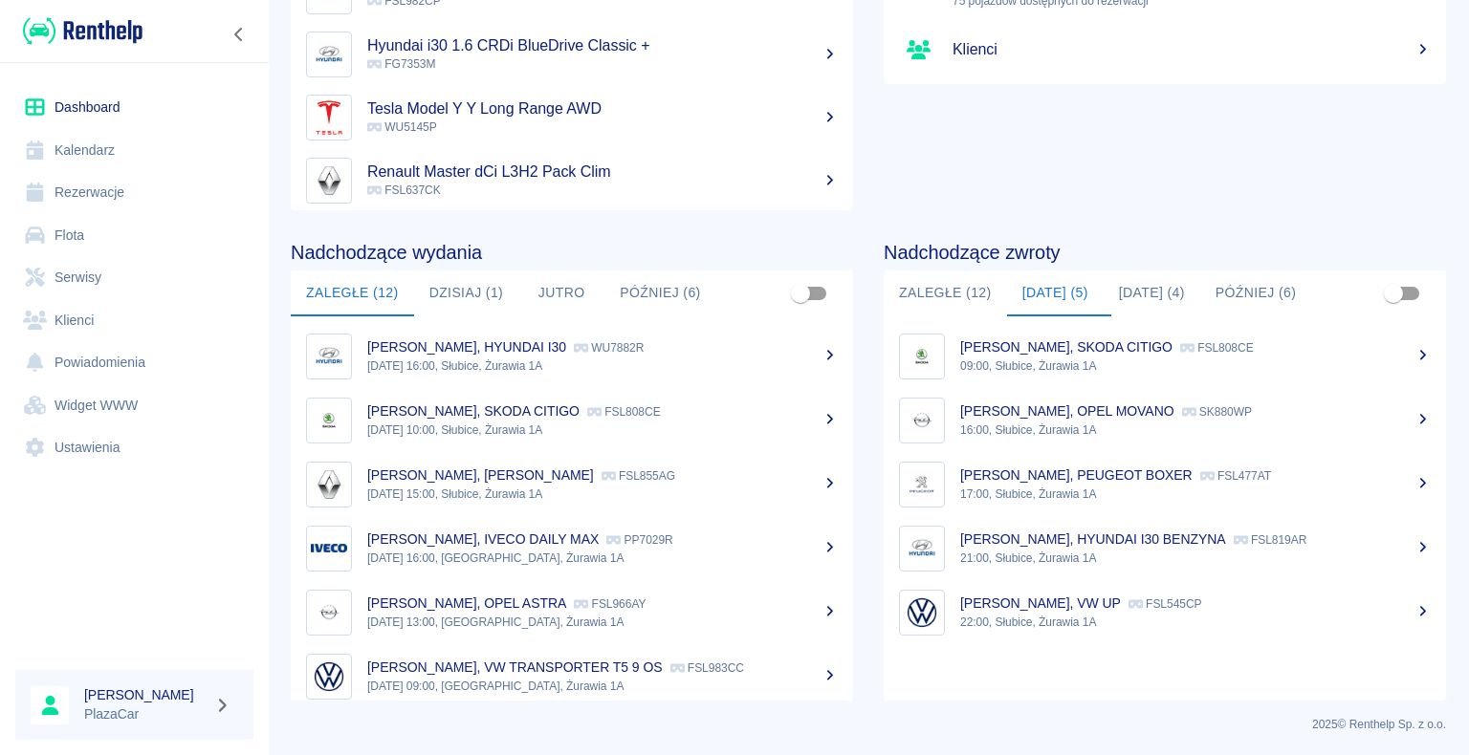
click at [1069, 477] on p "[PERSON_NAME], PEUGEOT BOXER" at bounding box center [1076, 475] width 232 height 15
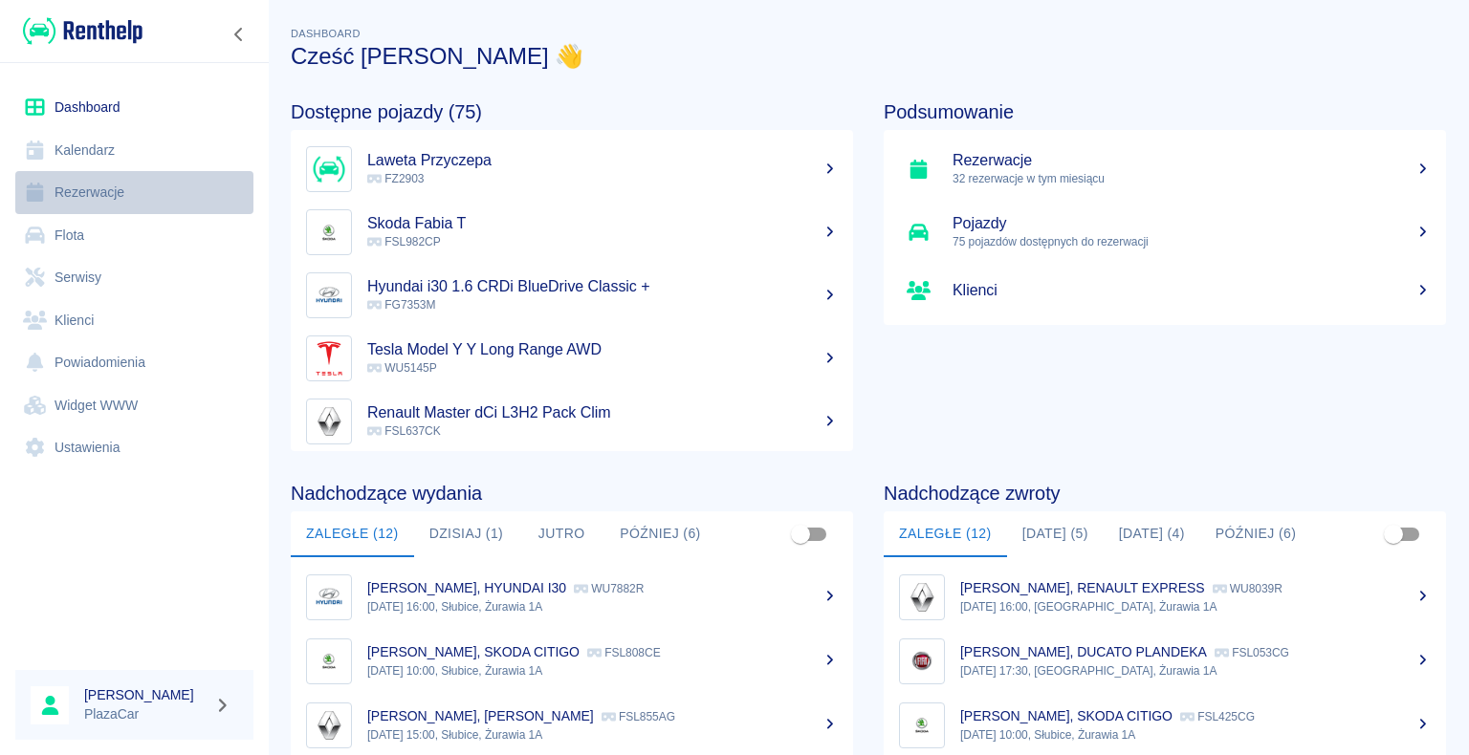
click at [97, 194] on link "Rezerwacje" at bounding box center [134, 192] width 238 height 43
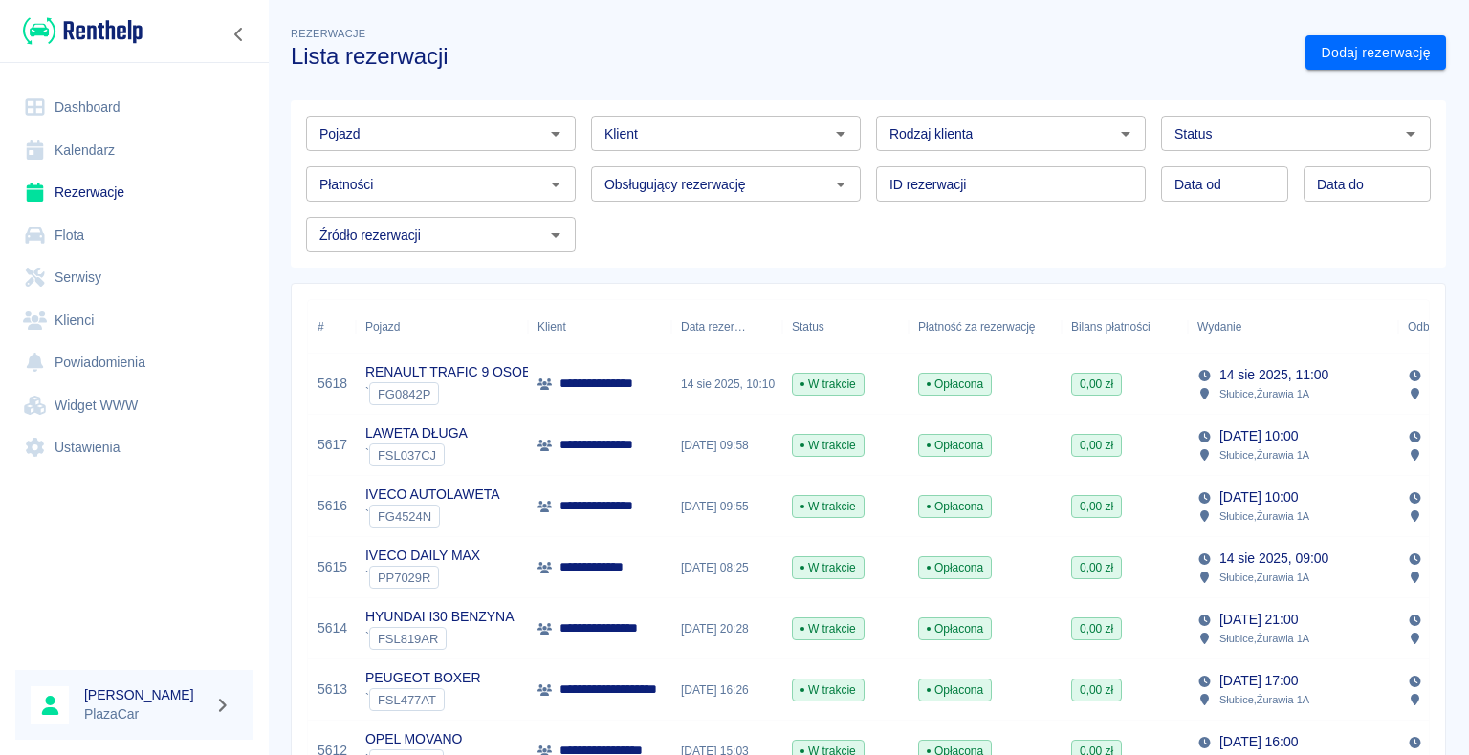
click at [551, 136] on icon "Otwórz" at bounding box center [556, 134] width 10 height 5
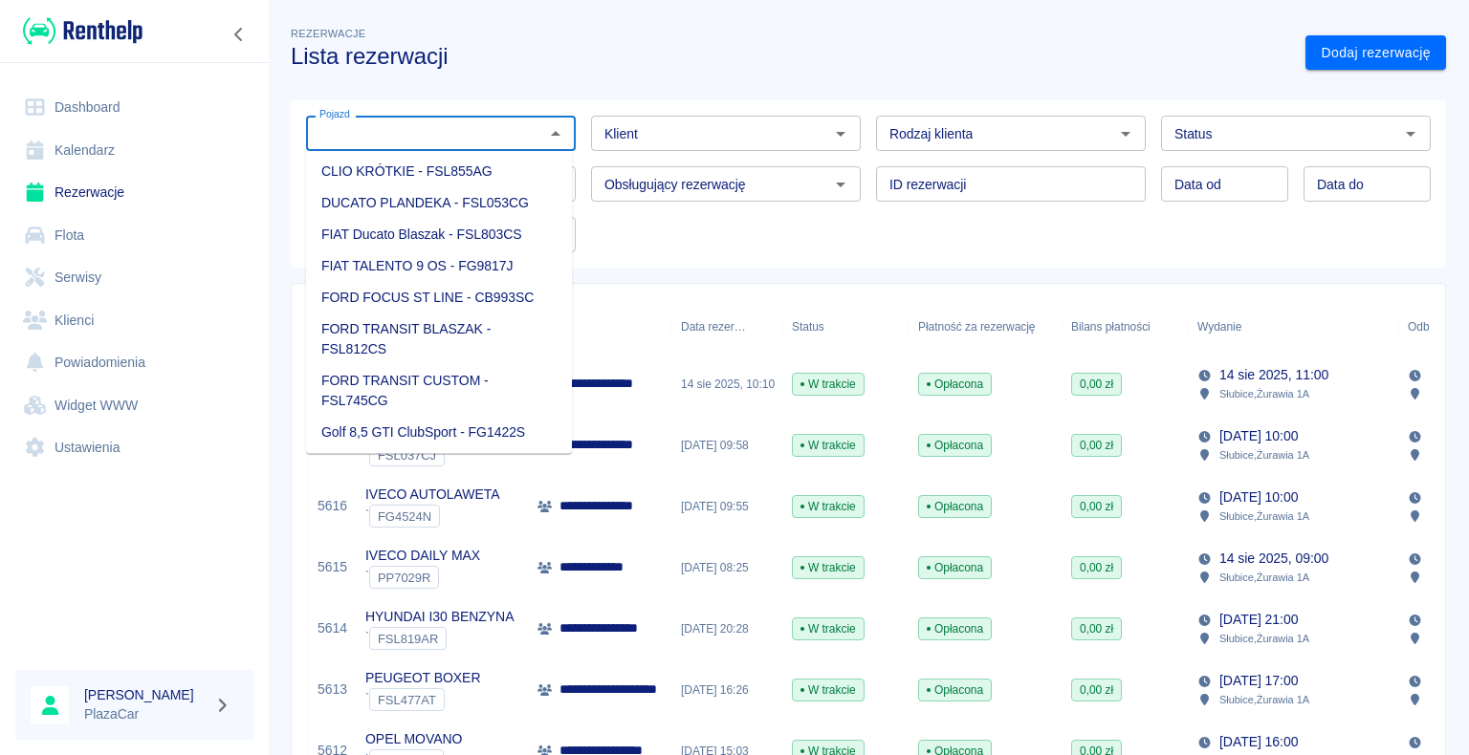
scroll to position [191, 0]
